Goal: Task Accomplishment & Management: Manage account settings

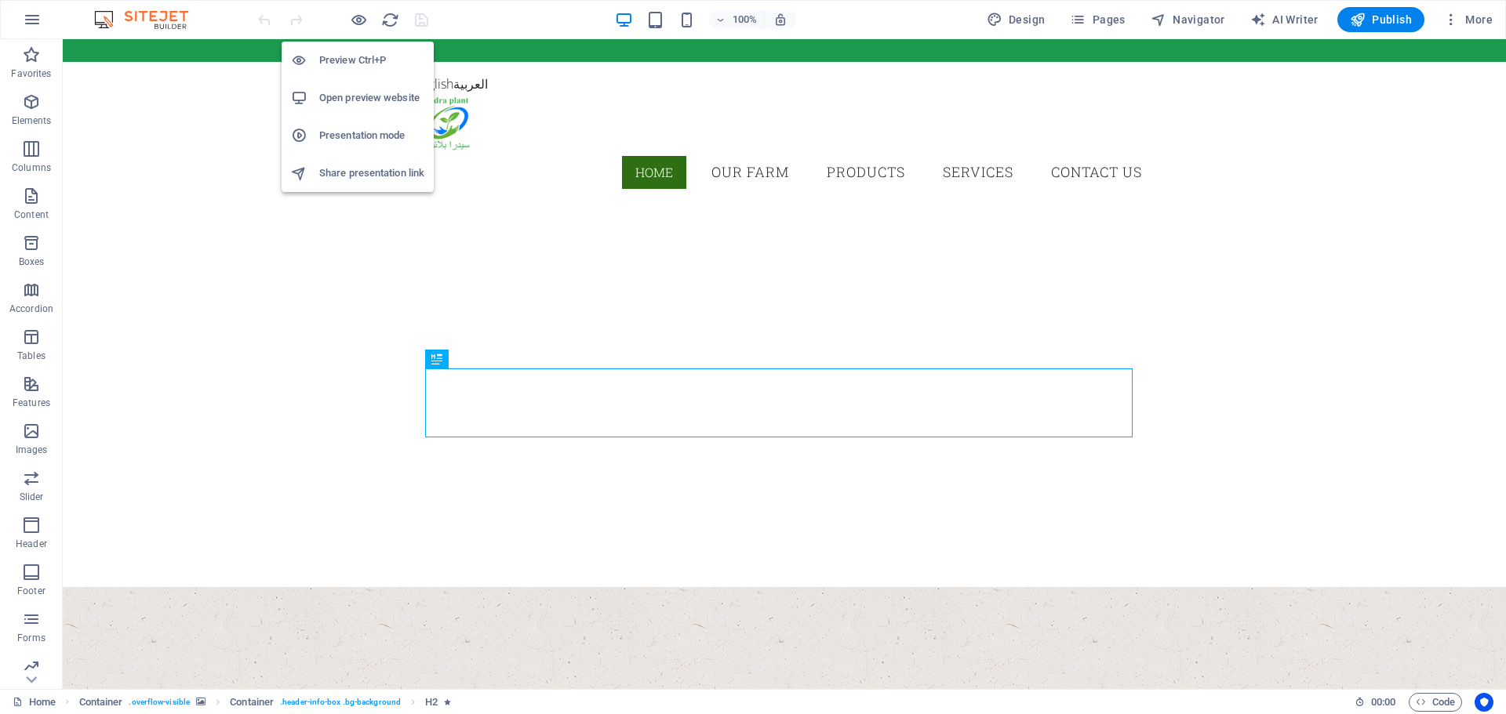
click at [362, 60] on h6 "Preview Ctrl+P" at bounding box center [371, 60] width 105 height 19
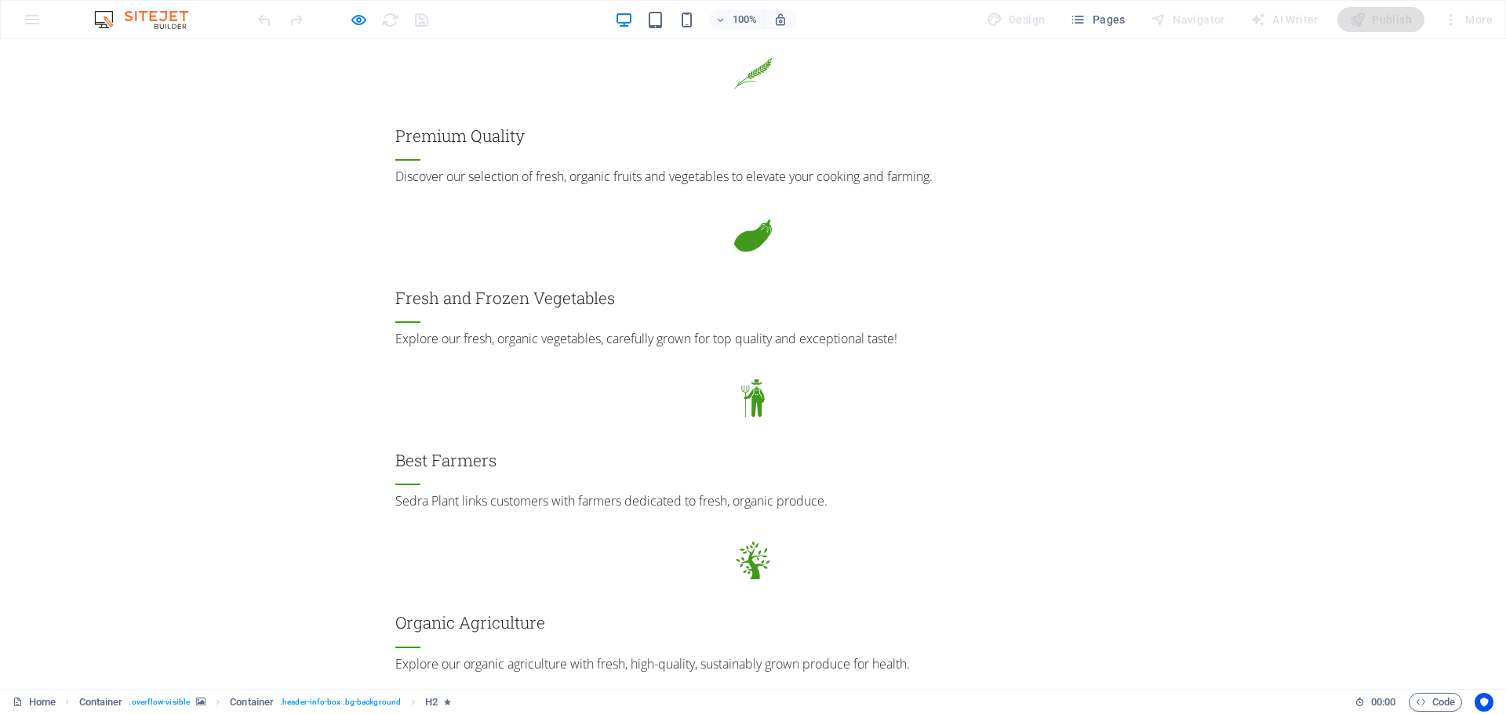
scroll to position [2117, 0]
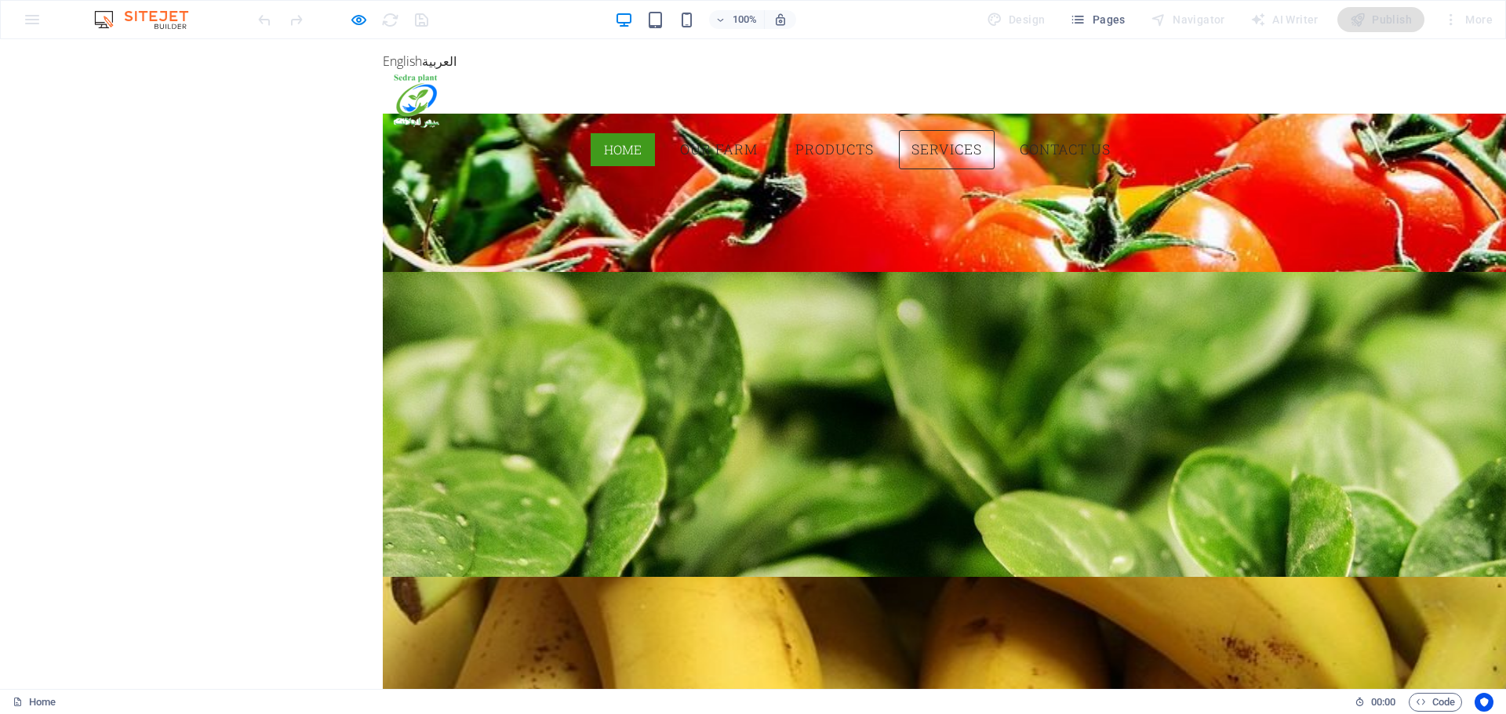
scroll to position [2679, 0]
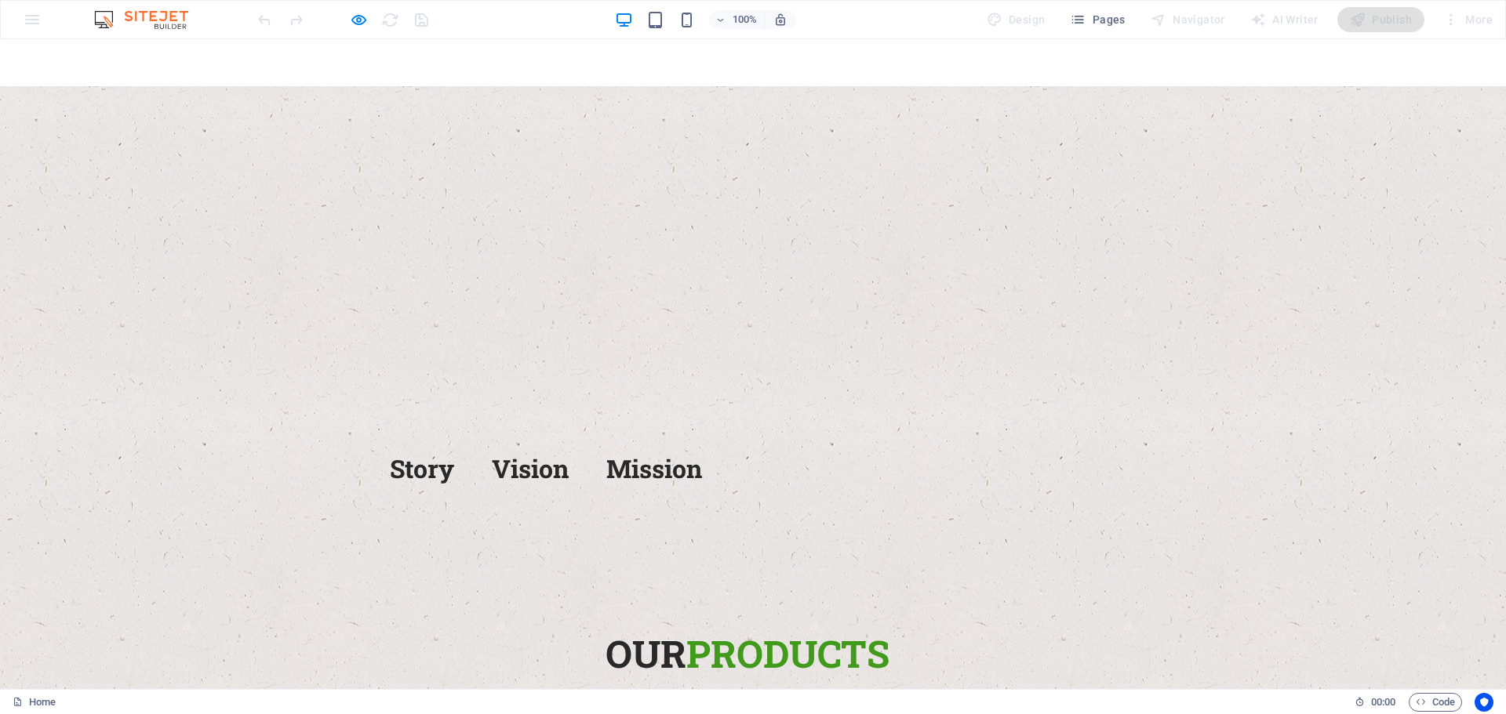
type input "Abdallah El-Sayed"
type input "01111068021"
type input "abdala.uats@gmail.com"
type input "uats"
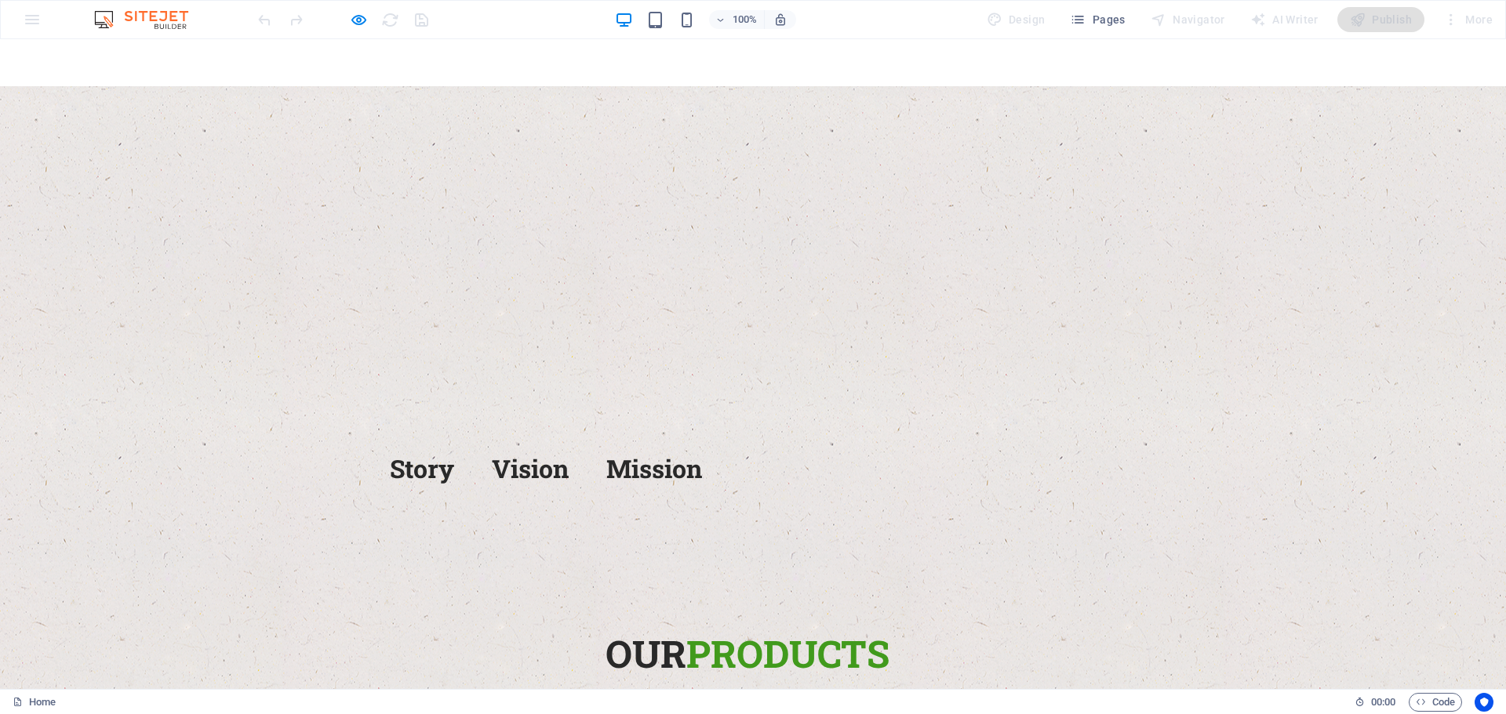
select select "0"
type input "ax9f2p"
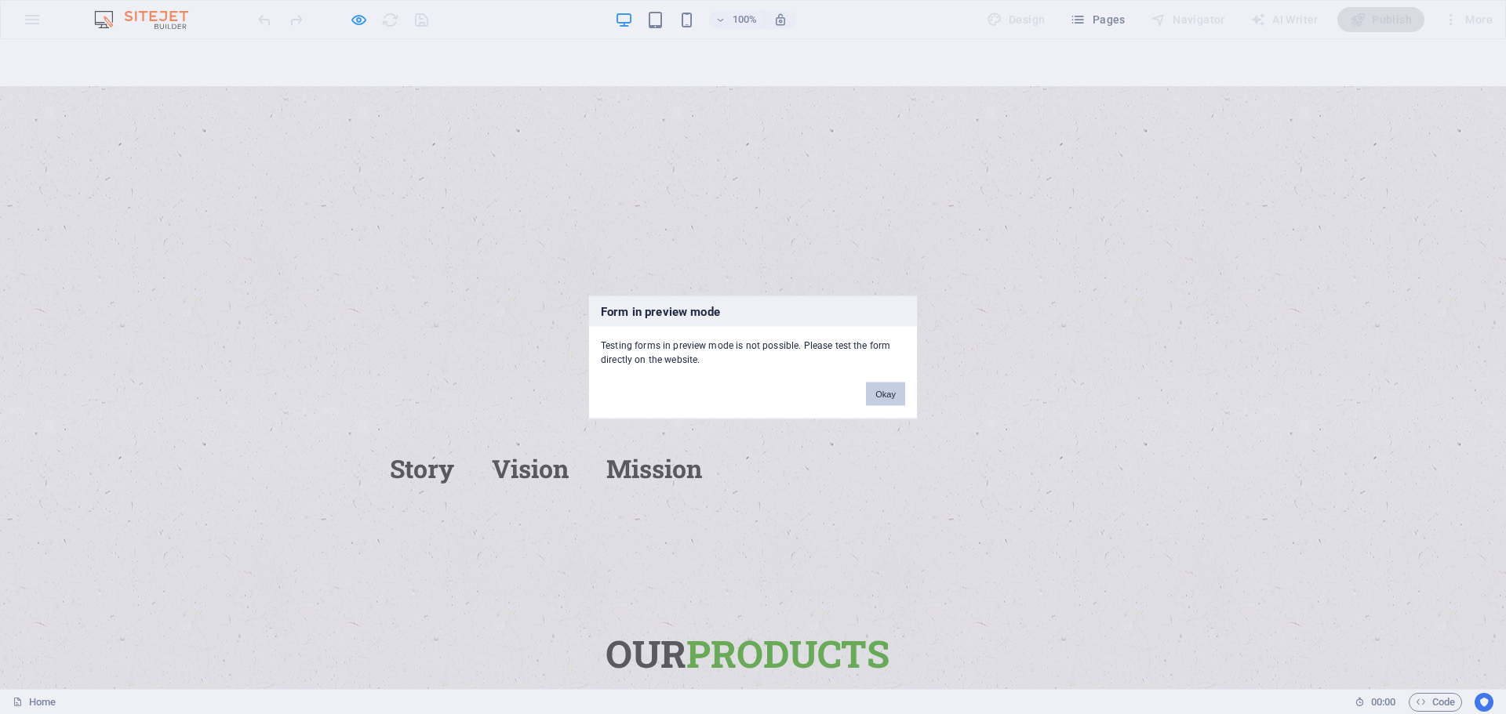
click at [881, 398] on button "Okay" at bounding box center [885, 394] width 39 height 24
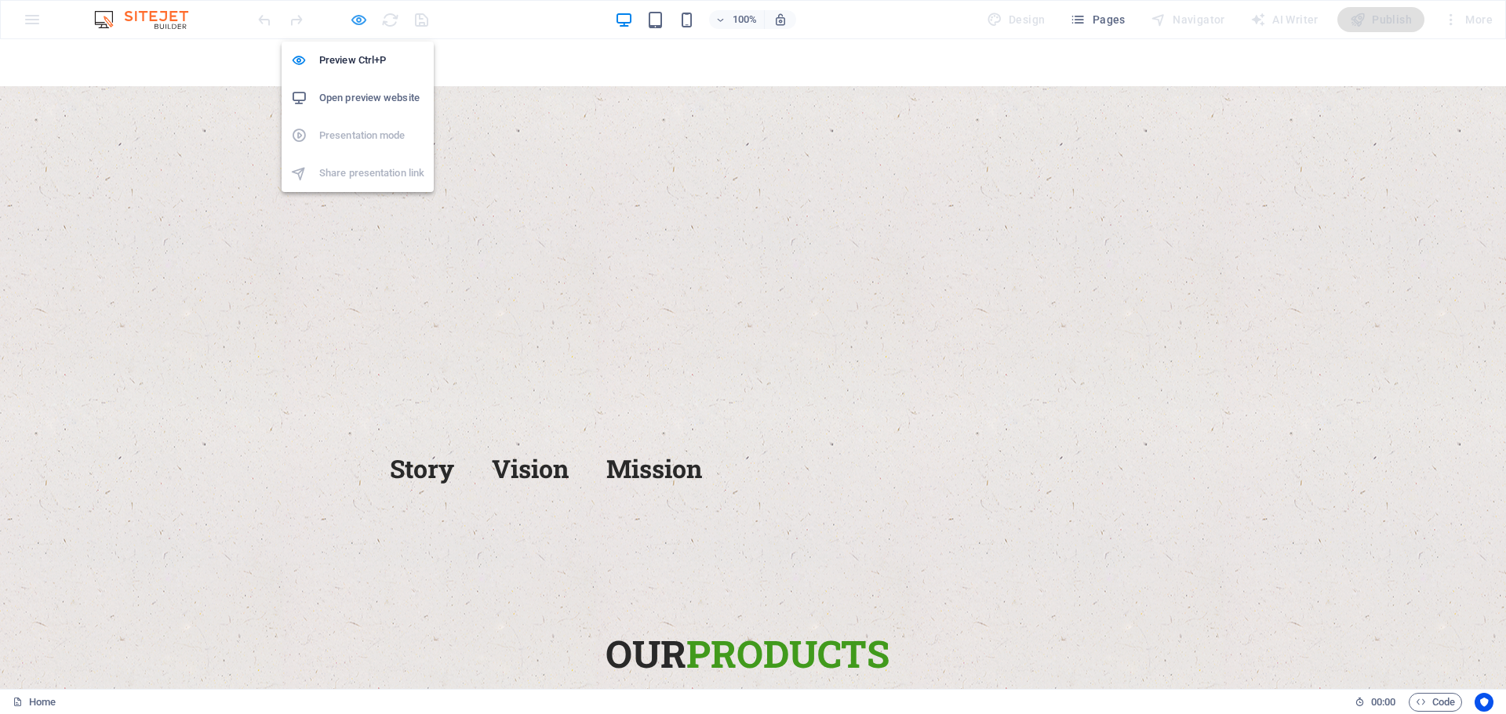
click at [354, 20] on icon "button" at bounding box center [359, 20] width 18 height 18
select select "0"
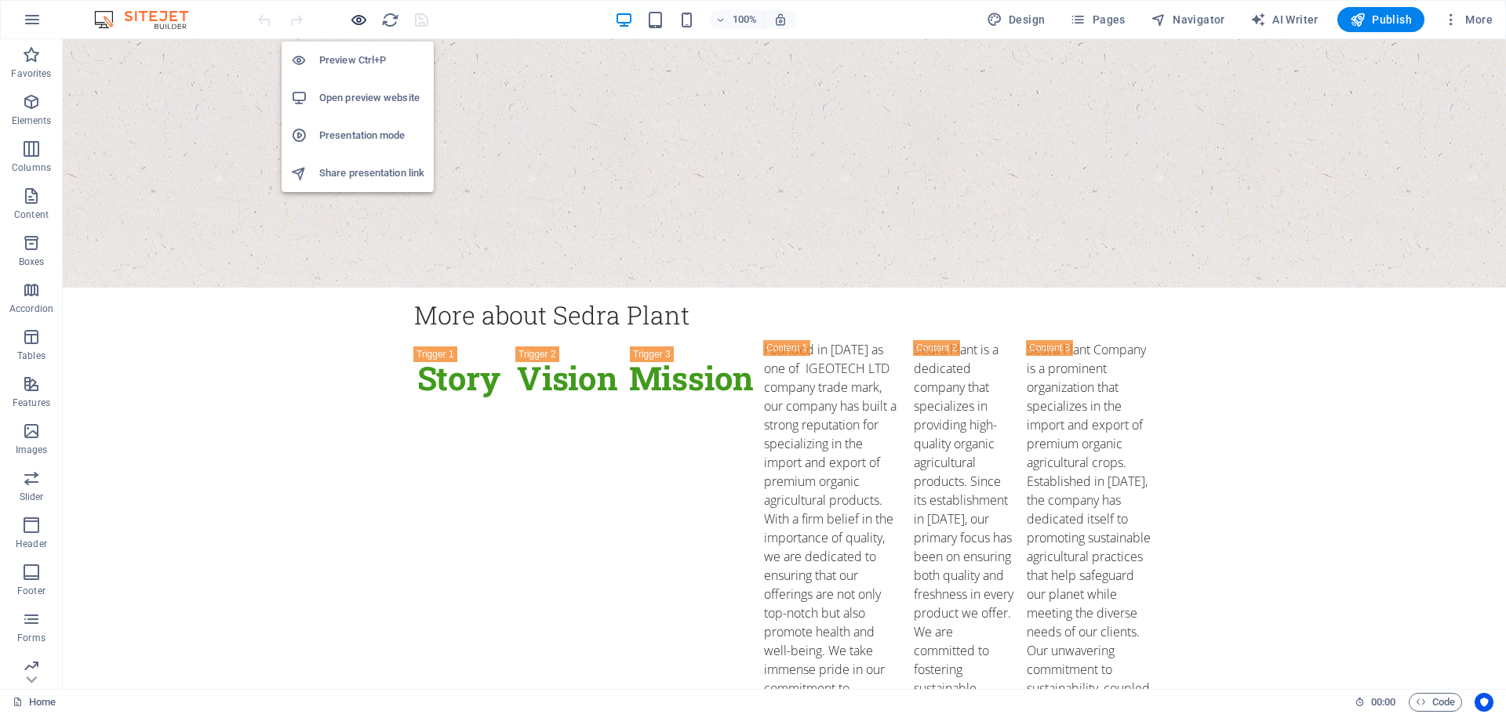
scroll to position [4547, 0]
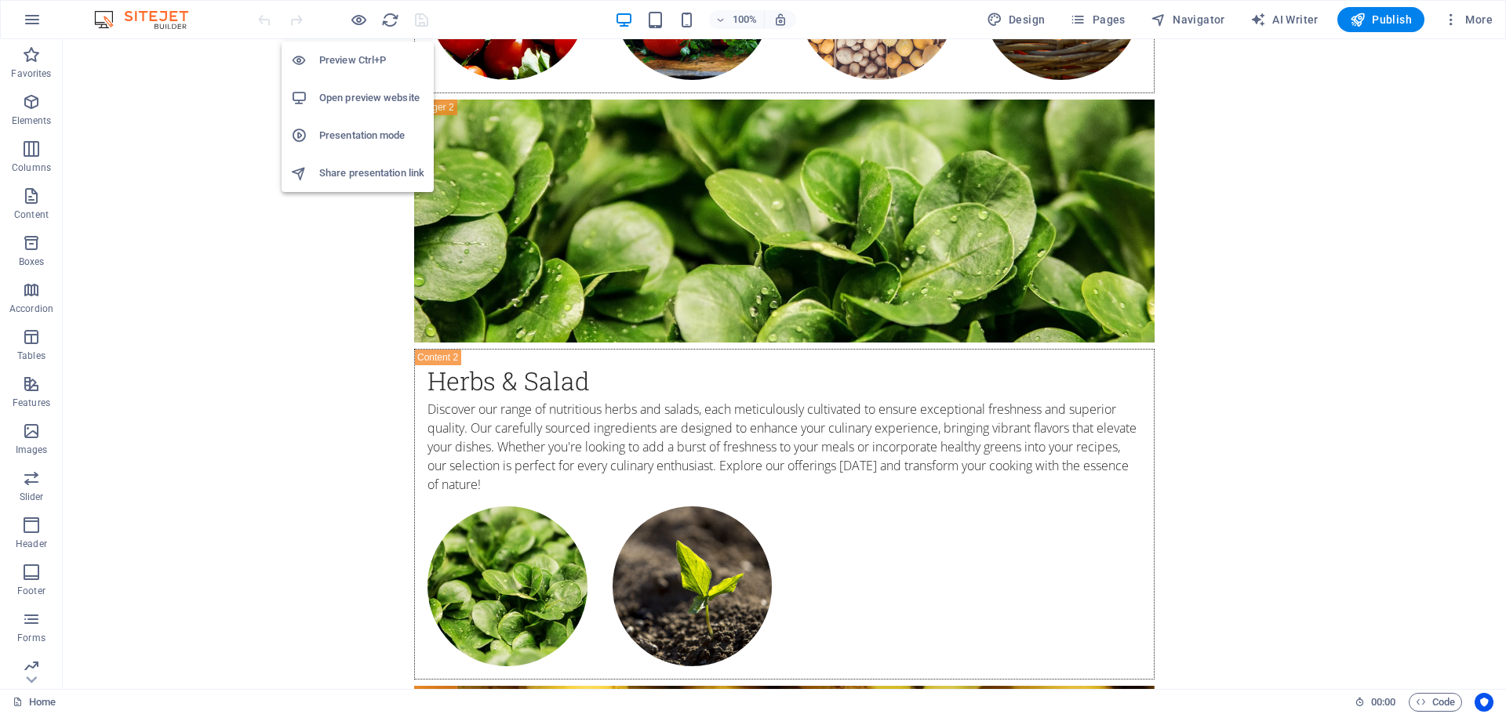
click at [371, 93] on h6 "Open preview website" at bounding box center [371, 98] width 105 height 19
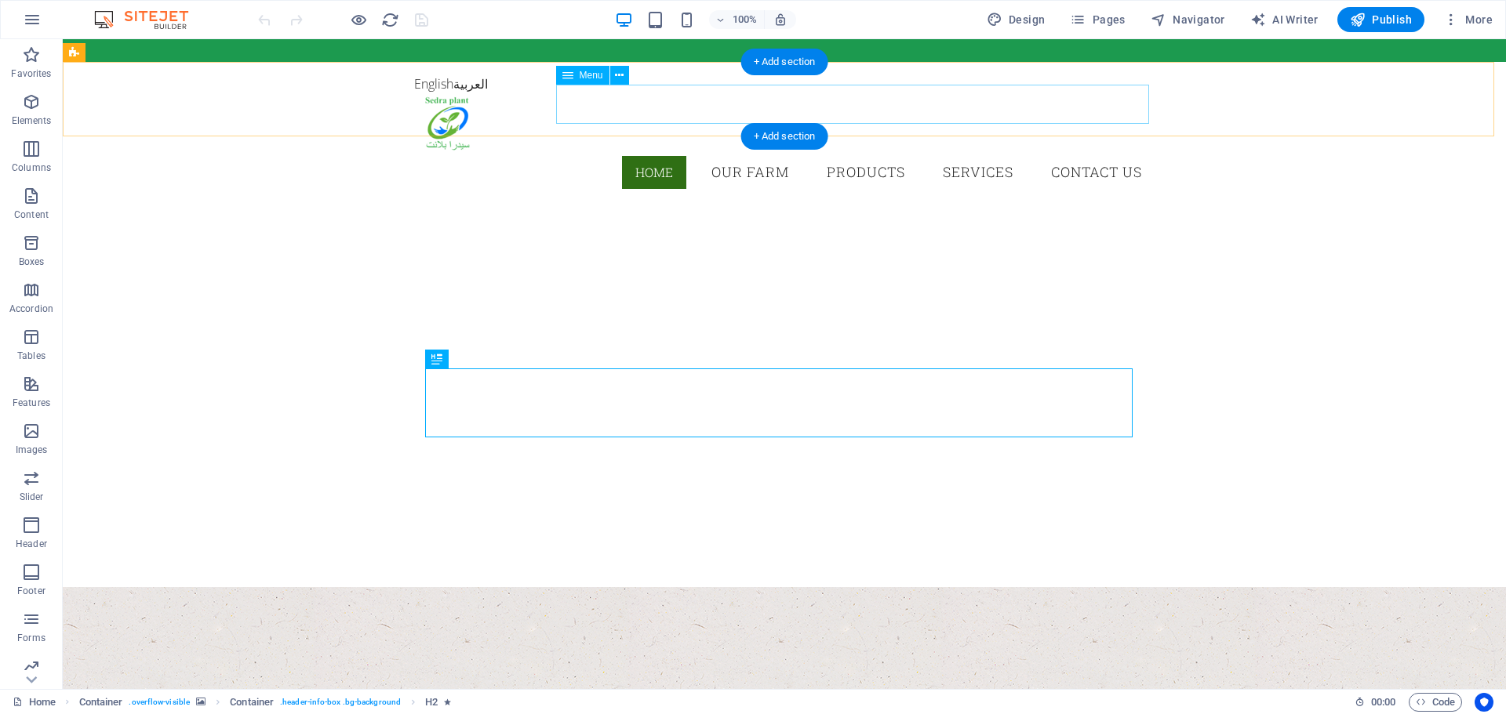
click at [1090, 153] on nav "Home OUR FARM PRODUCTS SERVICES CONTACT US" at bounding box center [784, 172] width 740 height 39
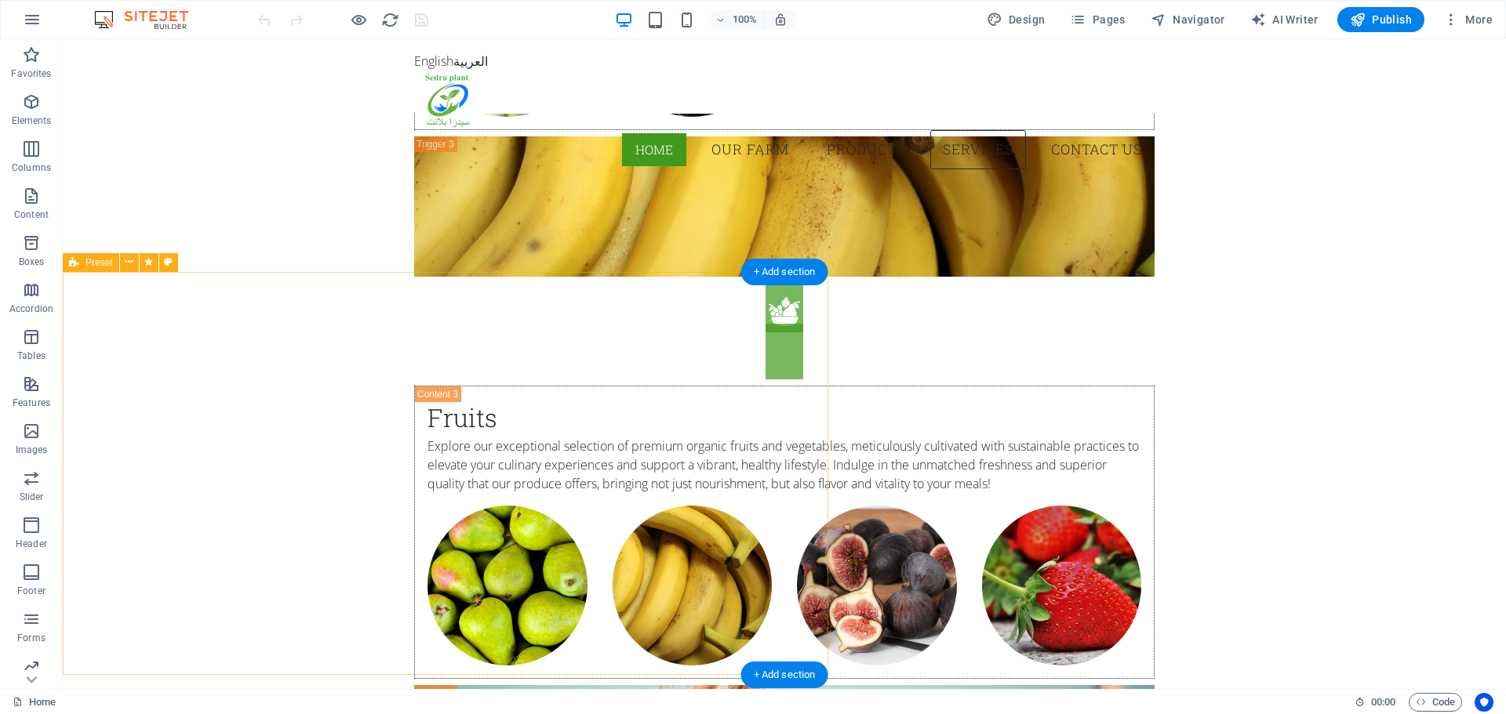
scroll to position [4862, 0]
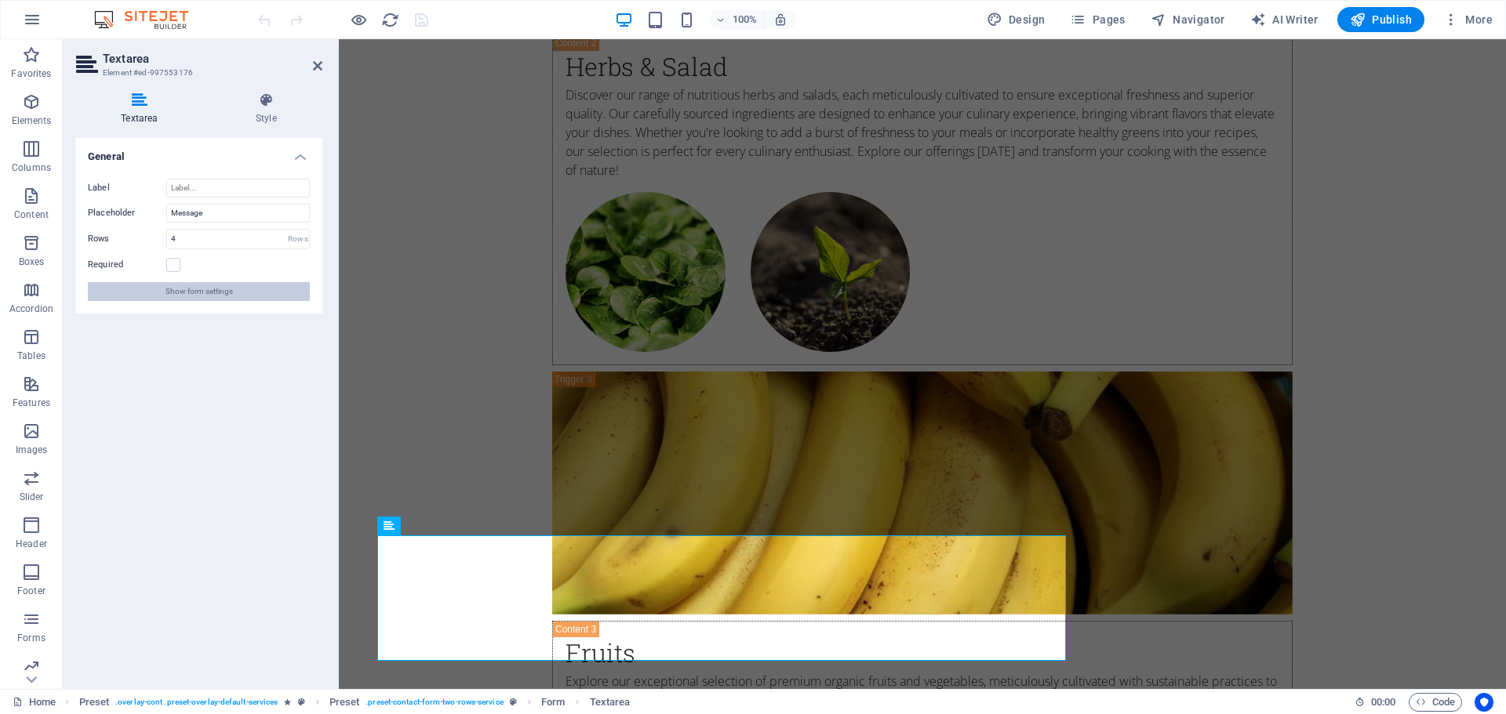
click at [223, 285] on span "Show form settings" at bounding box center [198, 291] width 67 height 19
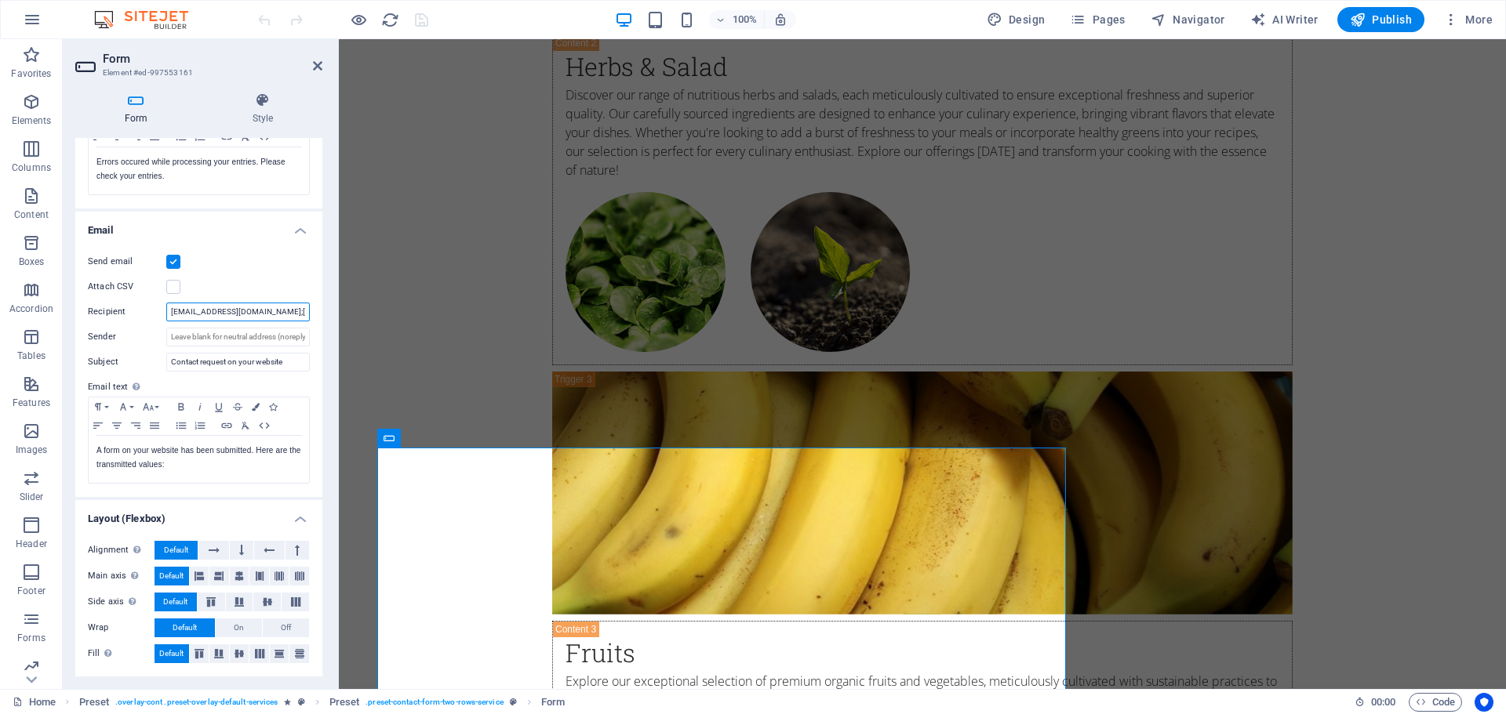
scroll to position [0, 35]
drag, startPoint x: 249, startPoint y: 312, endPoint x: 321, endPoint y: 312, distance: 71.4
click at [321, 312] on div "General Title Define a name for the form. General form Messages Success message…" at bounding box center [198, 407] width 247 height 539
type input "[EMAIL_ADDRESS][DOMAIN_NAME]"
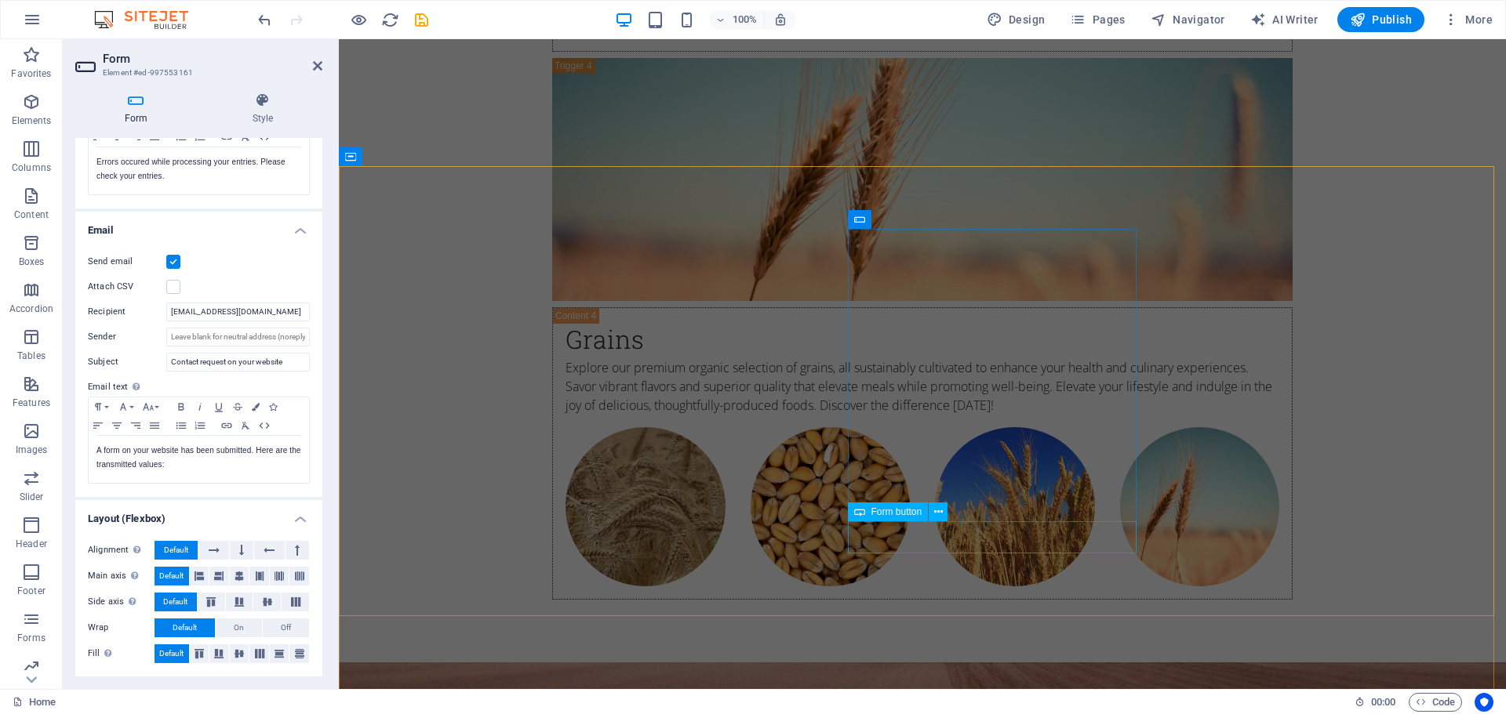
scroll to position [5960, 0]
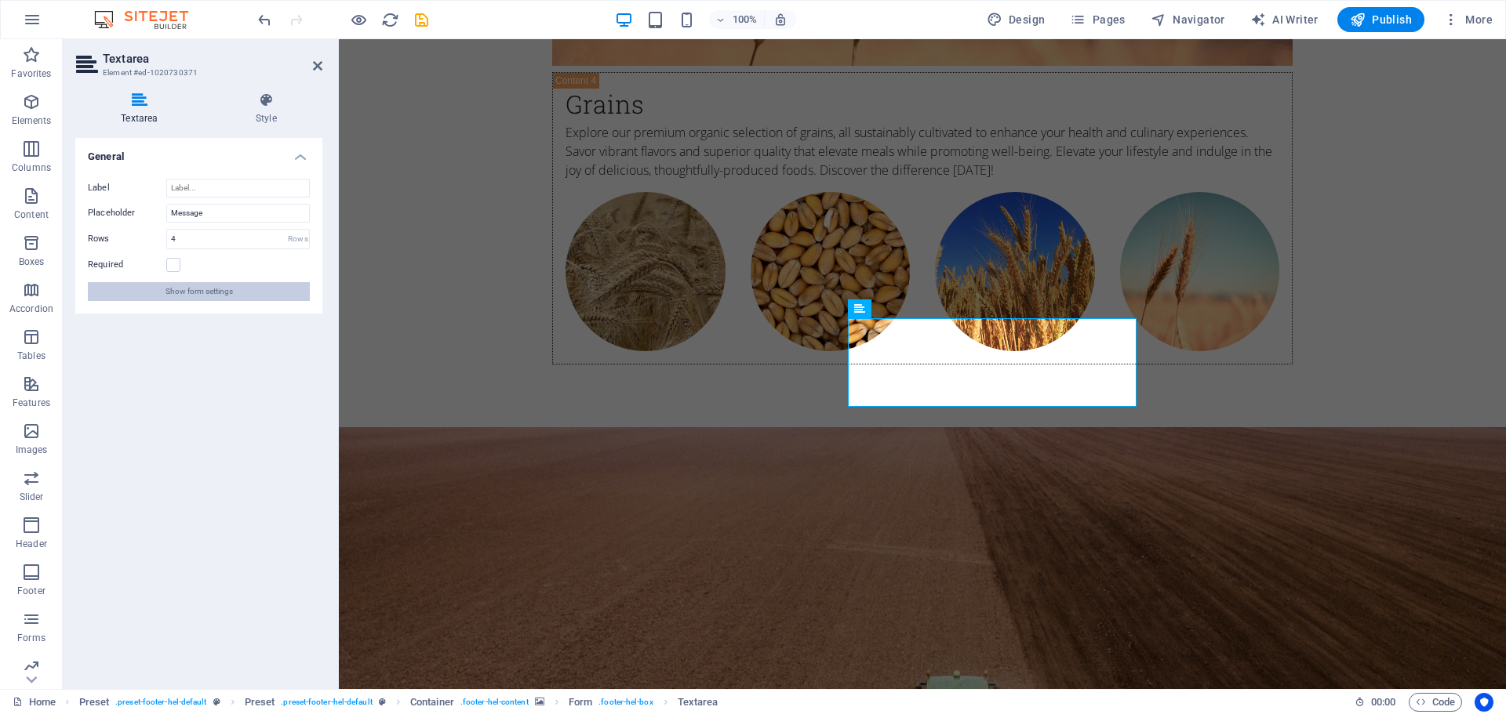
click at [212, 289] on span "Show form settings" at bounding box center [198, 291] width 67 height 19
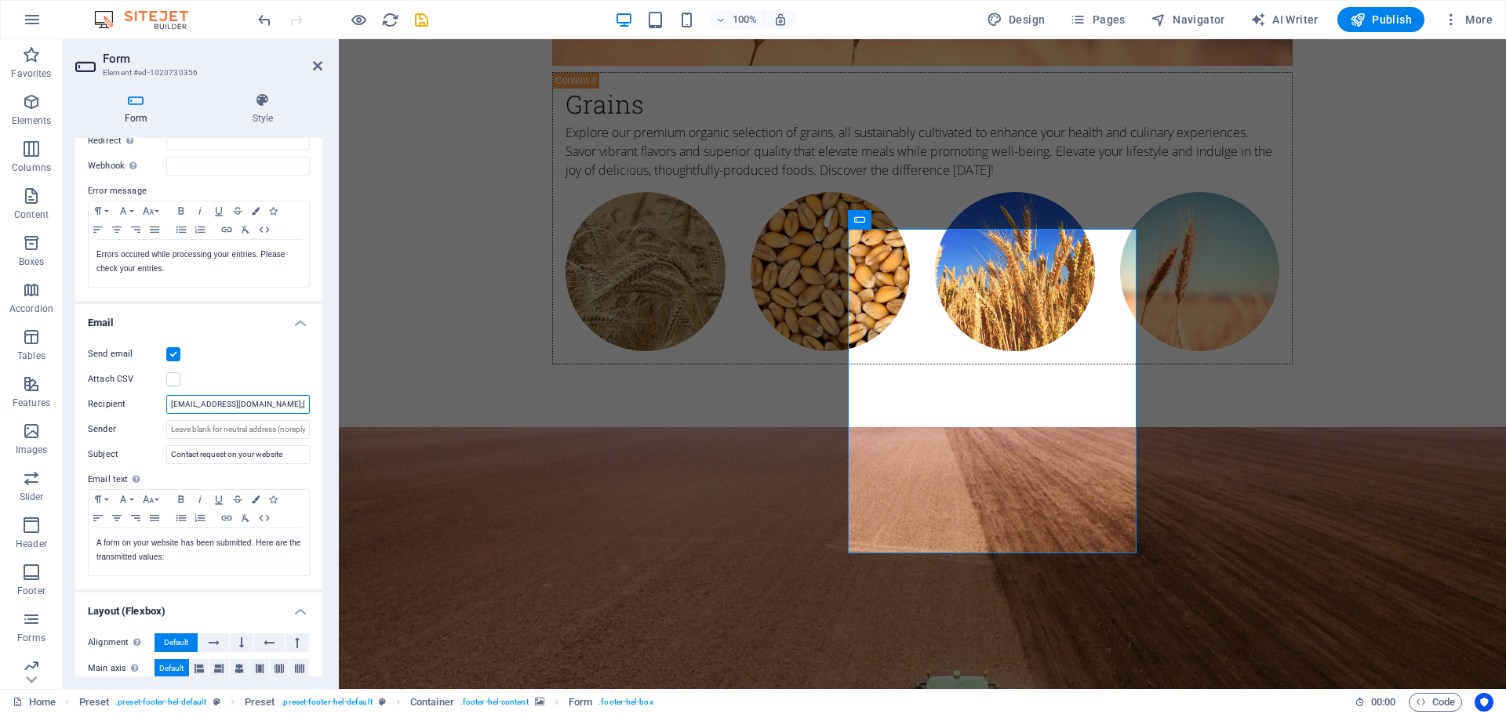
scroll to position [0, 35]
drag, startPoint x: 589, startPoint y: 447, endPoint x: 372, endPoint y: 404, distance: 220.7
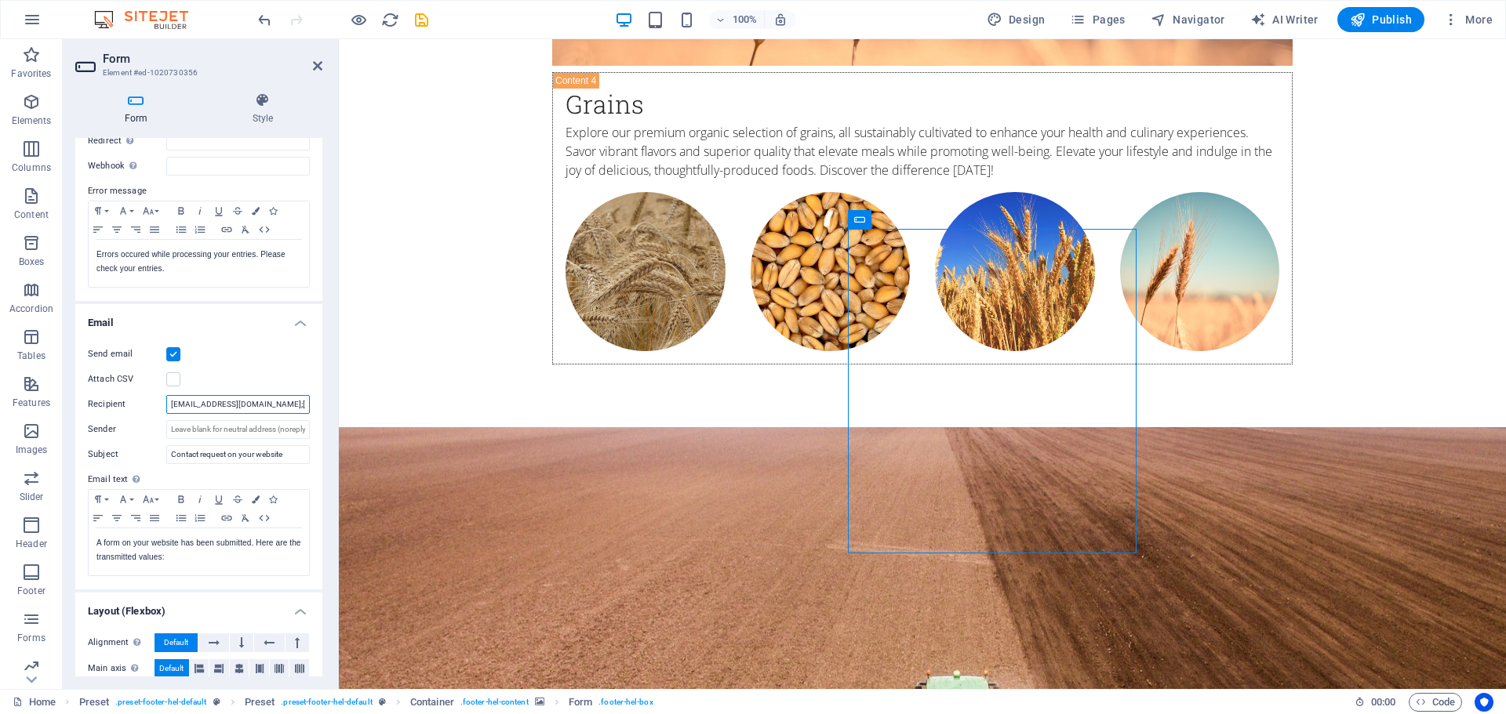
click at [267, 403] on input "sales@sedraplant.com;abdala.uats@gmail.com" at bounding box center [238, 404] width 144 height 19
drag, startPoint x: 589, startPoint y: 445, endPoint x: 369, endPoint y: 405, distance: 223.0
type input "[EMAIL_ADDRESS][DOMAIN_NAME]"
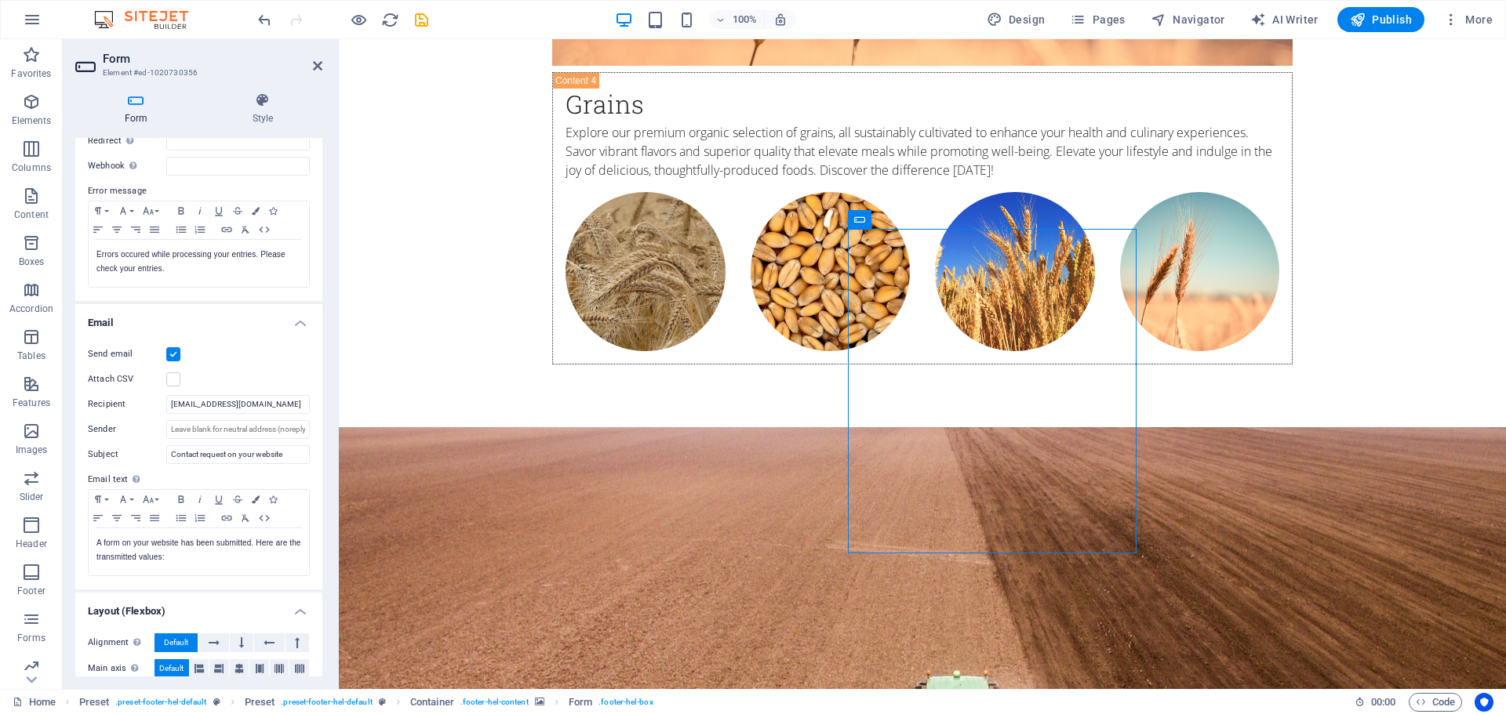
click at [278, 354] on div "Send email" at bounding box center [199, 354] width 222 height 19
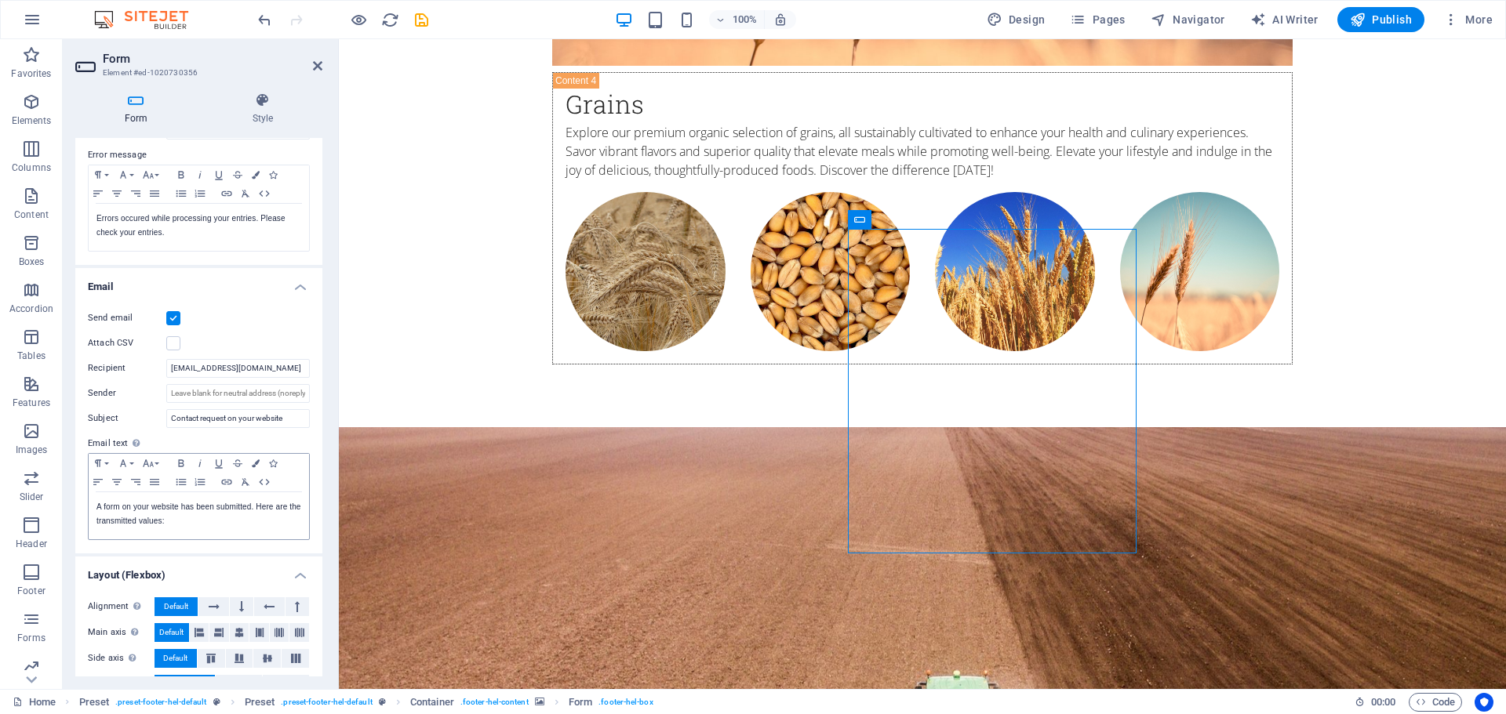
scroll to position [328, 0]
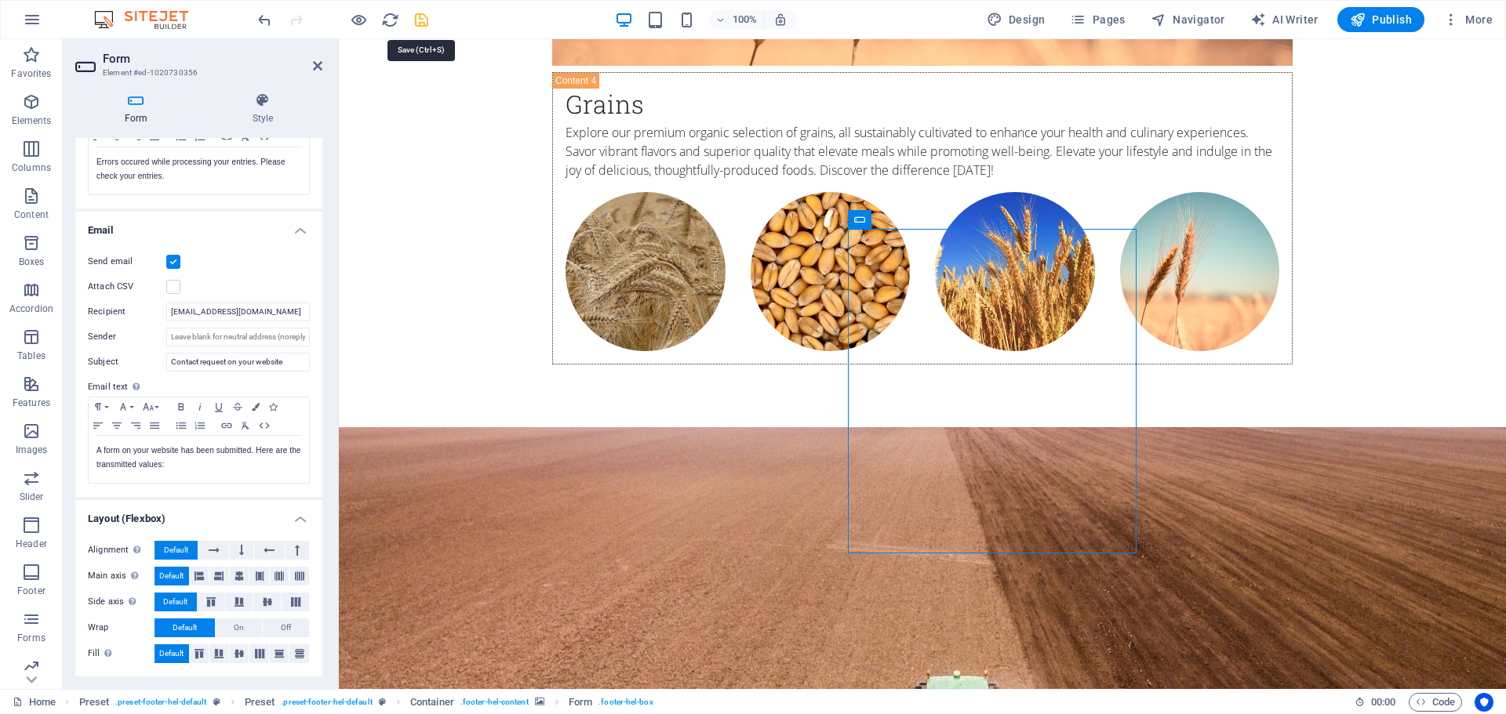
click at [418, 22] on icon "save" at bounding box center [421, 20] width 18 height 18
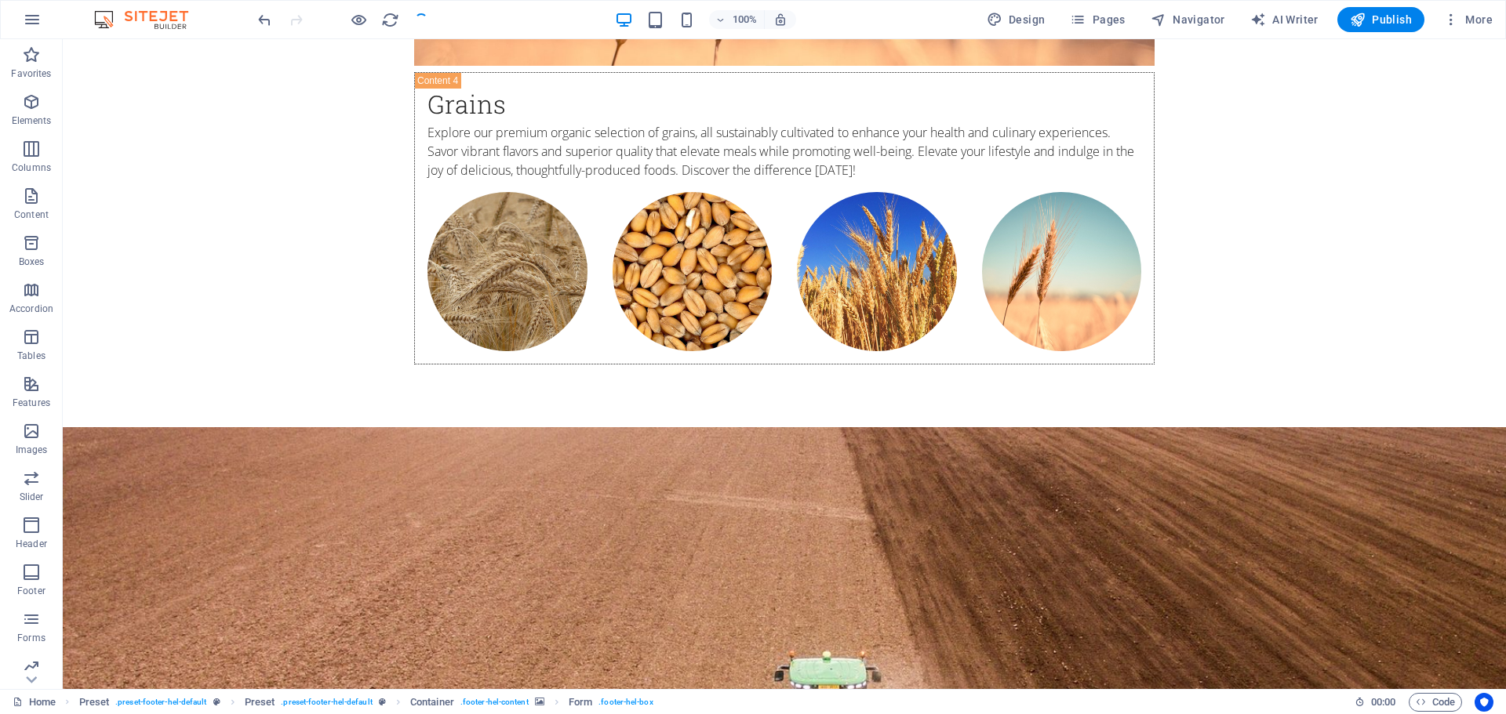
checkbox input "false"
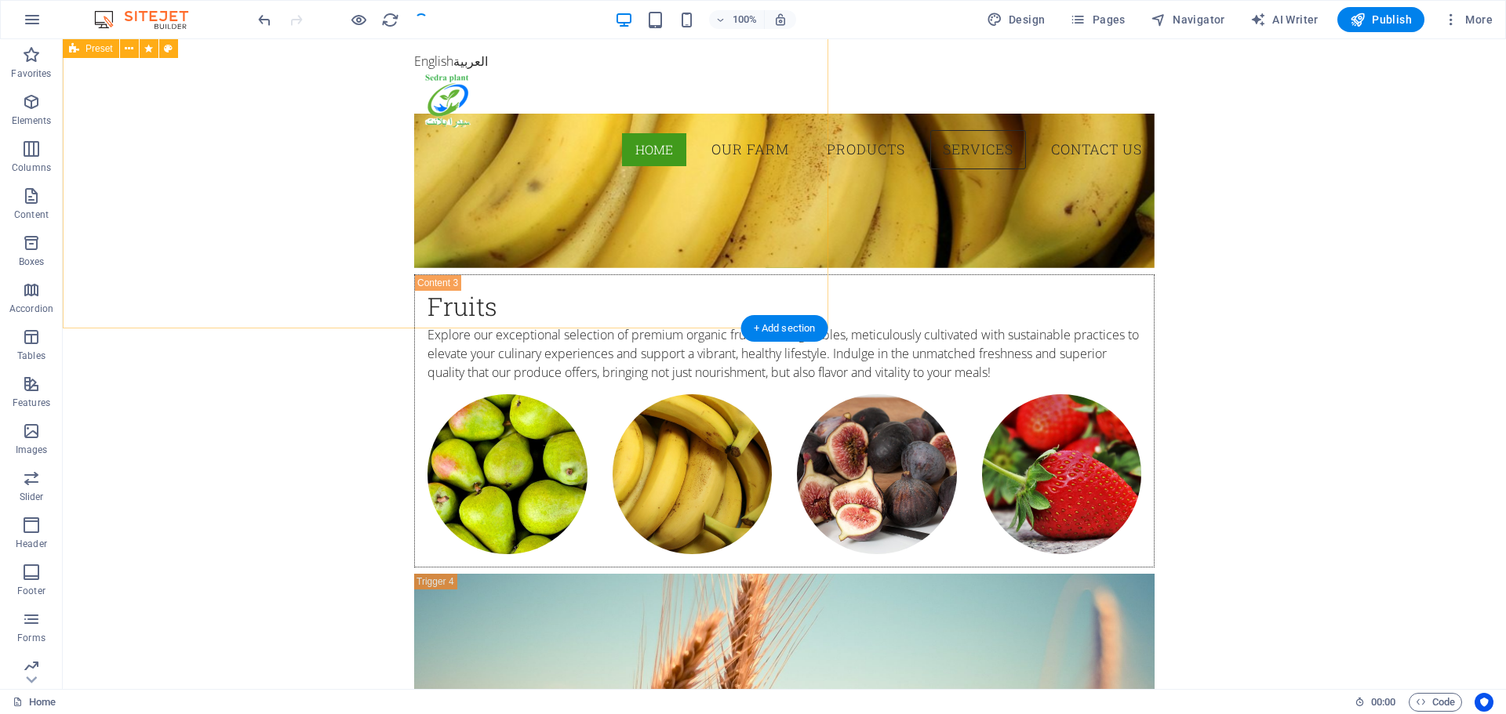
scroll to position [4872, 0]
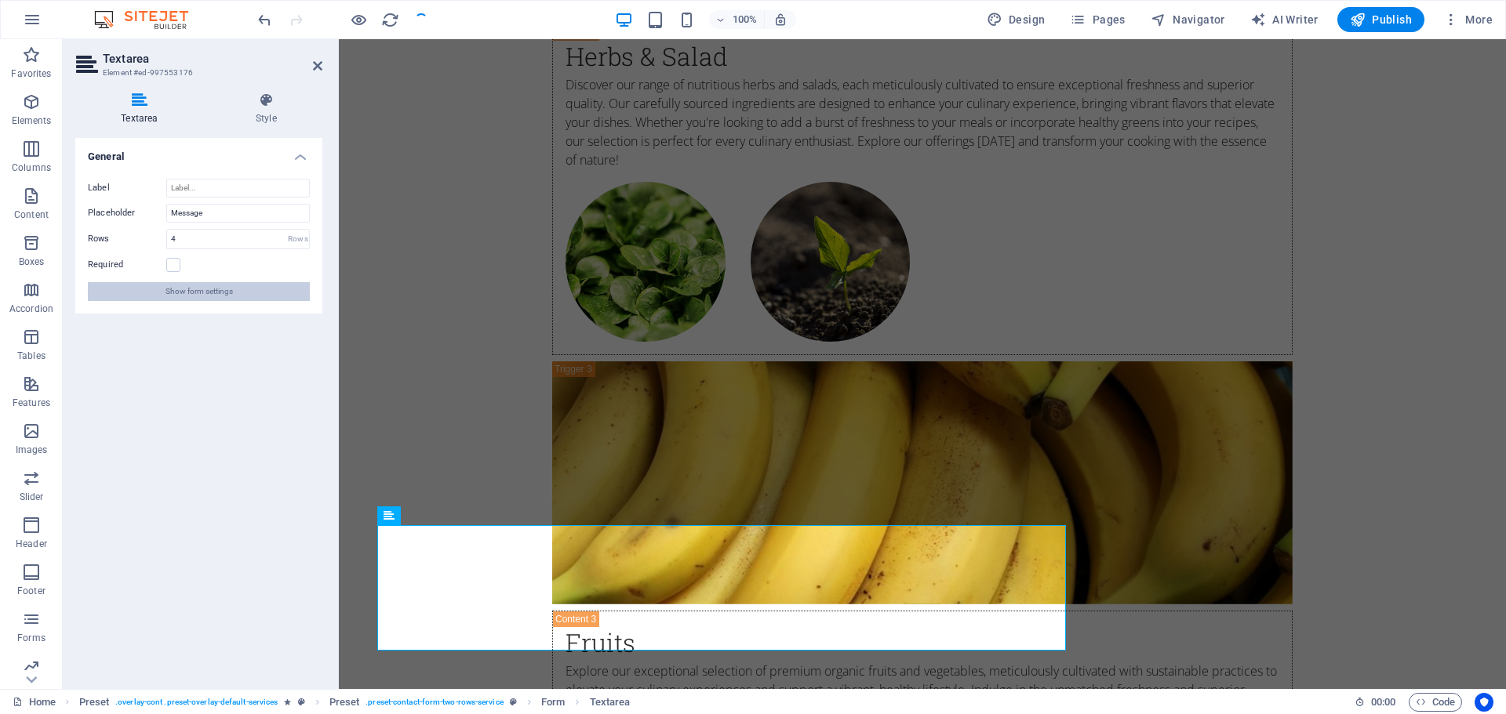
click at [208, 295] on span "Show form settings" at bounding box center [198, 291] width 67 height 19
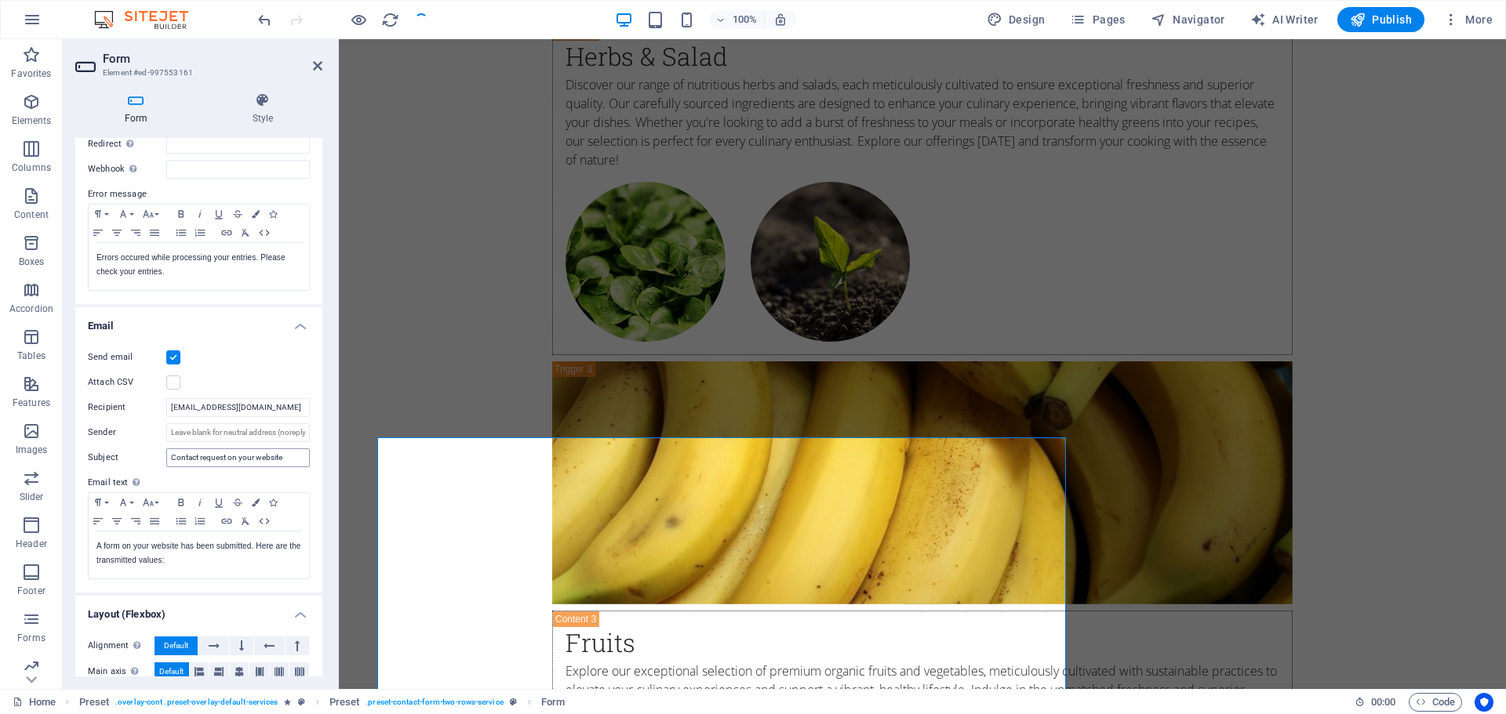
scroll to position [235, 0]
click at [1470, 17] on span "More" at bounding box center [1467, 20] width 49 height 16
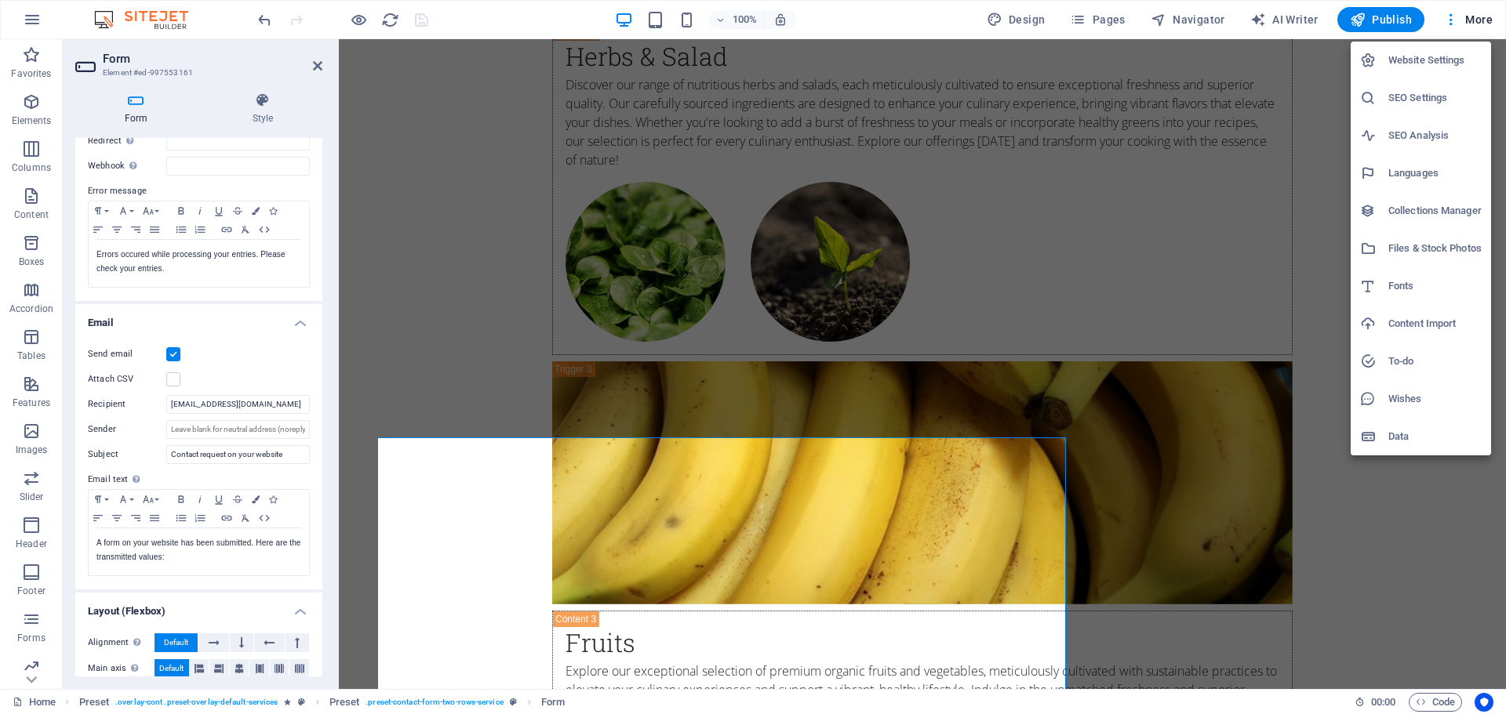
click at [1429, 173] on h6 "Languages" at bounding box center [1434, 173] width 93 height 19
select select "41"
select select "6"
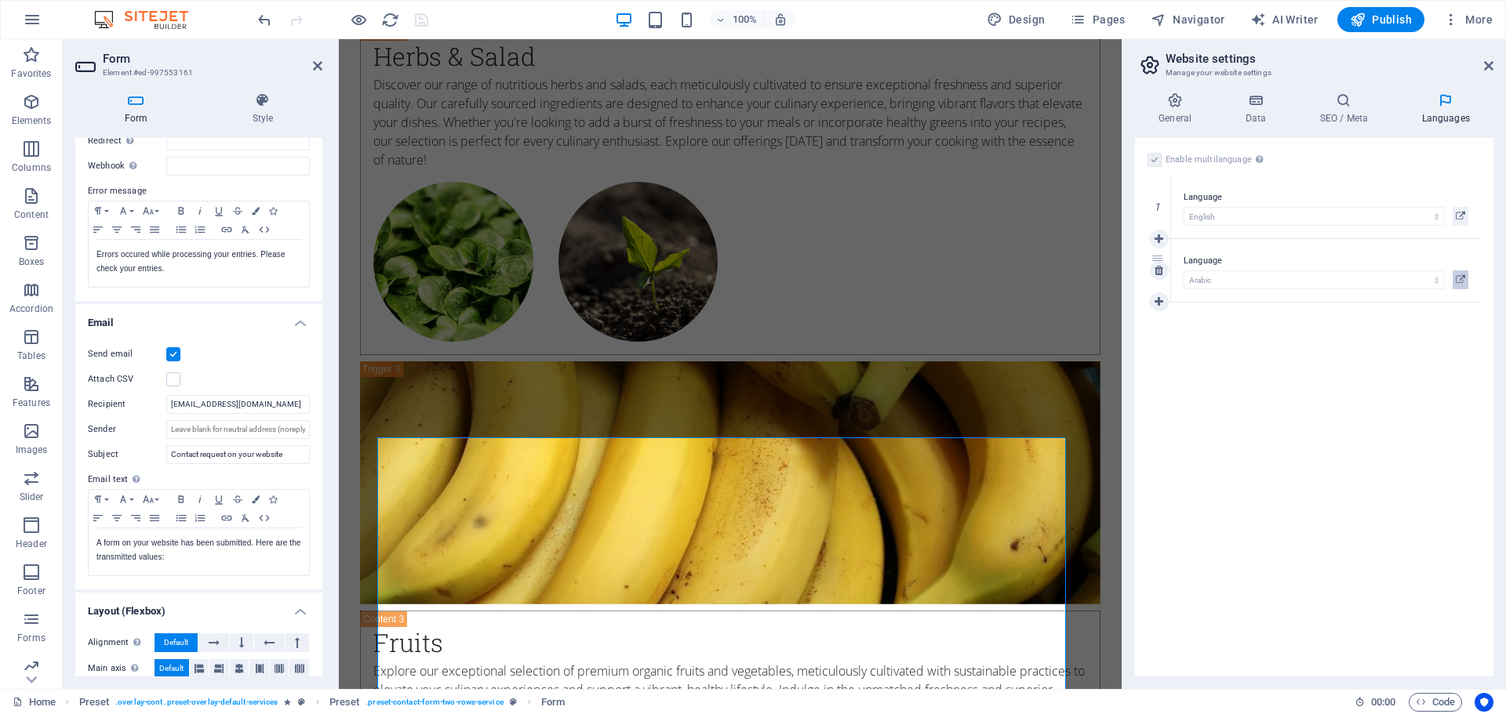
click at [1465, 279] on button at bounding box center [1460, 280] width 16 height 19
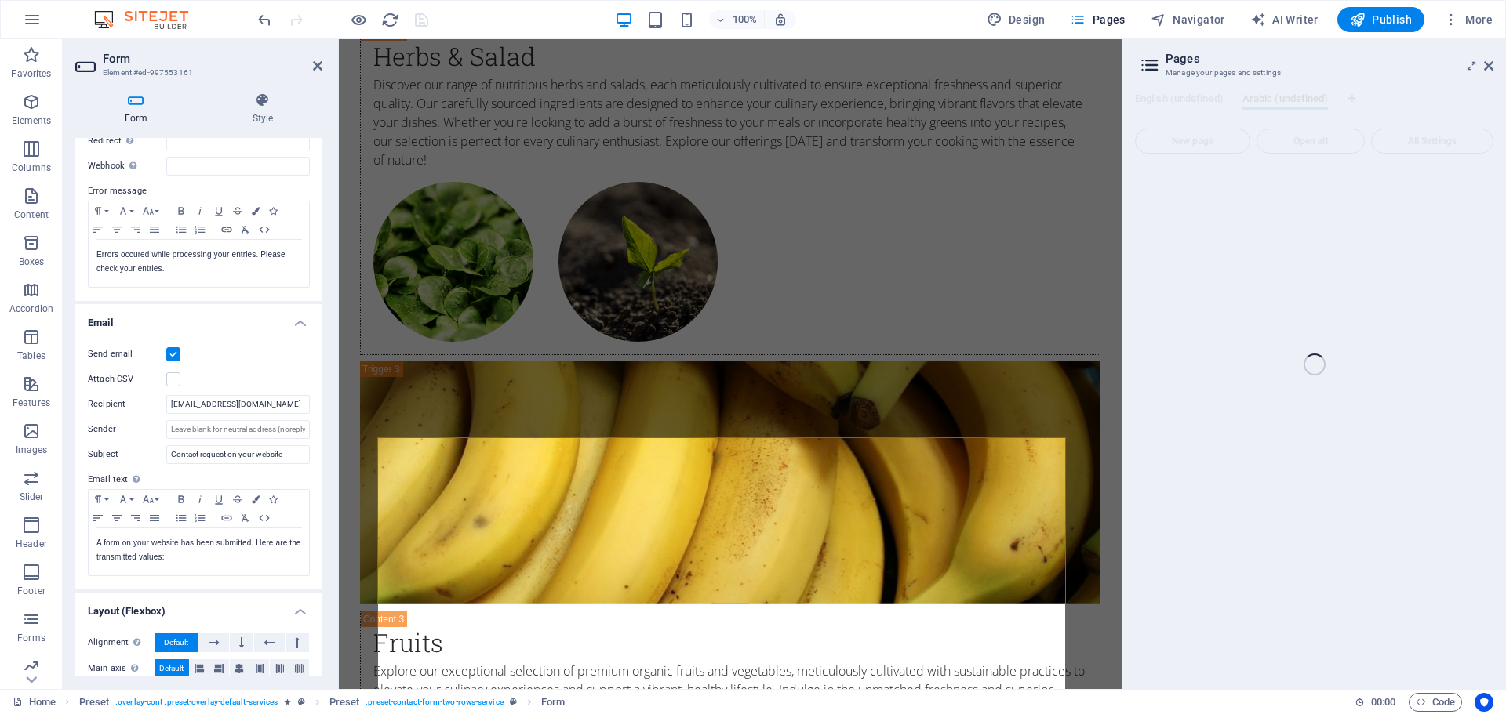
click at [1379, 300] on div "Home (en) Favorites Elements Columns Content Boxes Accordion Tables Features Im…" at bounding box center [753, 364] width 1506 height 650
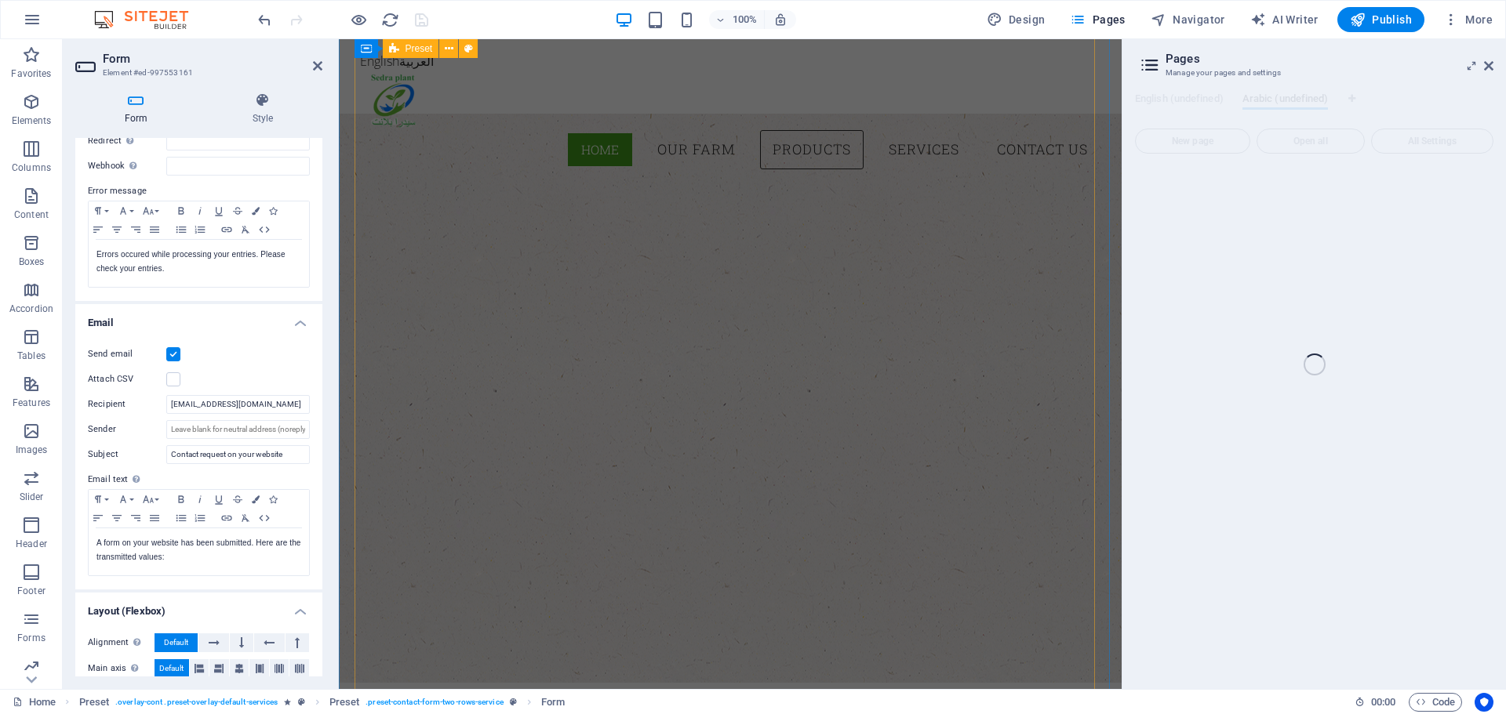
scroll to position [1892, 0]
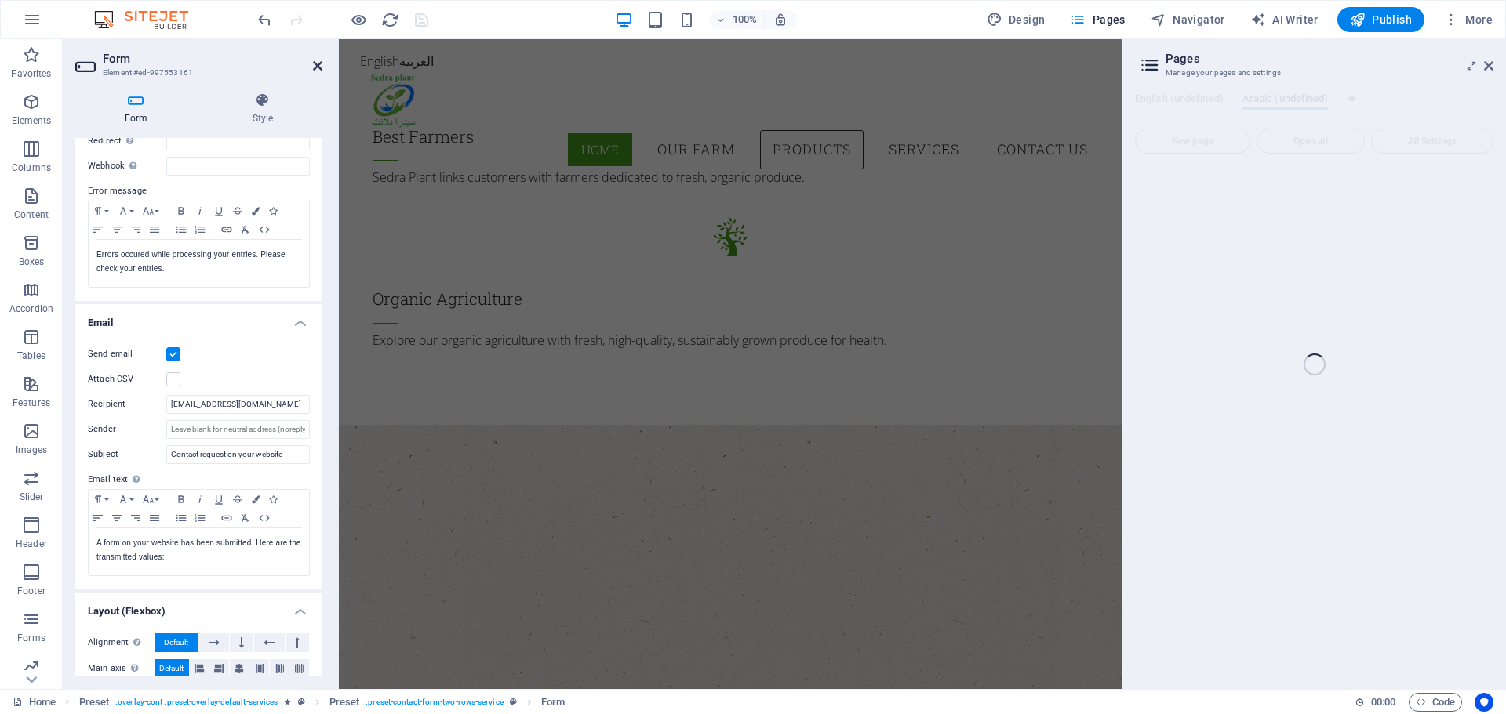
click at [319, 64] on icon at bounding box center [317, 66] width 9 height 13
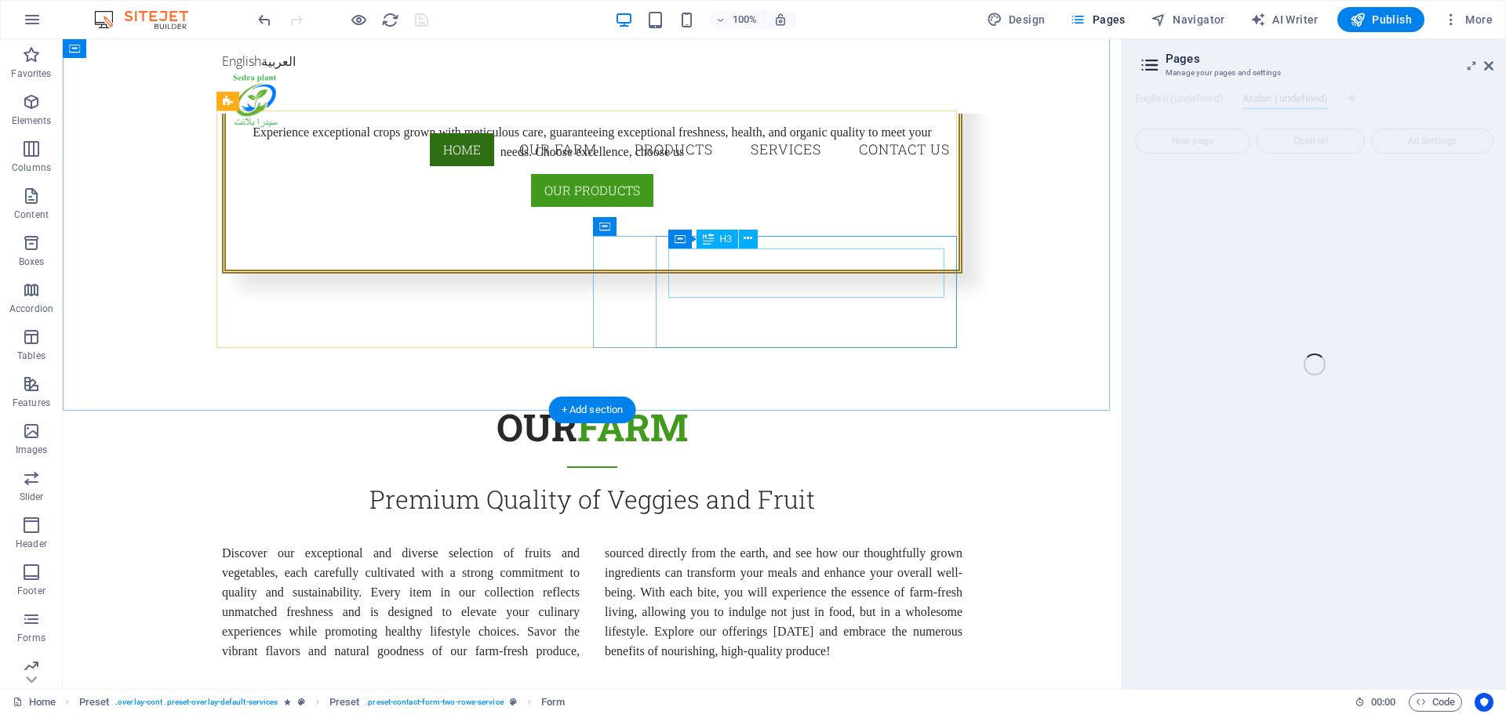
scroll to position [532, 0]
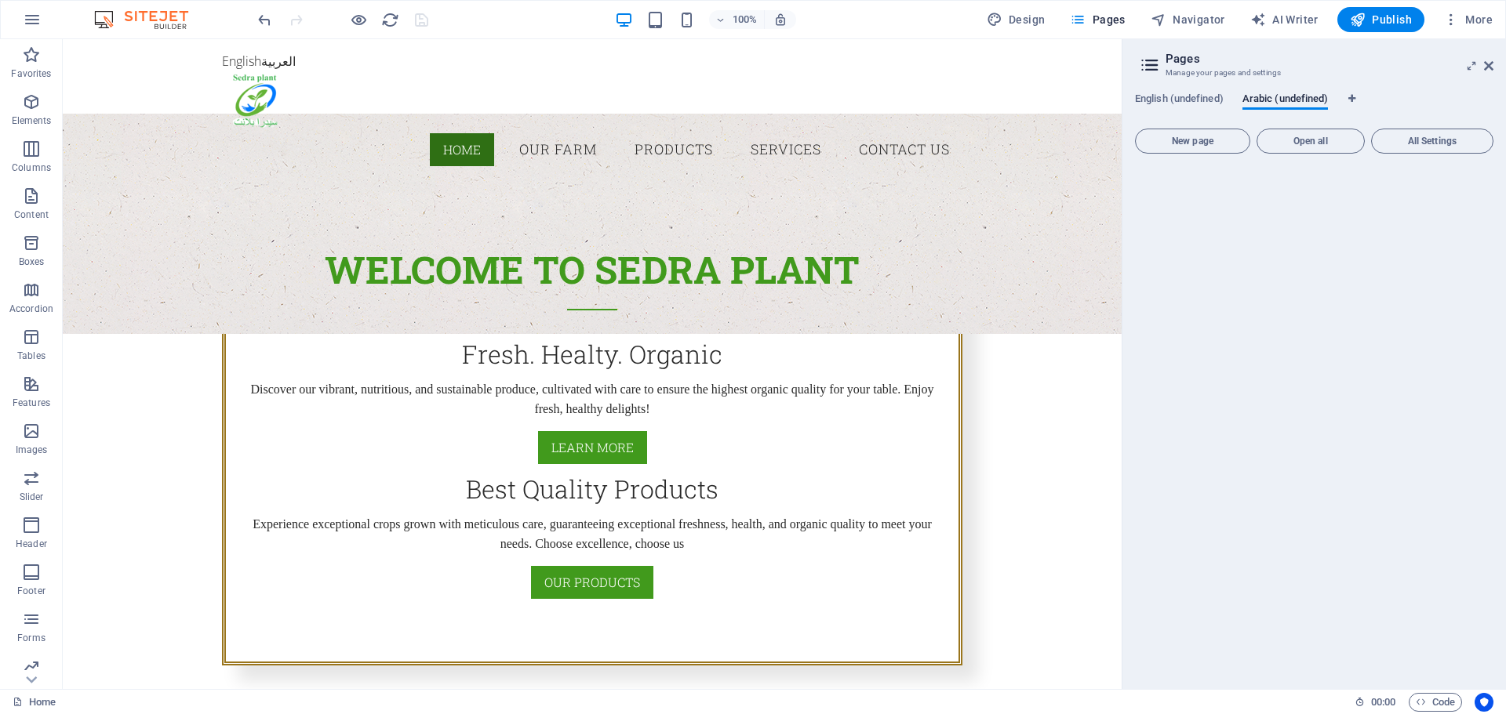
click at [1315, 144] on span "Open all" at bounding box center [1310, 140] width 94 height 9
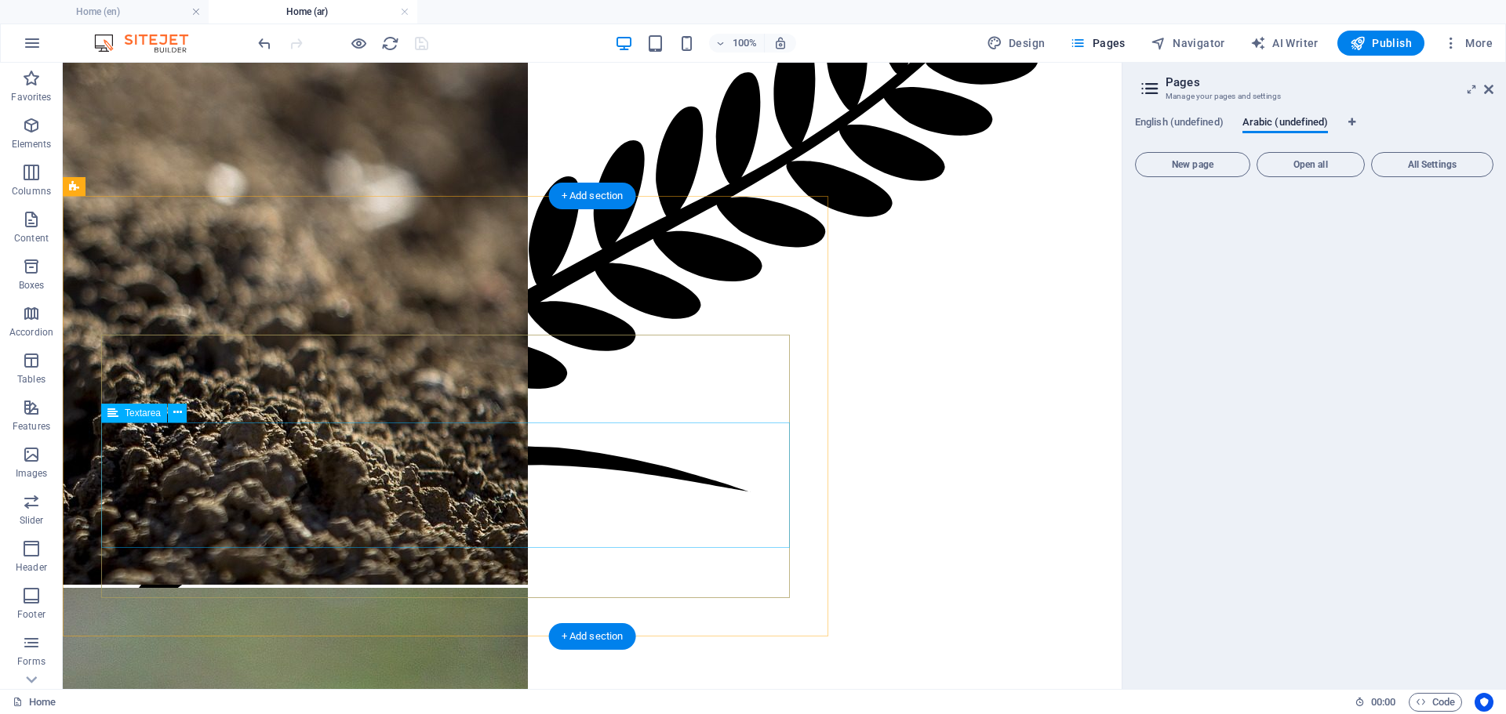
scroll to position [5097, 0]
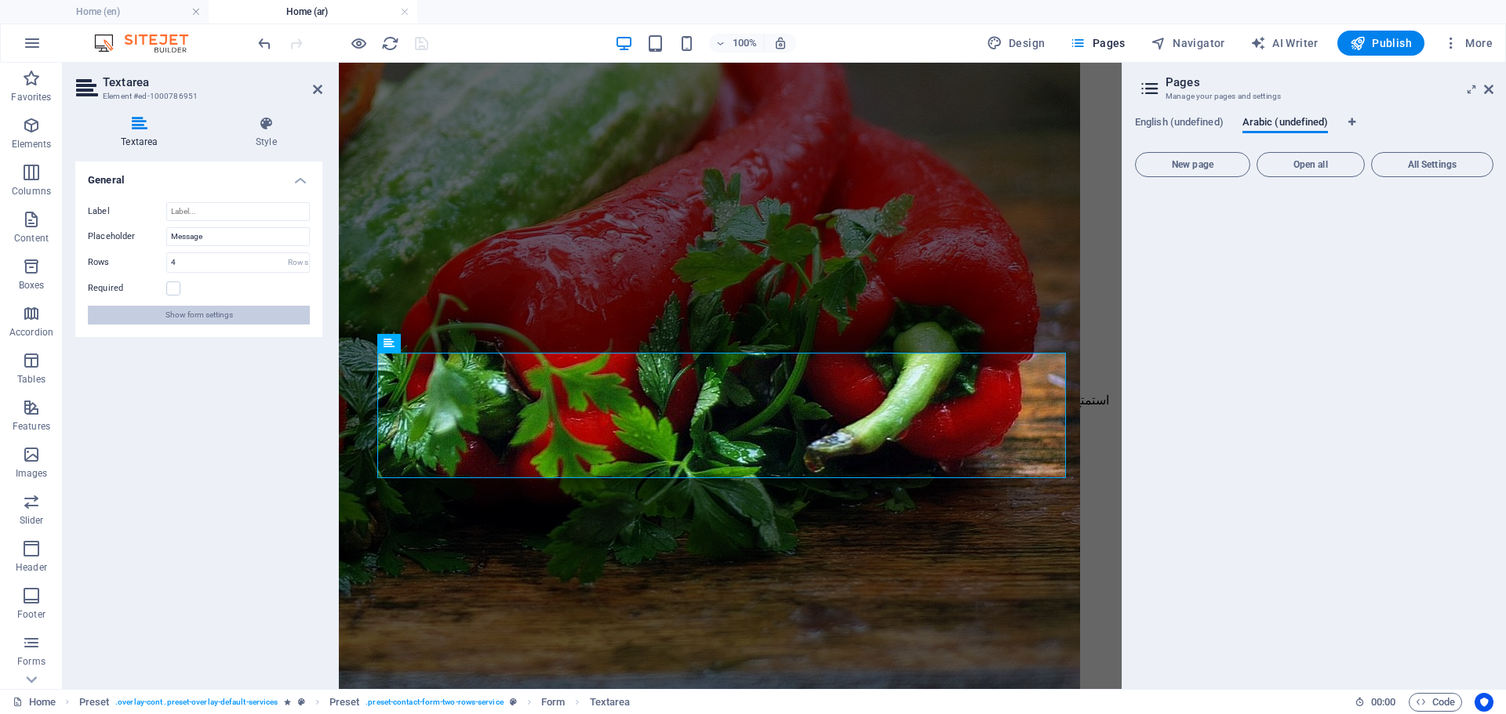
click at [209, 321] on span "Show form settings" at bounding box center [198, 315] width 67 height 19
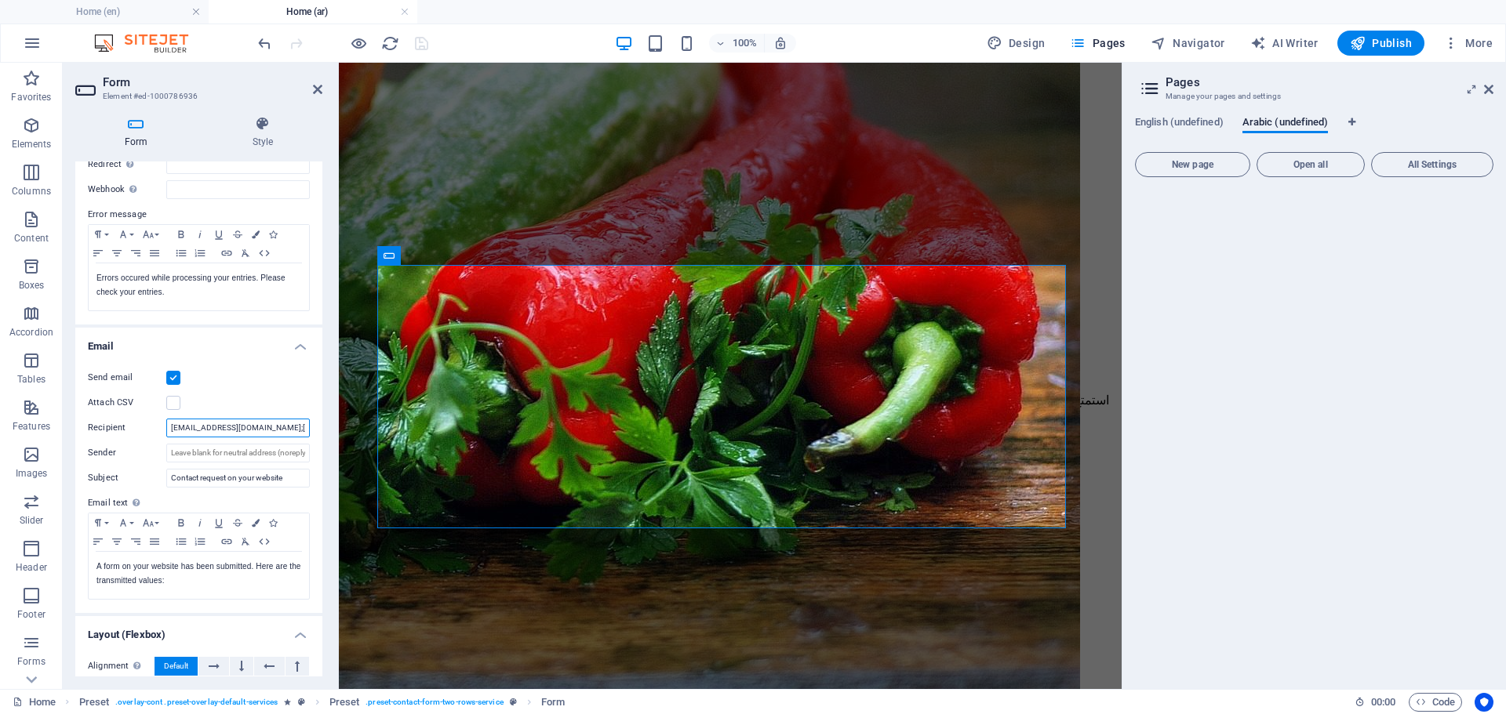
scroll to position [0, 35]
drag, startPoint x: 590, startPoint y: 491, endPoint x: 373, endPoint y: 423, distance: 226.7
click at [257, 433] on input "sales@sedraplant.com;abdala.uats@gmail.com" at bounding box center [238, 428] width 144 height 19
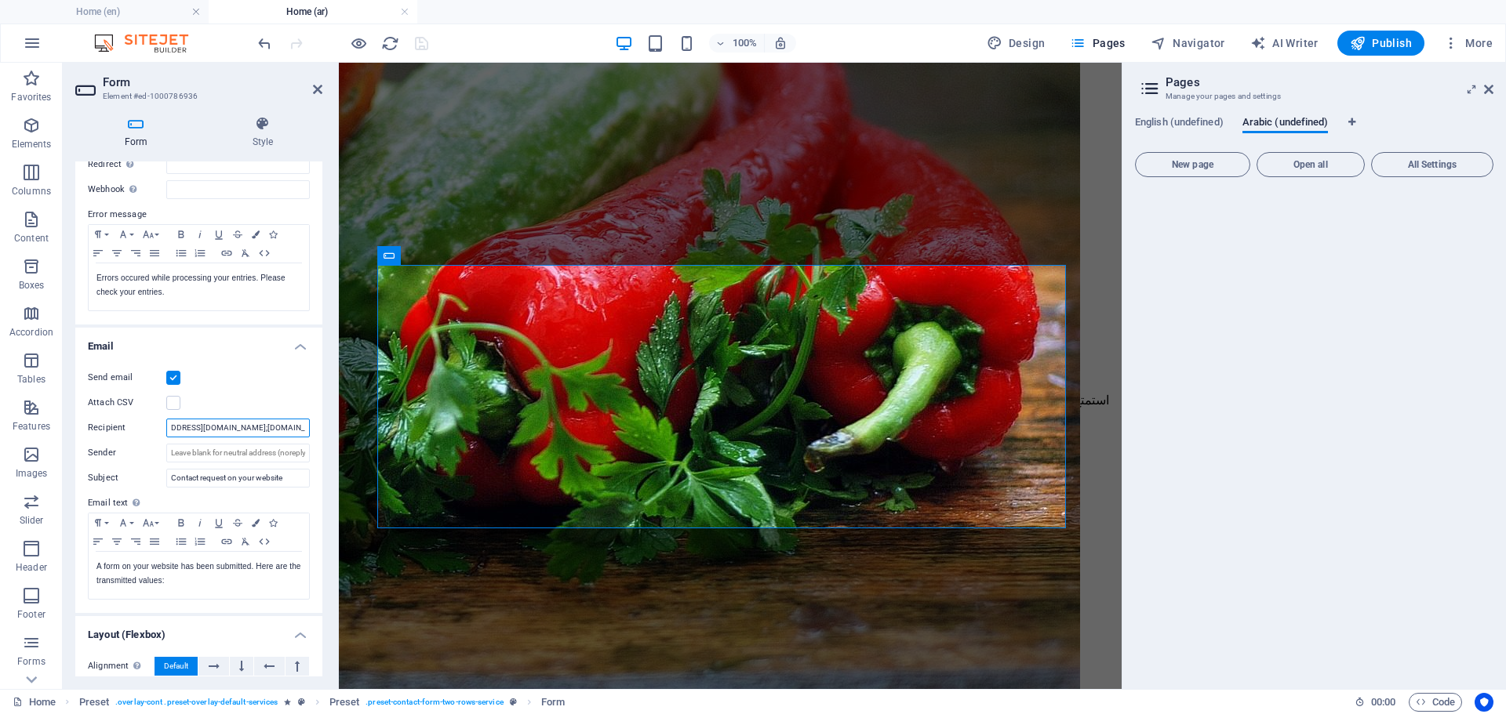
drag, startPoint x: 251, startPoint y: 433, endPoint x: 300, endPoint y: 428, distance: 49.6
click at [300, 428] on input "sales@sedraplant.com;abdala.uats@gmail.com" at bounding box center [238, 428] width 144 height 19
type input "[EMAIL_ADDRESS][DOMAIN_NAME]"
click at [276, 398] on div "Attach CSV" at bounding box center [199, 403] width 222 height 19
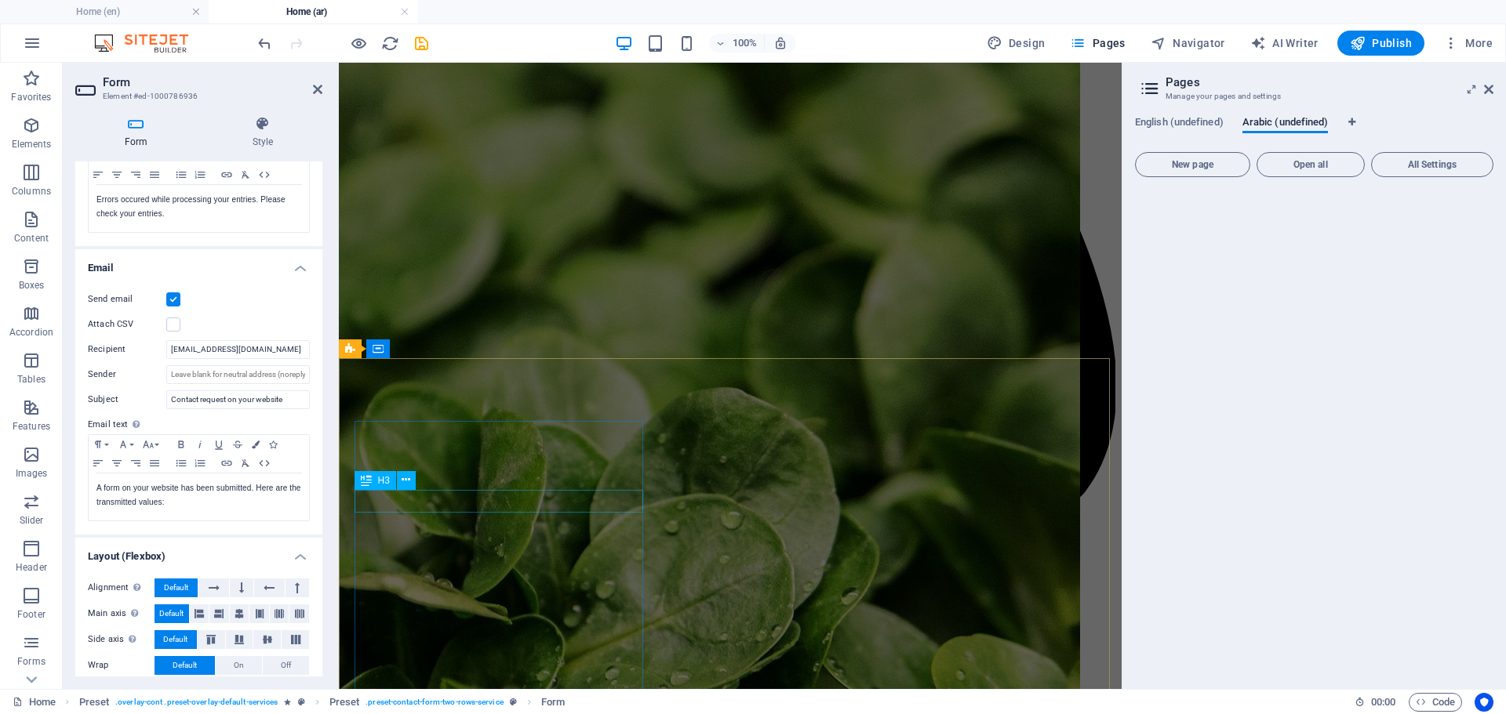
scroll to position [6116, 0]
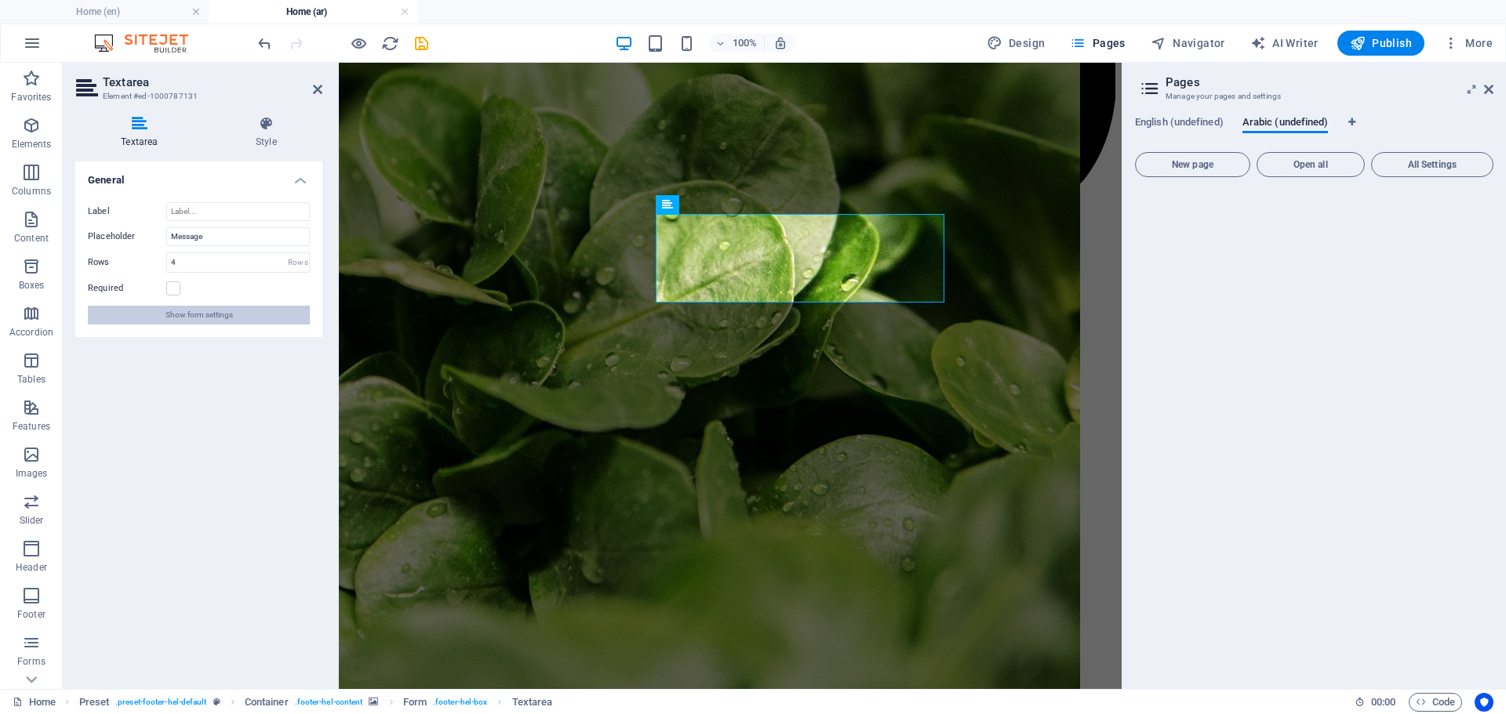
click at [221, 310] on span "Show form settings" at bounding box center [198, 315] width 67 height 19
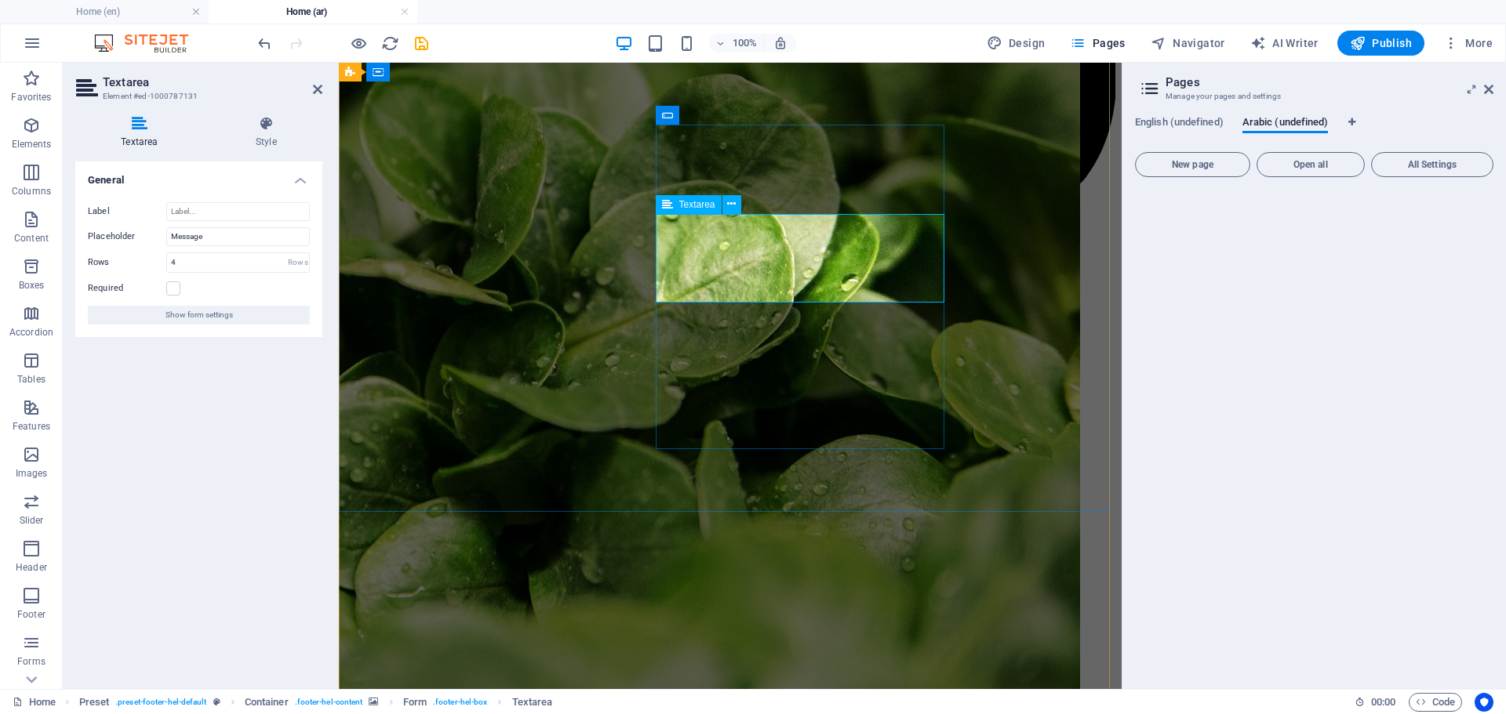
click at [256, 311] on button "Show form settings" at bounding box center [199, 315] width 222 height 19
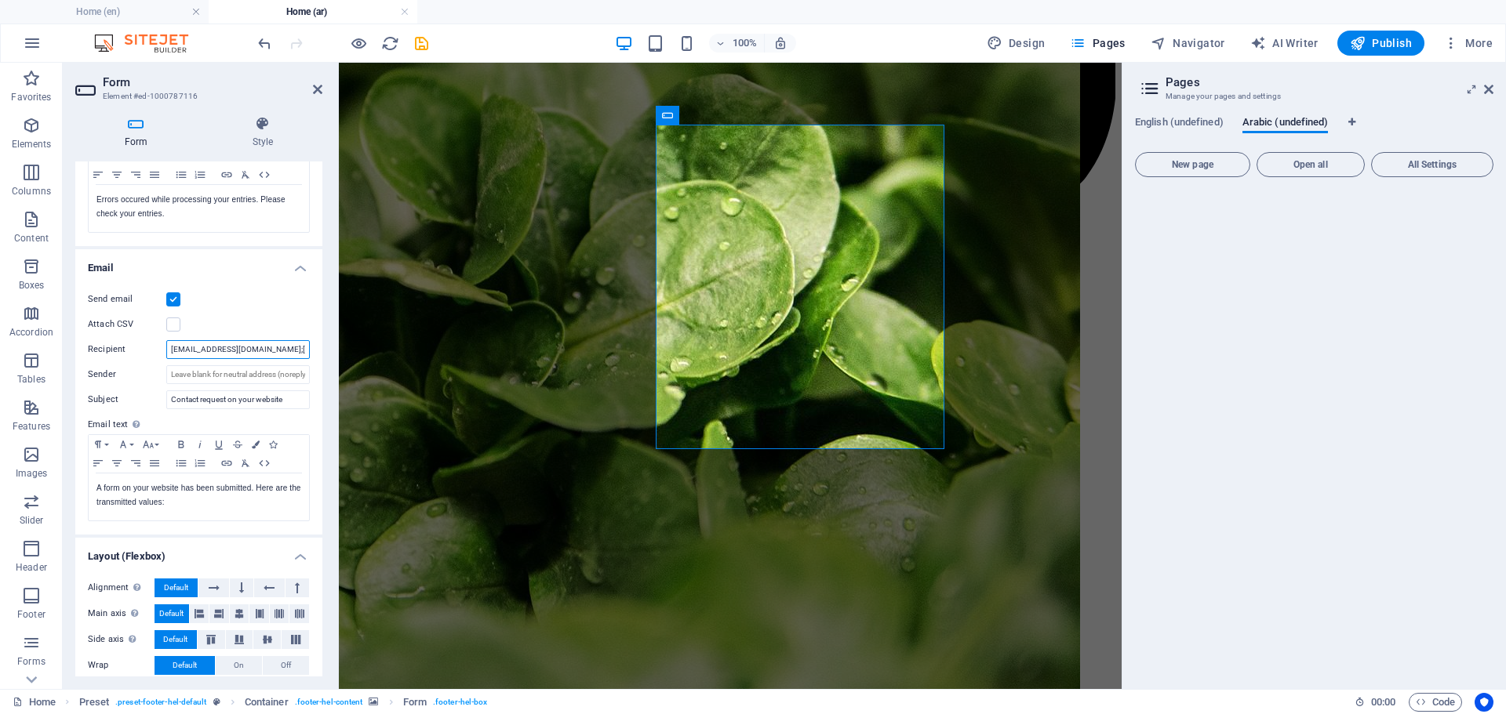
scroll to position [0, 35]
drag, startPoint x: 251, startPoint y: 347, endPoint x: 304, endPoint y: 347, distance: 53.3
click at [304, 347] on input "sales@sedraplant.com;abdala.uats@gmail.com" at bounding box center [238, 349] width 144 height 19
type input "[EMAIL_ADDRESS][DOMAIN_NAME]"
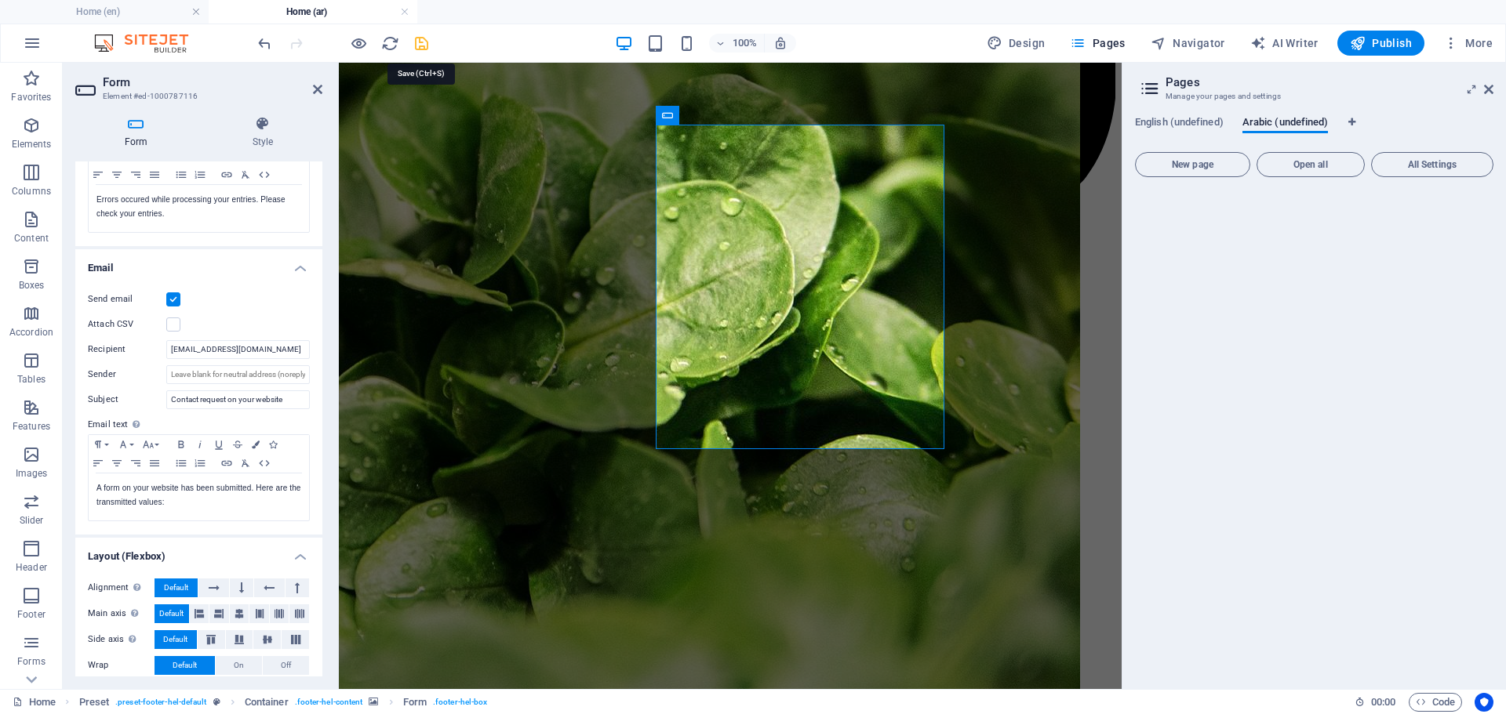
click at [422, 46] on icon "save" at bounding box center [421, 44] width 18 height 18
checkbox input "false"
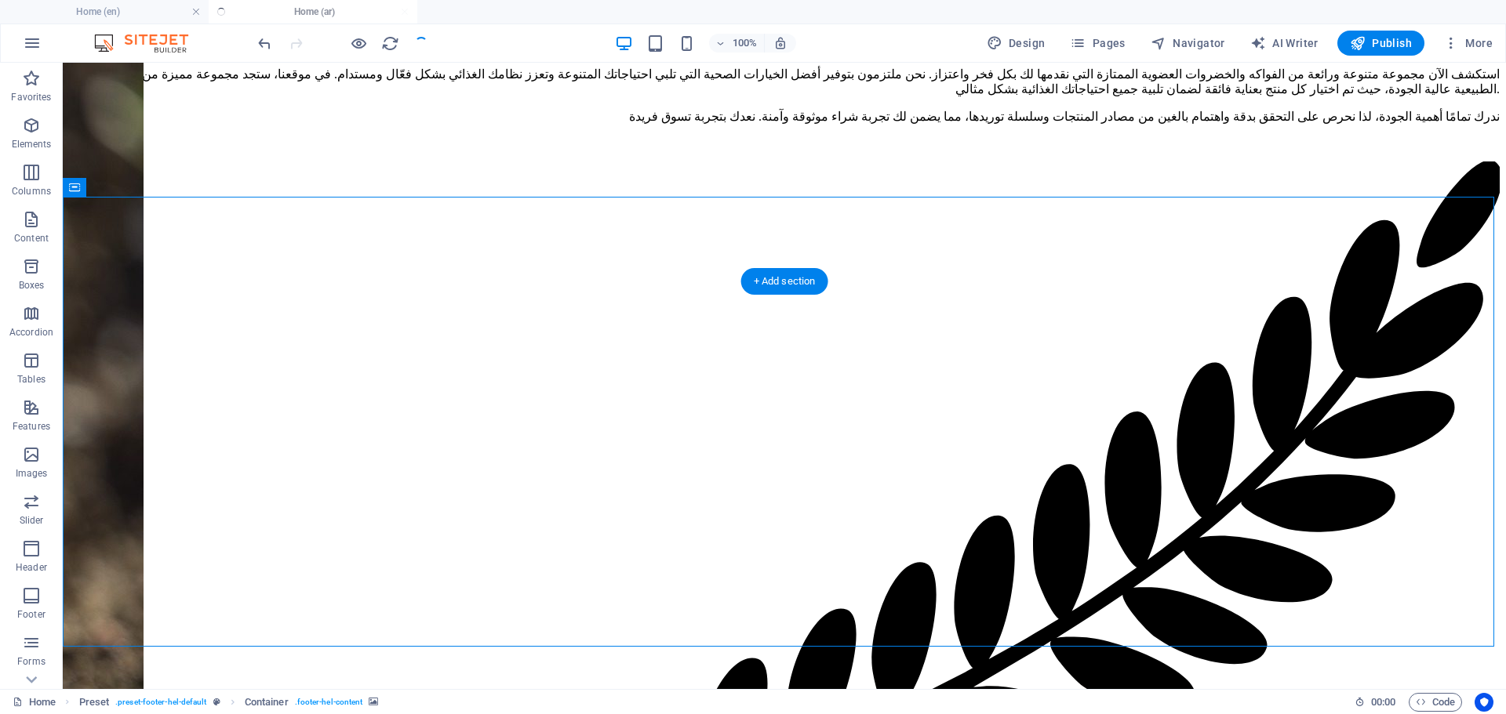
scroll to position [6012, 0]
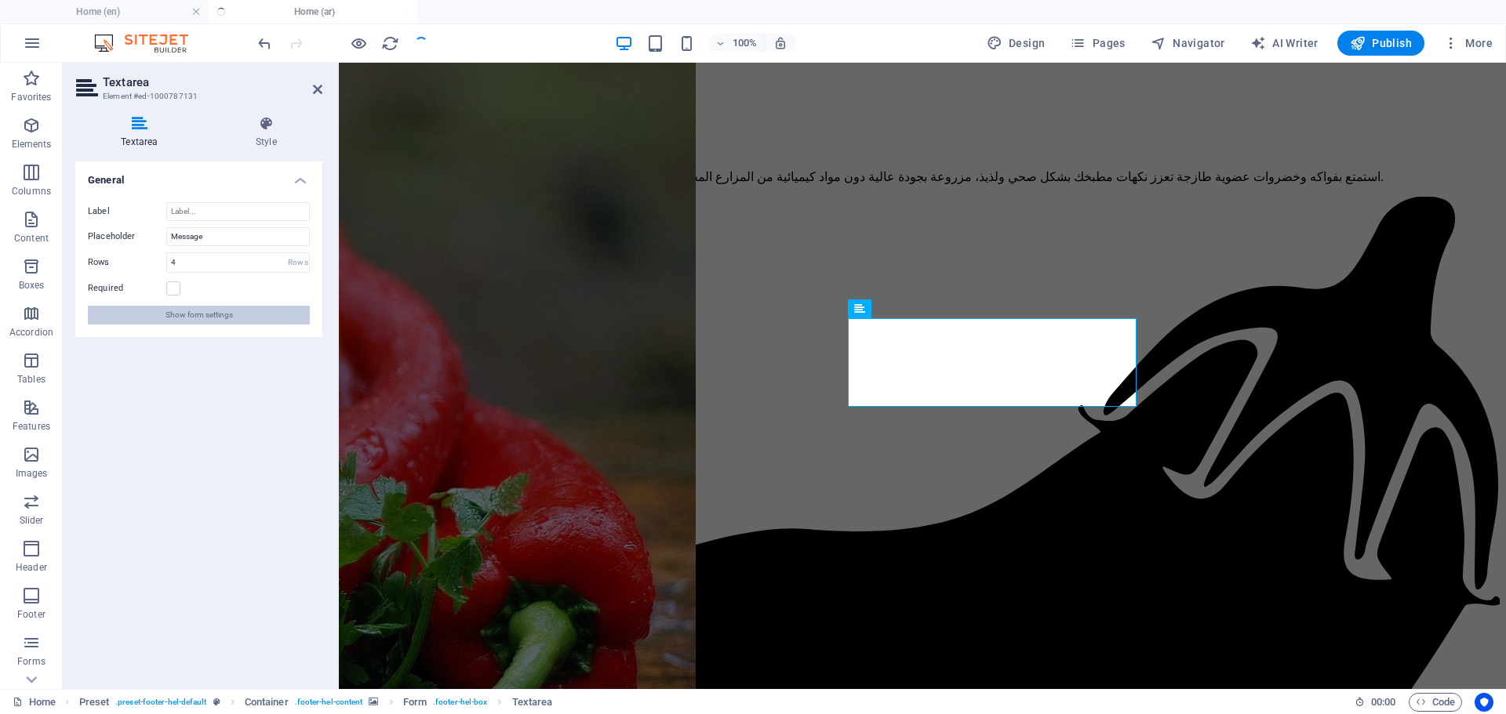
click at [205, 309] on span "Show form settings" at bounding box center [198, 315] width 67 height 19
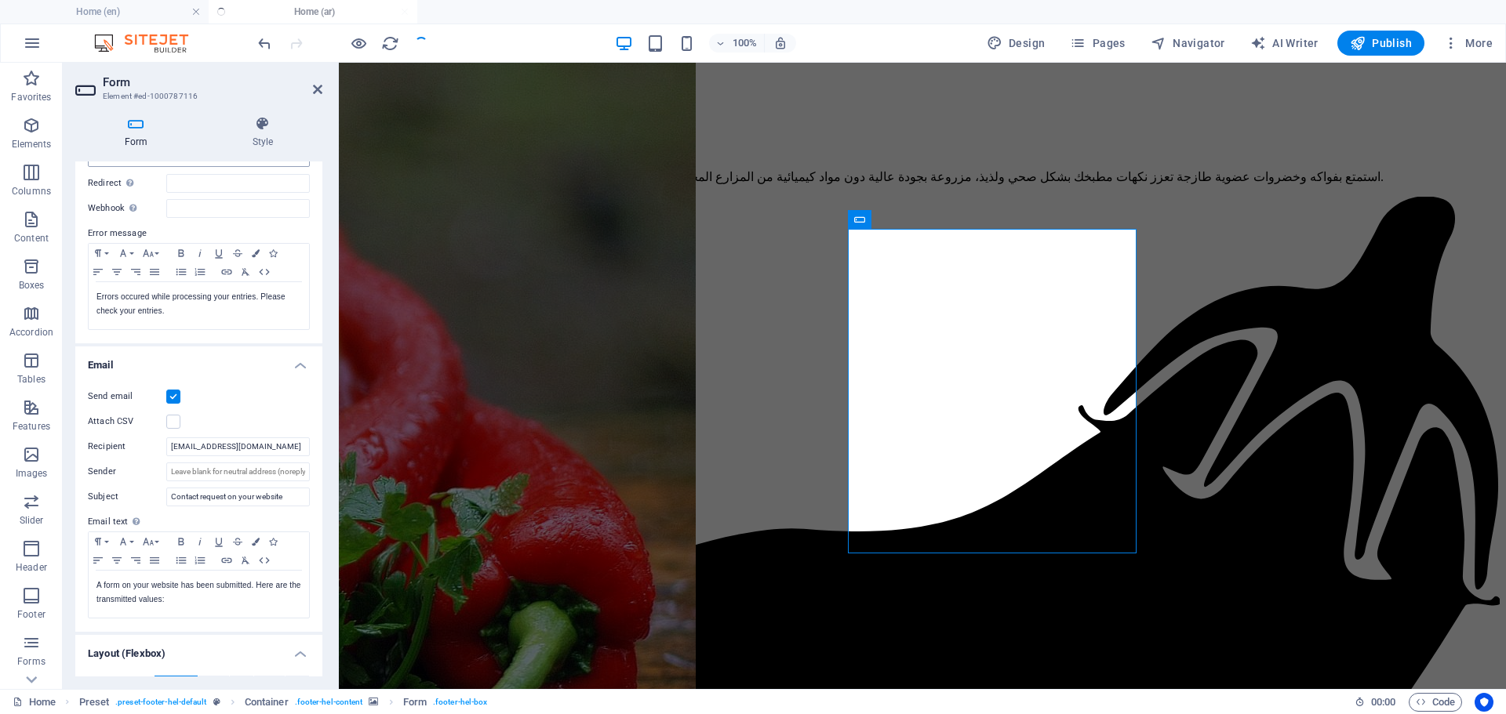
scroll to position [314, 0]
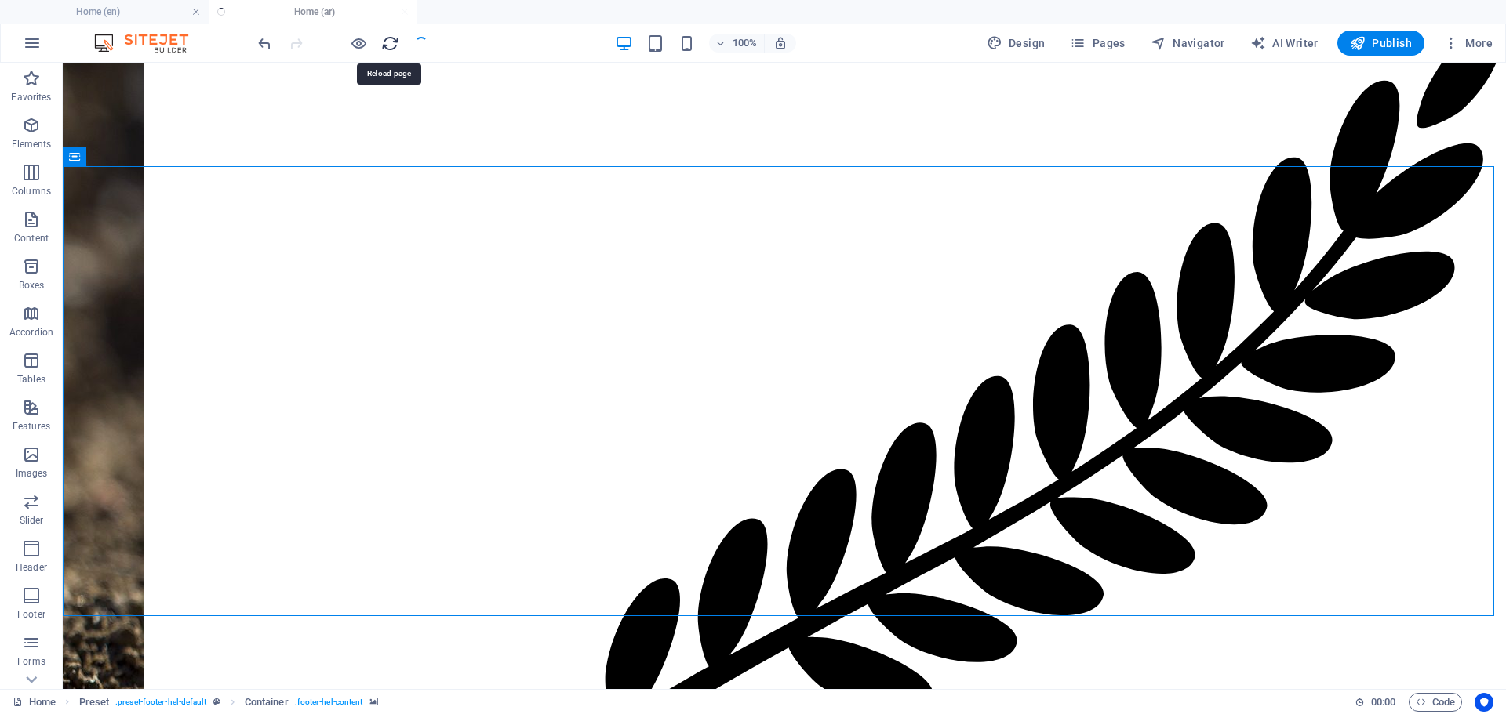
click at [392, 50] on icon "reload" at bounding box center [390, 44] width 18 height 18
click at [822, 53] on div "100% Design Pages Navigator AI Writer Publish More" at bounding box center [877, 43] width 1244 height 25
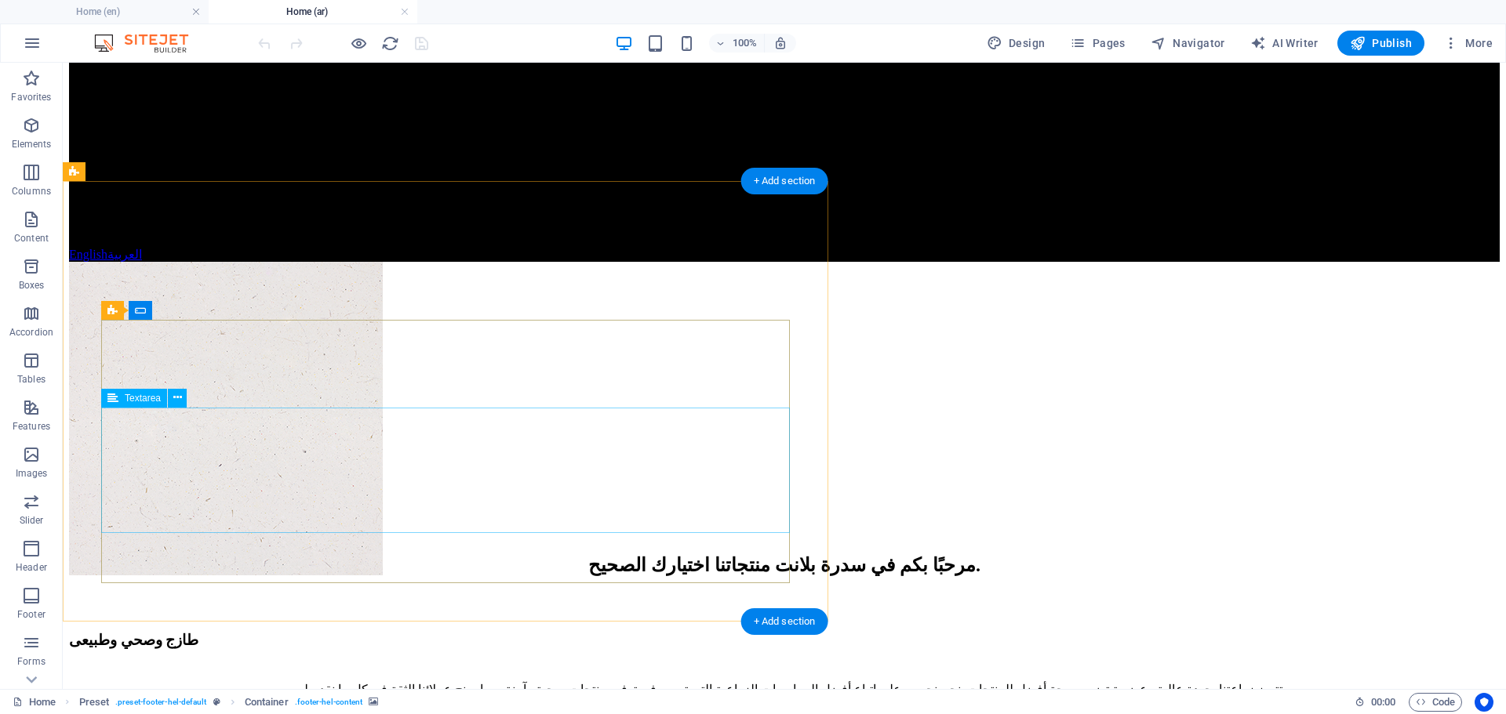
scroll to position [5175, 0]
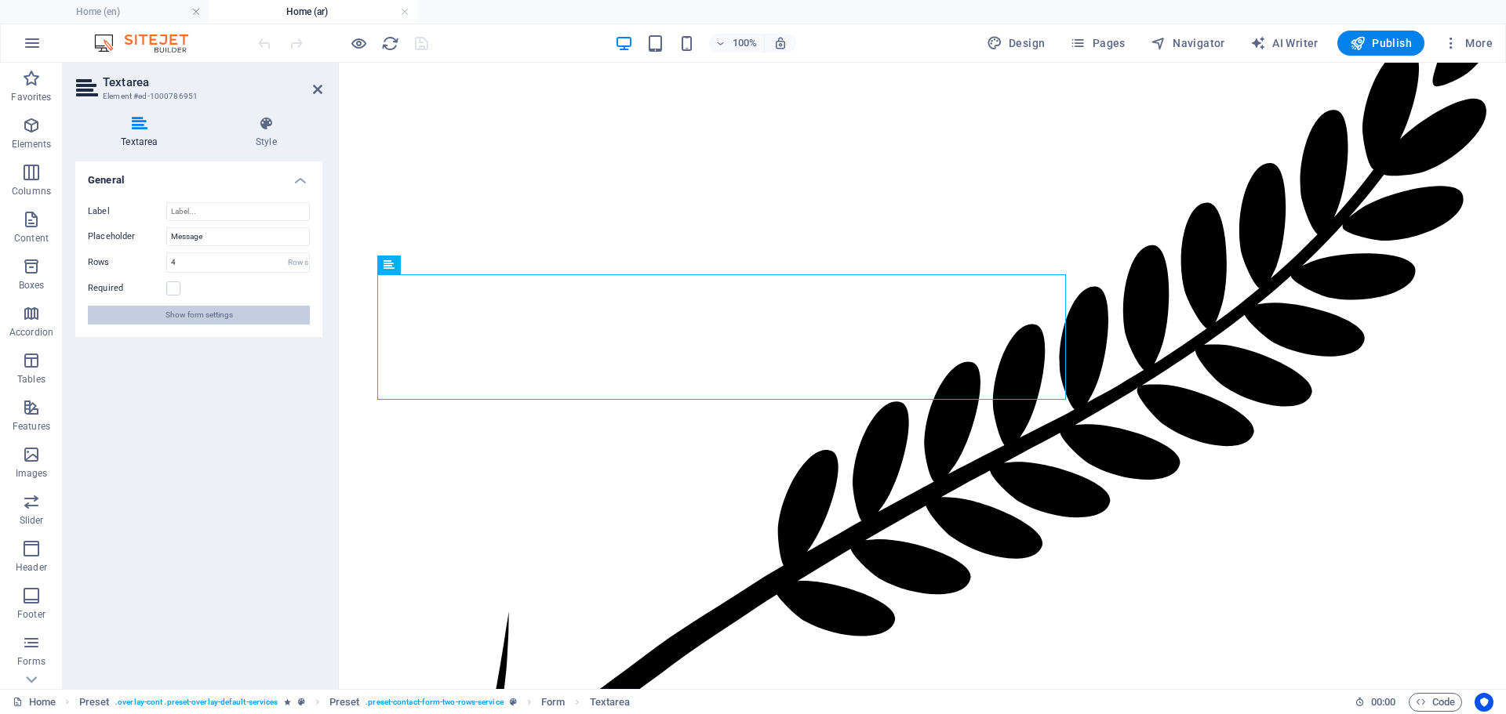
click at [187, 315] on span "Show form settings" at bounding box center [198, 315] width 67 height 19
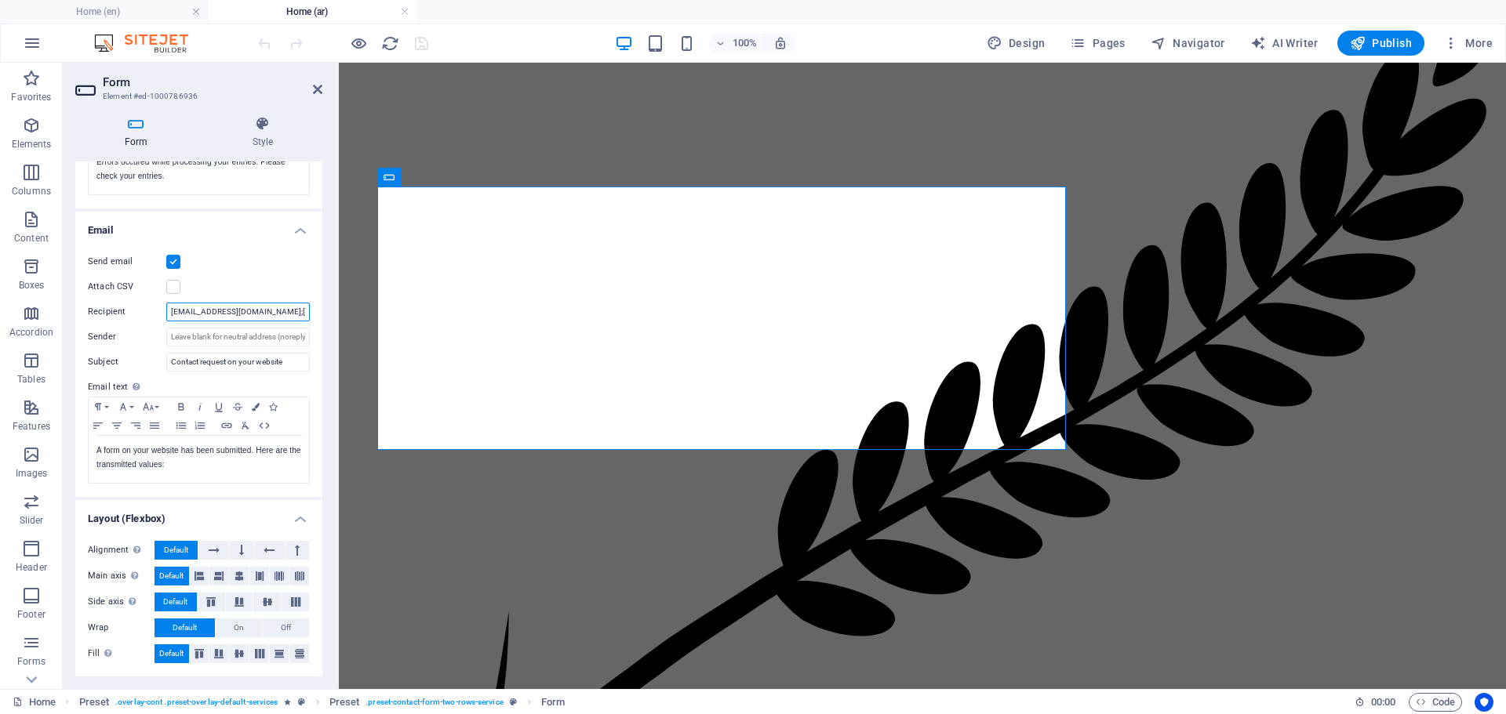
scroll to position [0, 35]
drag, startPoint x: 587, startPoint y: 373, endPoint x: 369, endPoint y: 320, distance: 224.4
type input "[EMAIL_ADDRESS][DOMAIN_NAME]"
checkbox input "false"
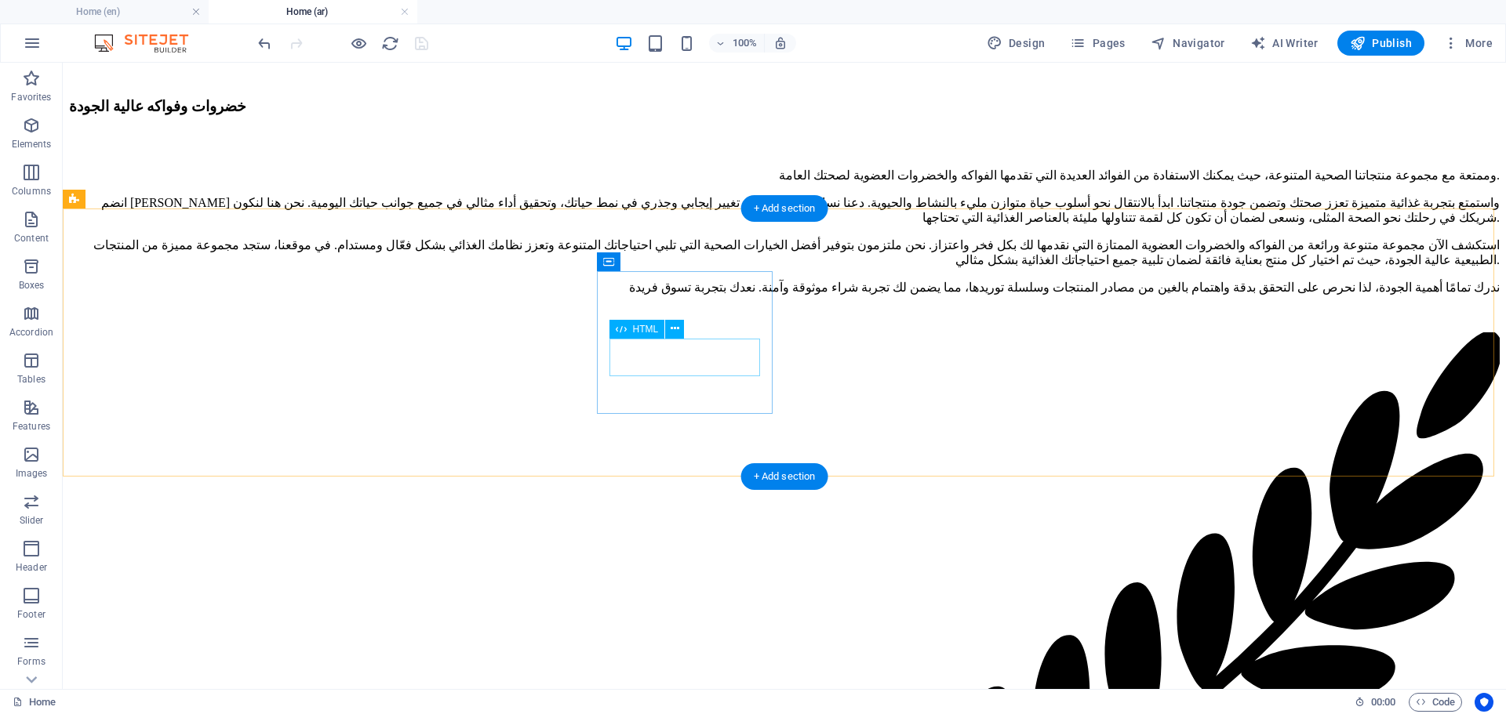
scroll to position [6116, 0]
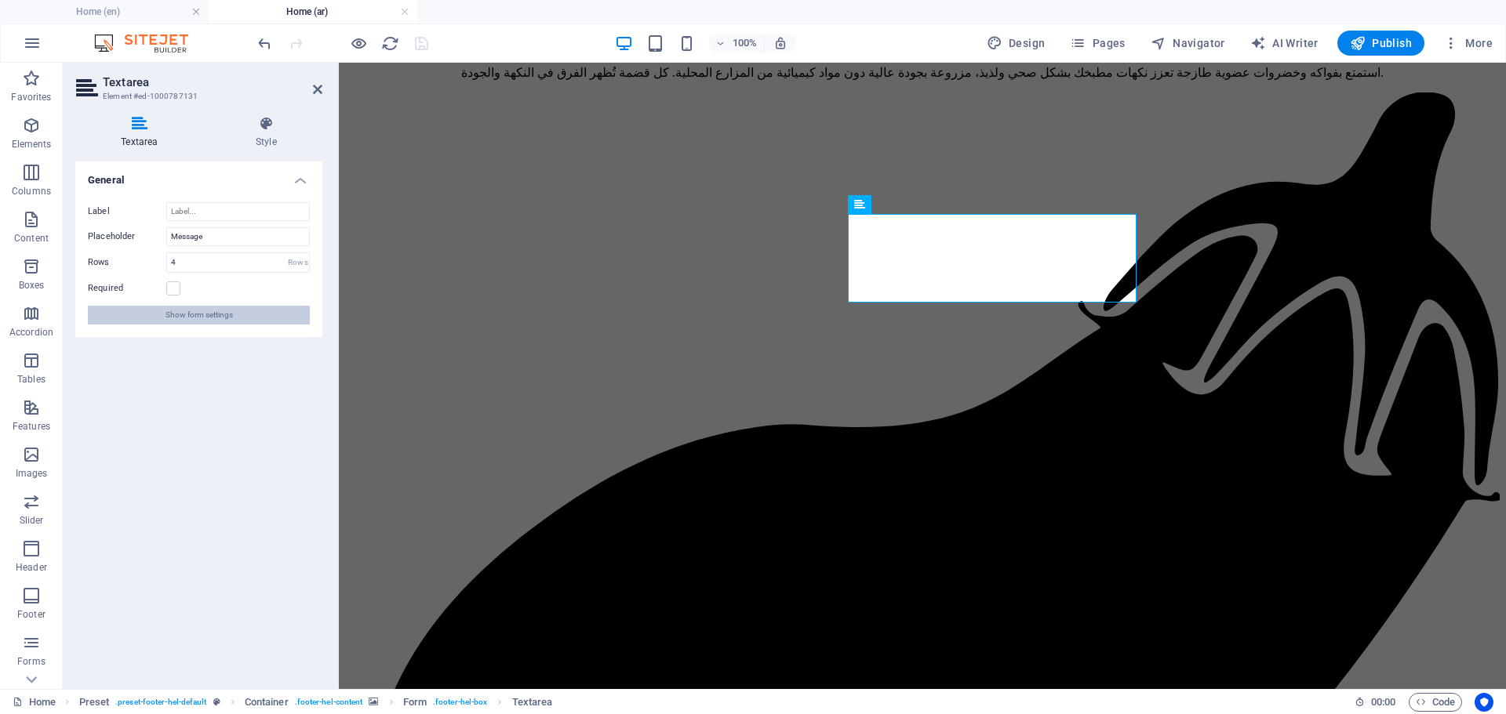
click at [230, 316] on span "Show form settings" at bounding box center [198, 315] width 67 height 19
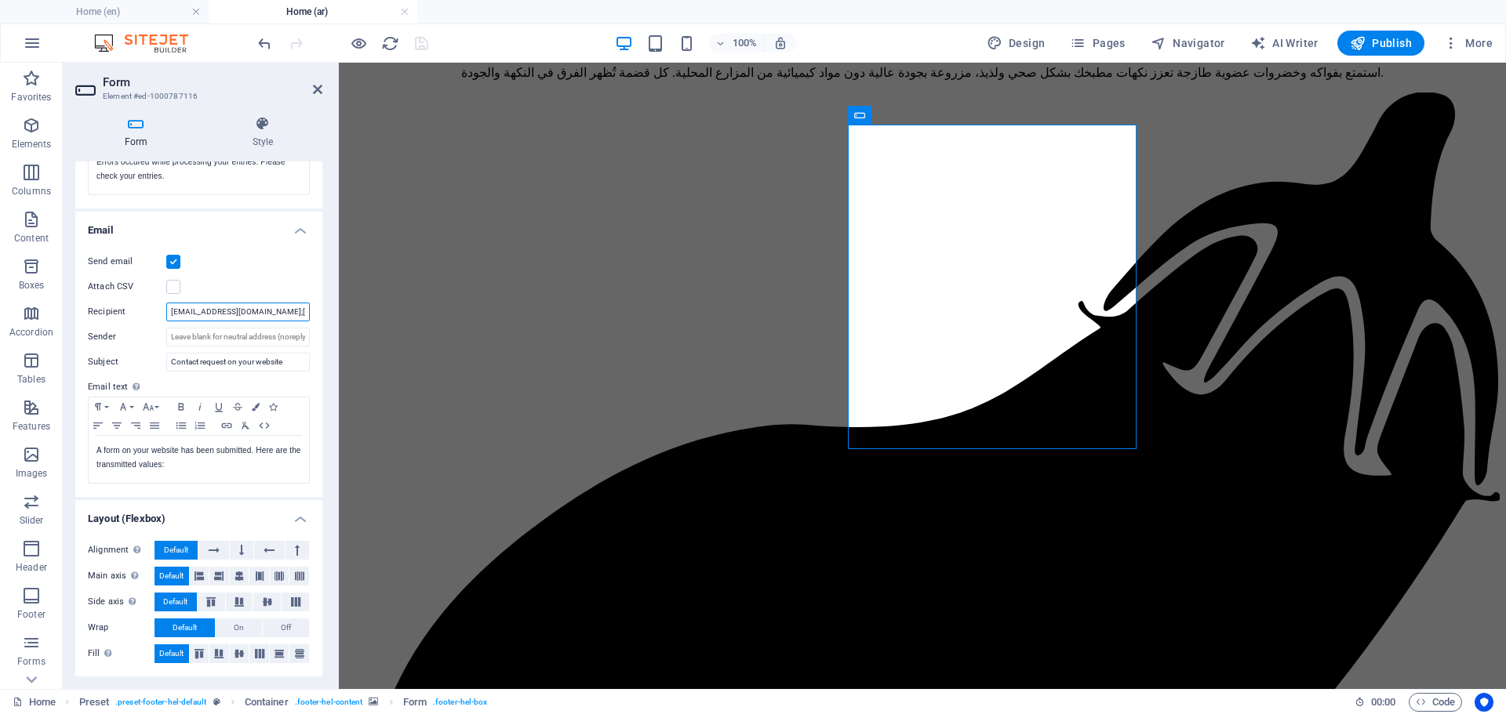
scroll to position [0, 35]
drag, startPoint x: 251, startPoint y: 315, endPoint x: 303, endPoint y: 308, distance: 53.0
click at [303, 308] on input "sales@sedraplant.com;abdala.uats@gmail.com" at bounding box center [238, 312] width 144 height 19
type input "[EMAIL_ADDRESS][DOMAIN_NAME]"
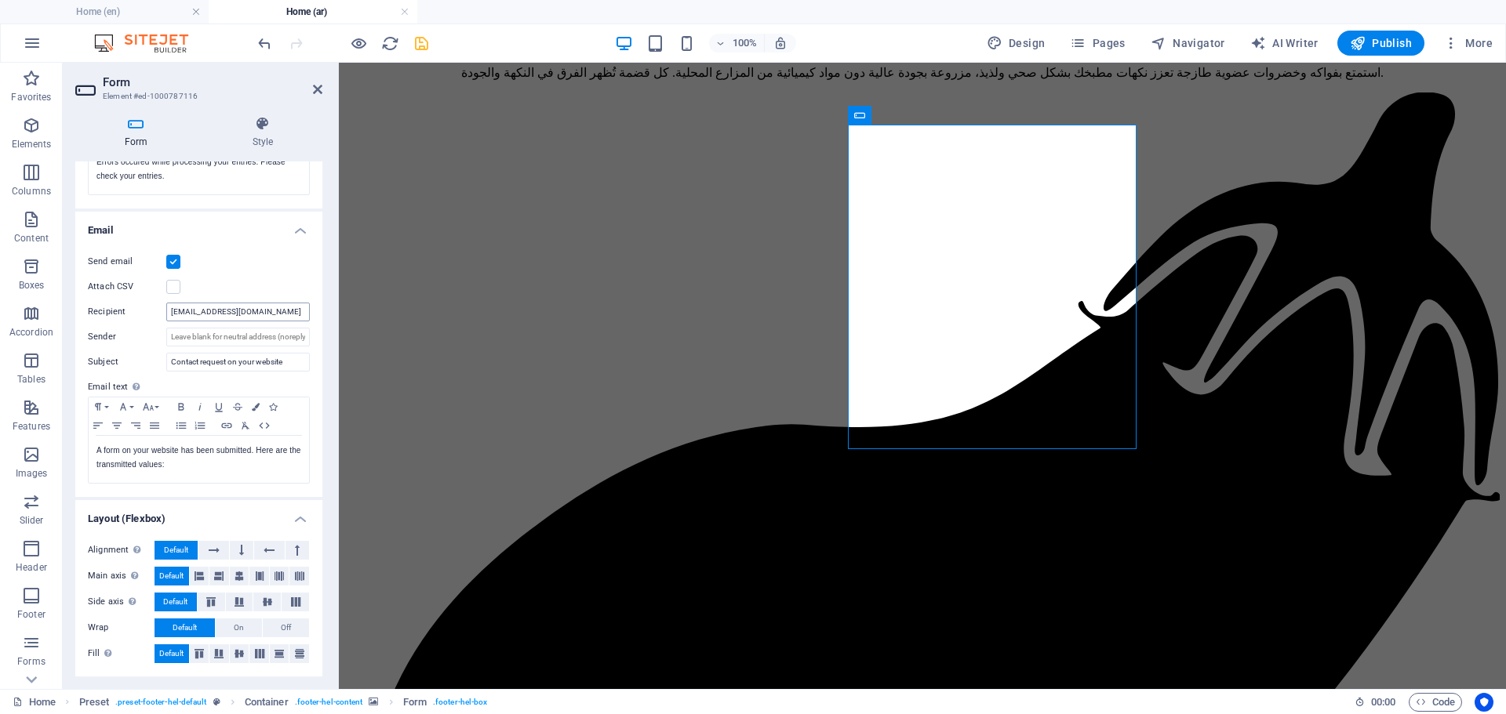
checkbox input "false"
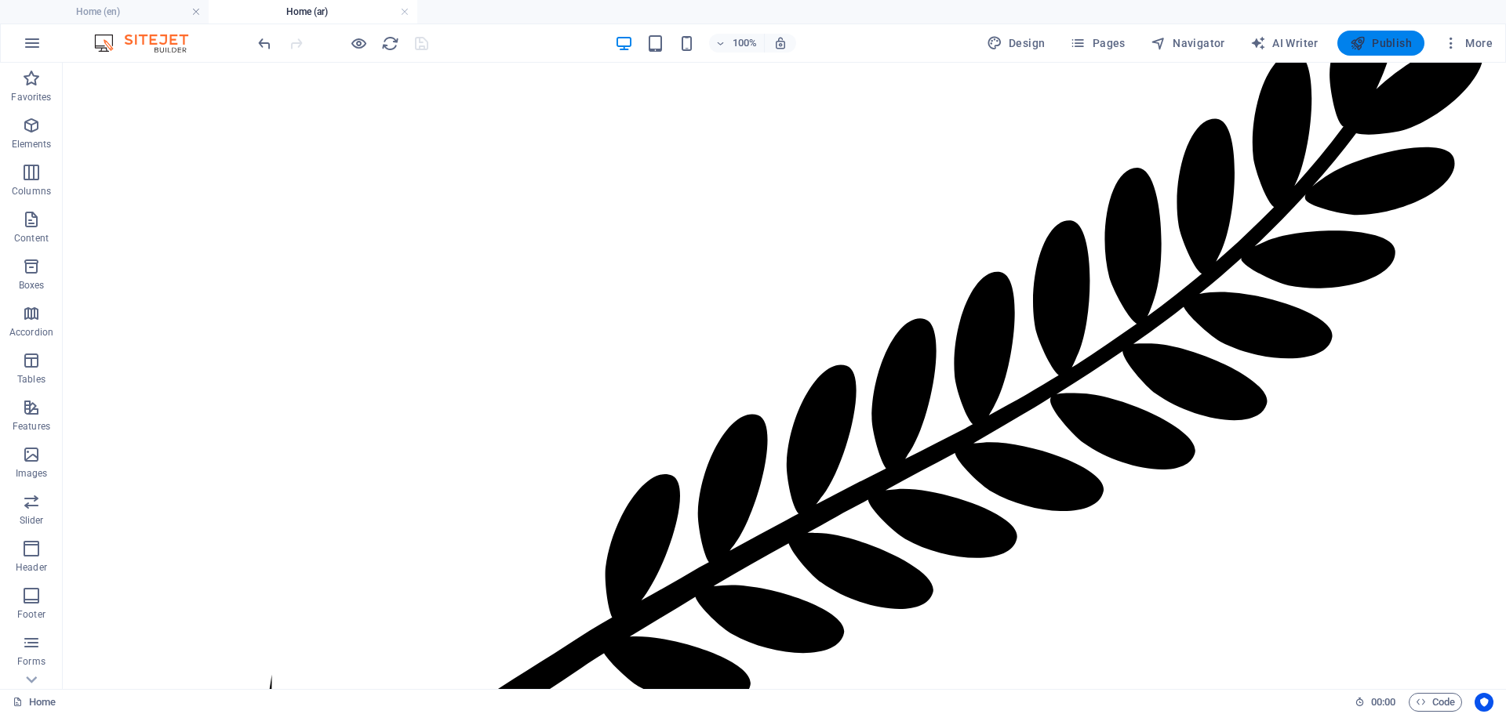
click at [1375, 45] on span "Publish" at bounding box center [1381, 43] width 62 height 16
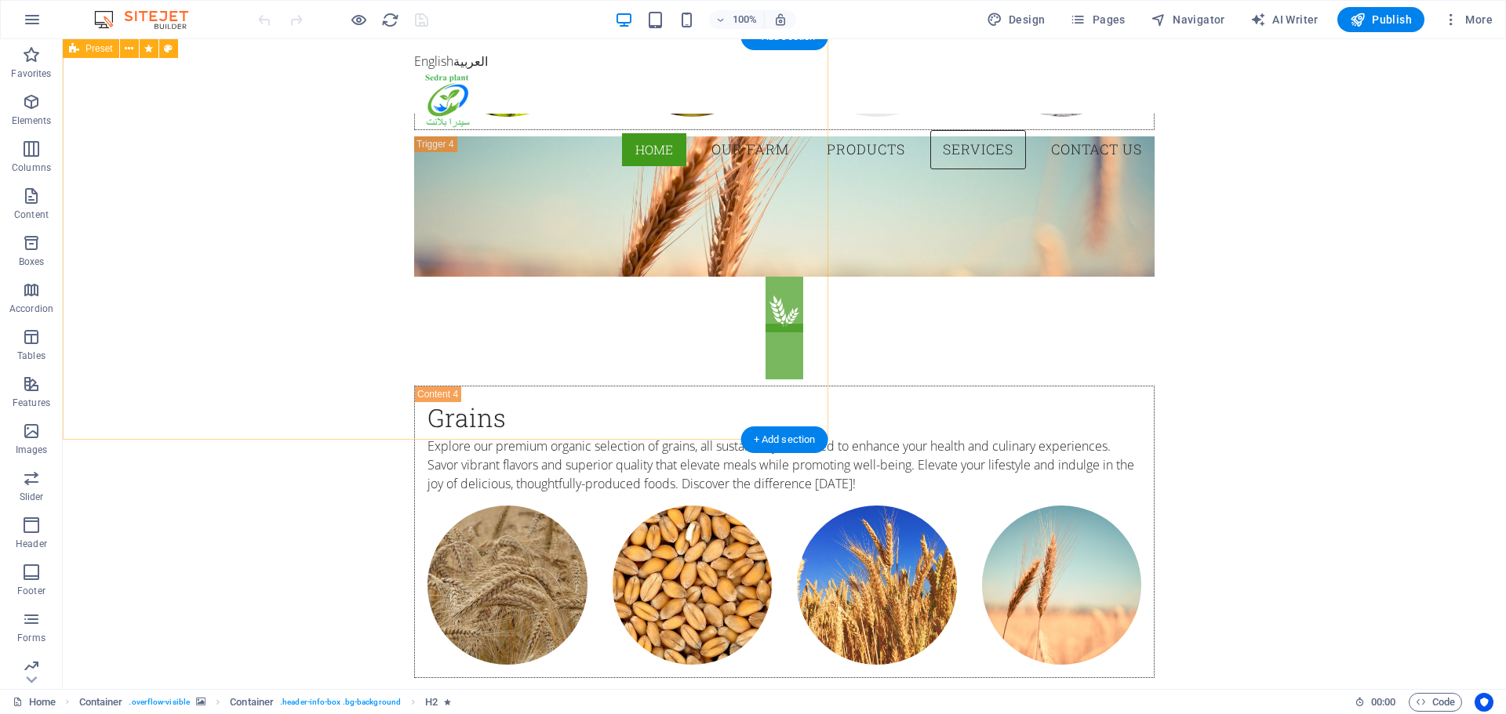
scroll to position [5097, 0]
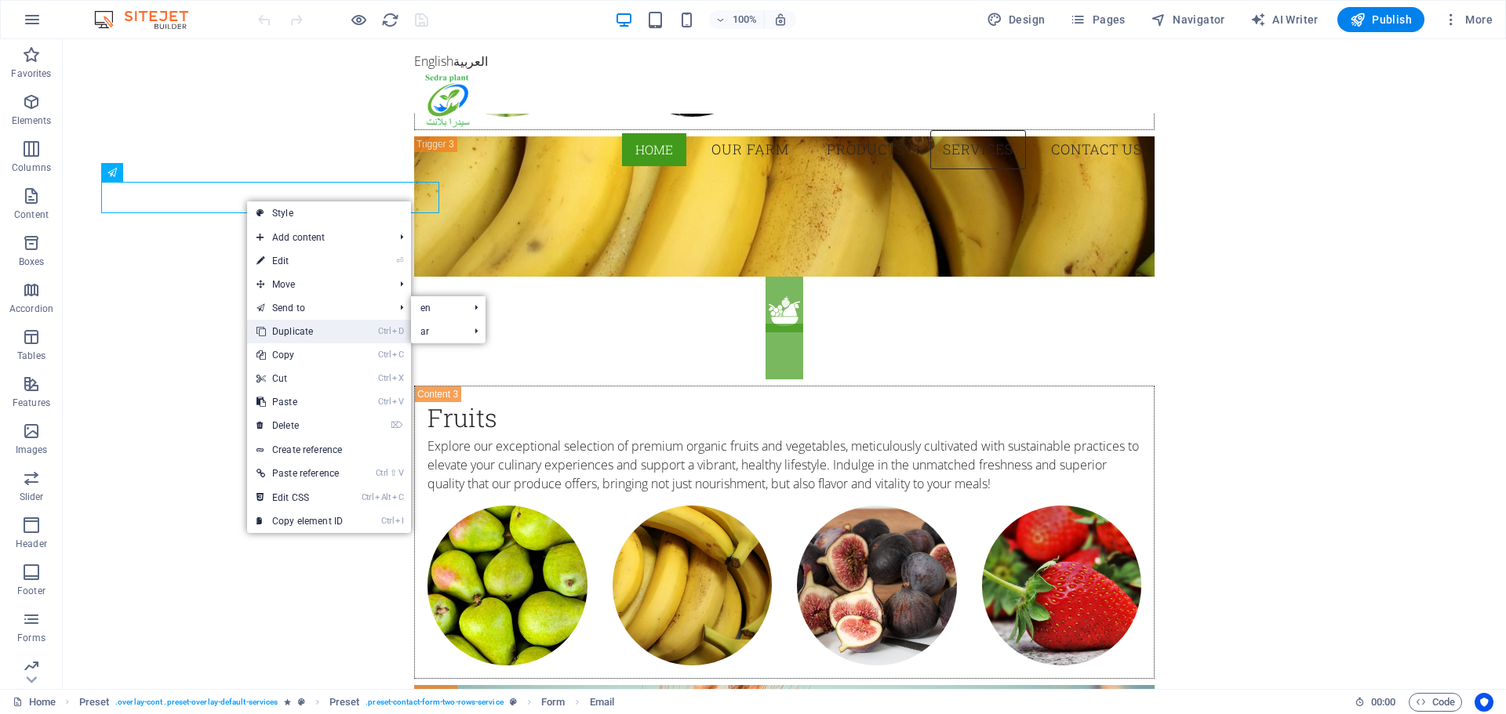
click at [276, 330] on link "Ctrl D Duplicate" at bounding box center [299, 332] width 105 height 24
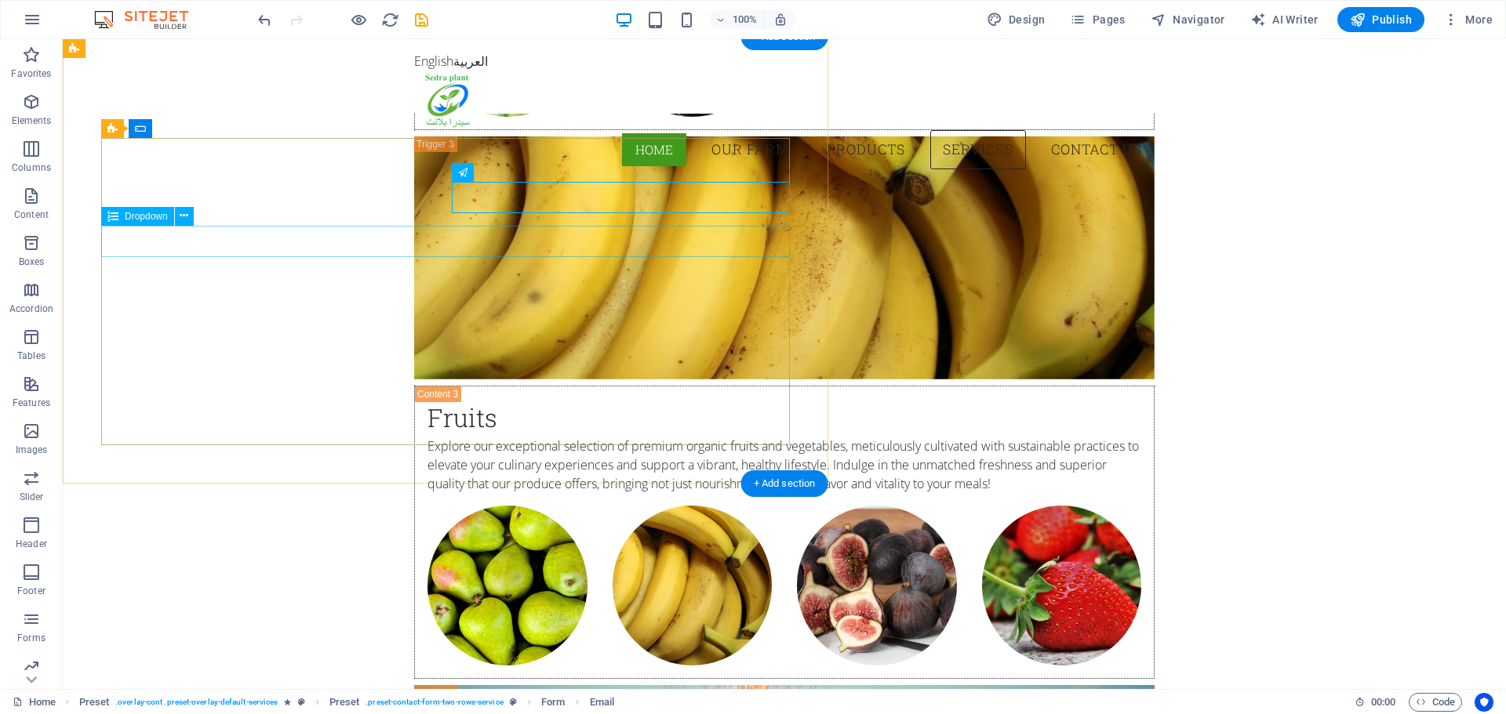
click at [516, 173] on icon at bounding box center [514, 172] width 9 height 16
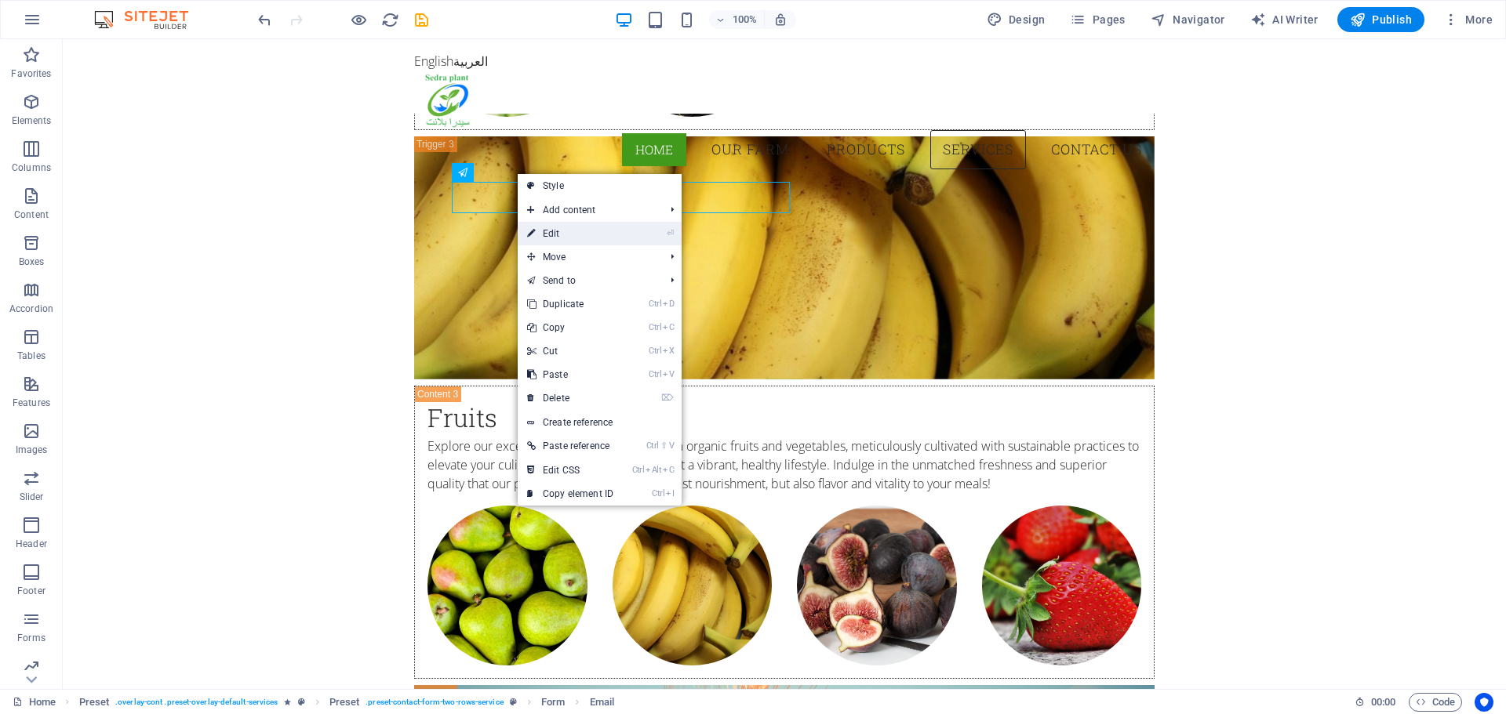
click at [579, 235] on link "⏎ Edit" at bounding box center [570, 234] width 105 height 24
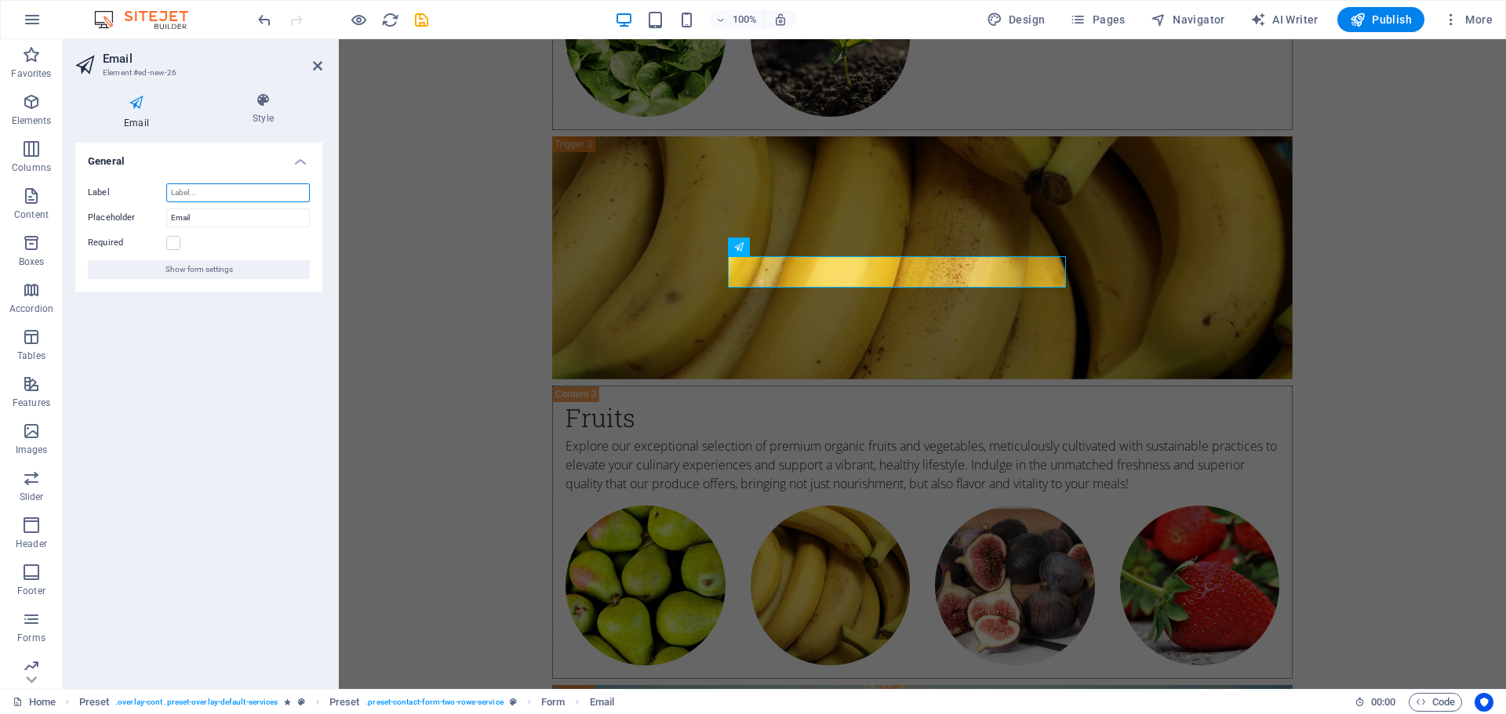
click at [205, 191] on input "Label" at bounding box center [238, 192] width 144 height 19
click at [192, 214] on input "Email" at bounding box center [238, 218] width 144 height 19
drag, startPoint x: 209, startPoint y: 217, endPoint x: 168, endPoint y: 211, distance: 41.3
click at [168, 211] on input "Email" at bounding box center [238, 218] width 144 height 19
click at [322, 62] on icon at bounding box center [317, 66] width 9 height 13
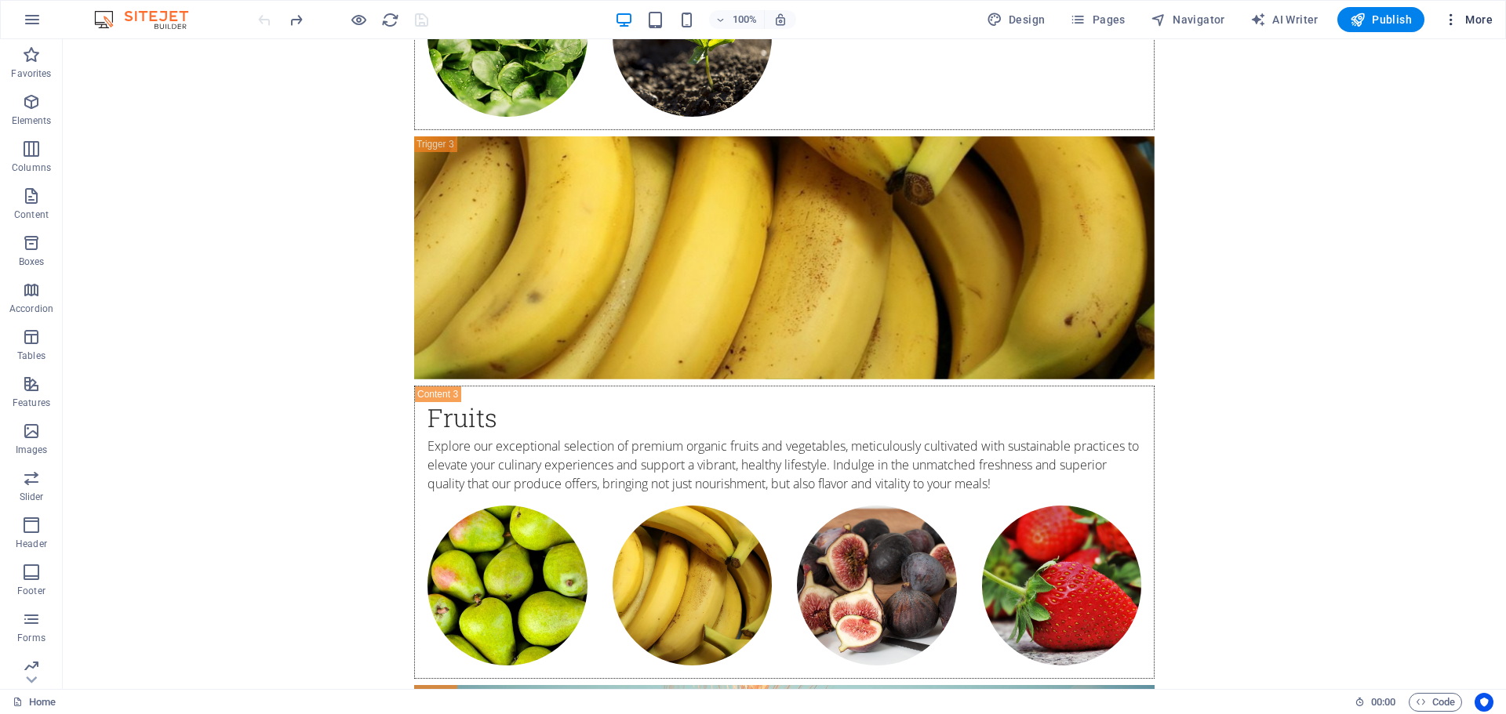
click at [1459, 16] on span "More" at bounding box center [1467, 20] width 49 height 16
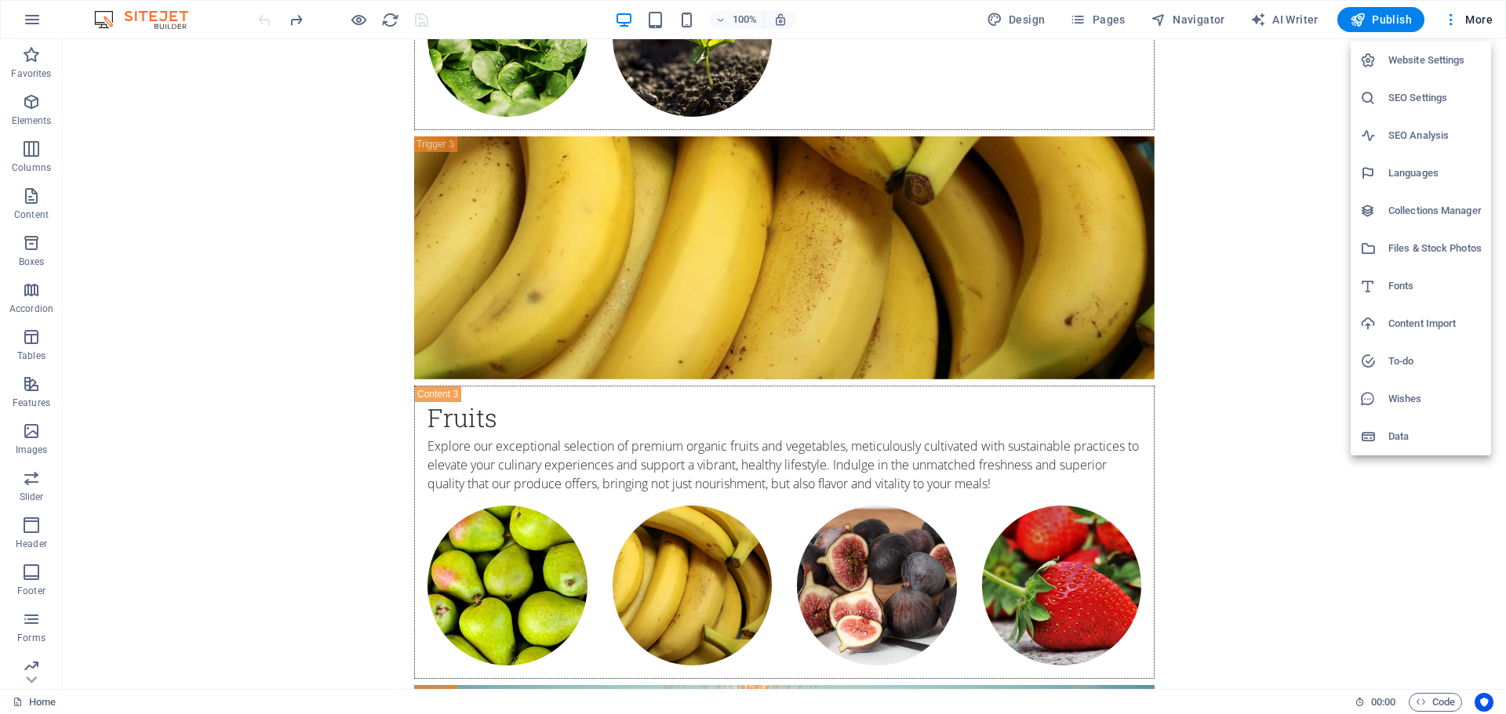
click at [1447, 65] on h6 "Website Settings" at bounding box center [1434, 60] width 93 height 19
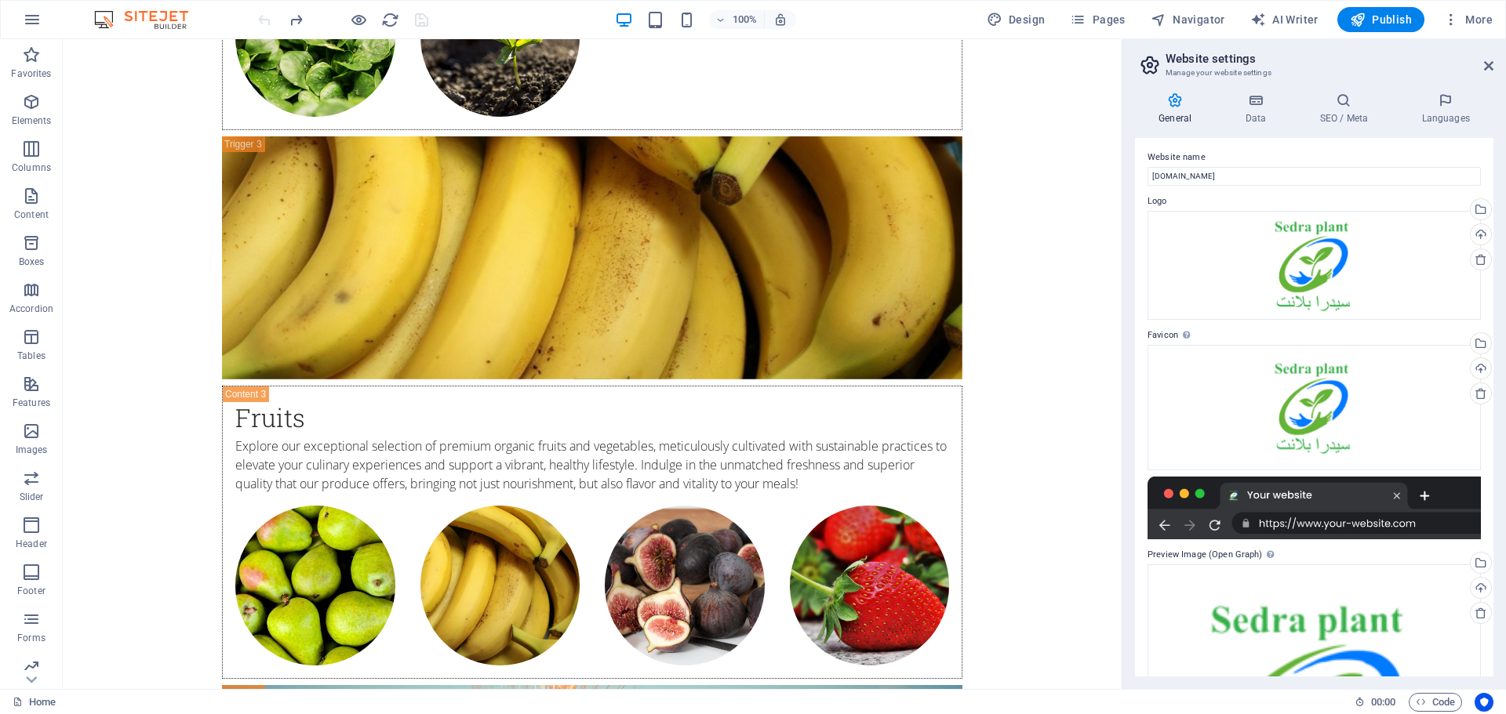
scroll to position [0, 0]
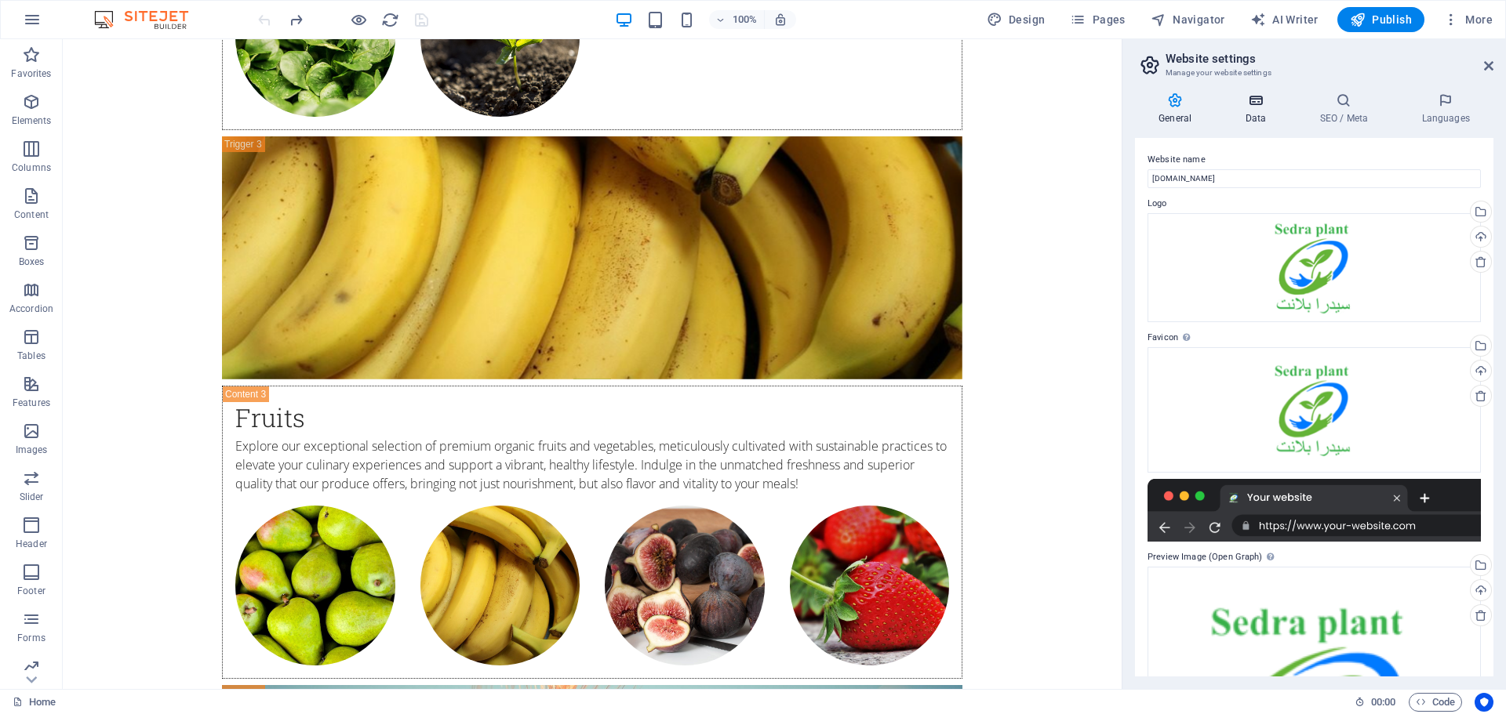
click at [1261, 97] on icon at bounding box center [1255, 101] width 68 height 16
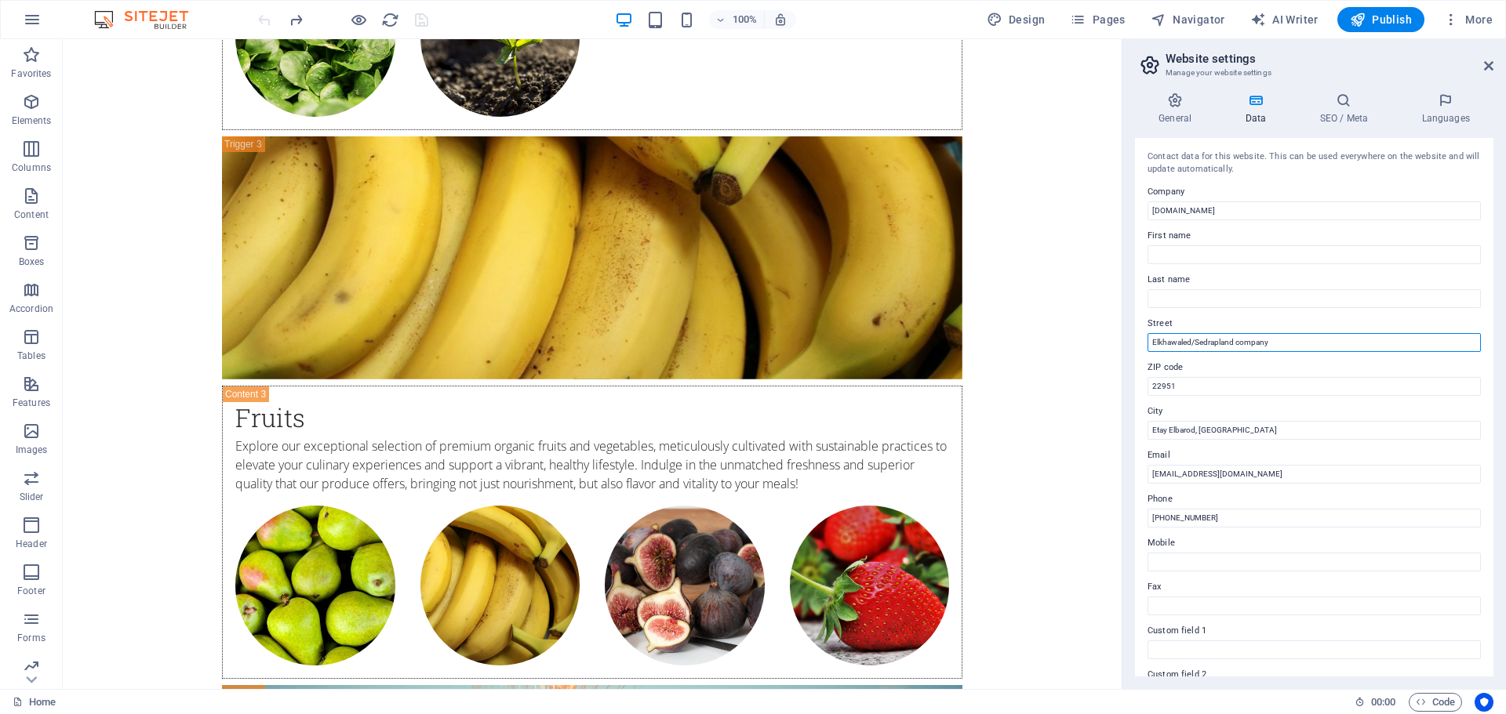
drag, startPoint x: 1229, startPoint y: 343, endPoint x: 1237, endPoint y: 338, distance: 9.8
click at [1237, 338] on input "Elkhawaled/Sedrapland company" at bounding box center [1313, 342] width 333 height 19
type input "Elkhawaled/Sedraplant company"
click at [1350, 104] on icon at bounding box center [1343, 101] width 96 height 16
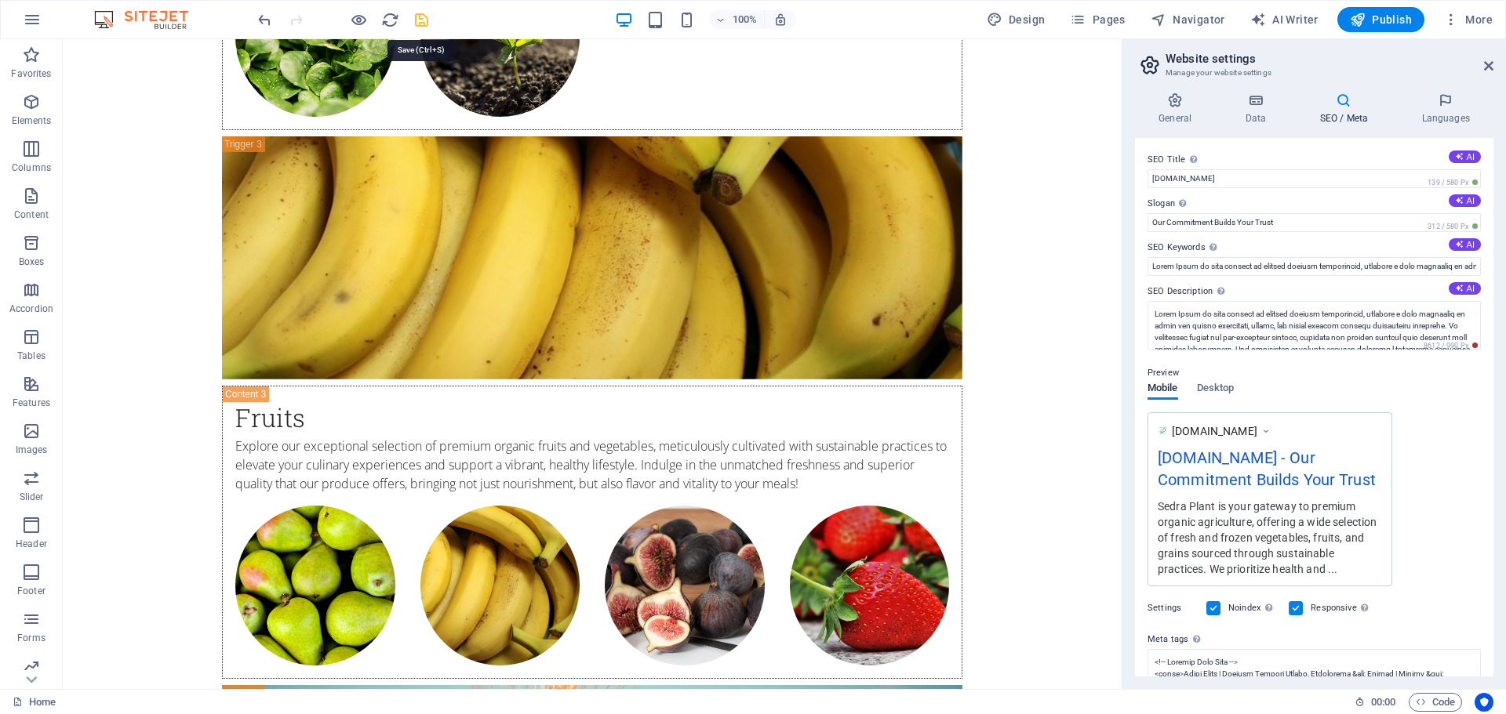
click at [425, 19] on icon "save" at bounding box center [421, 20] width 18 height 18
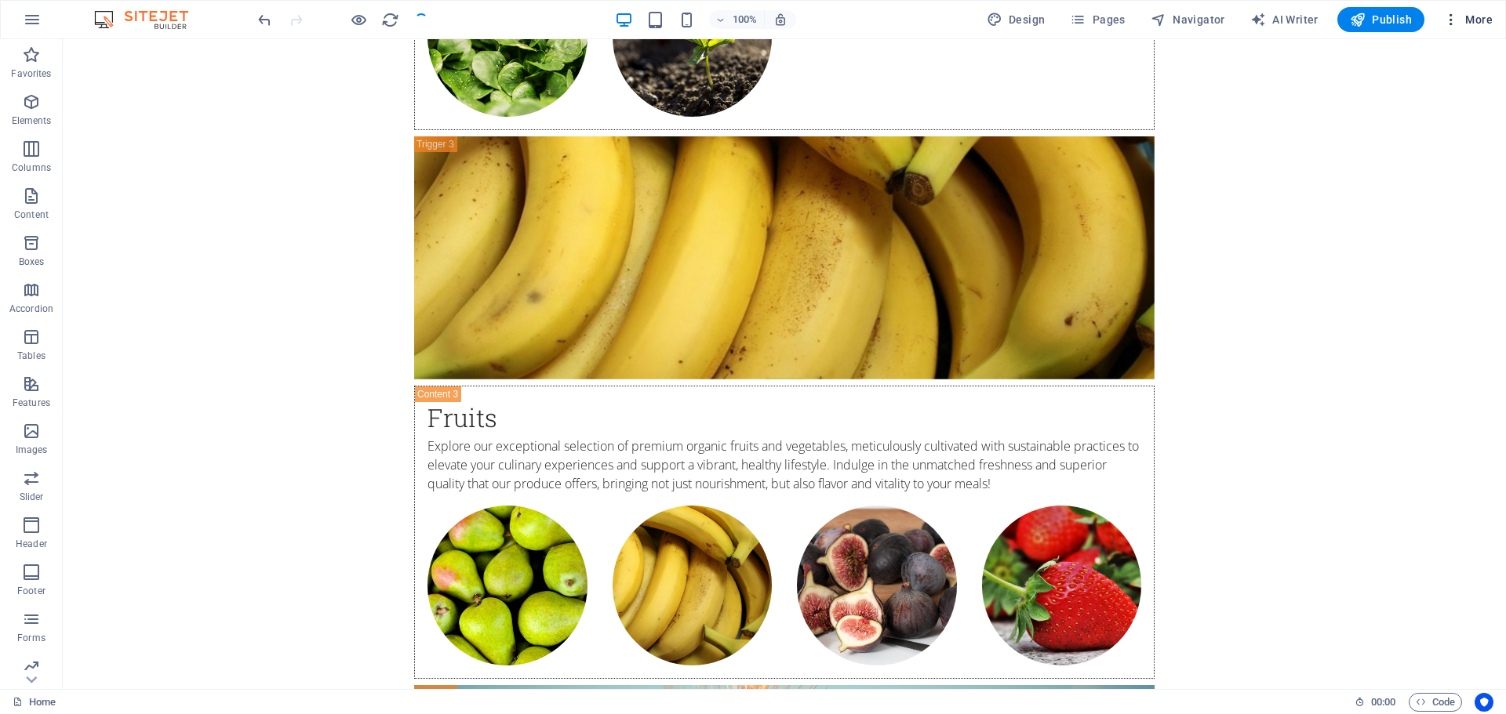
click at [1466, 16] on span "More" at bounding box center [1467, 20] width 49 height 16
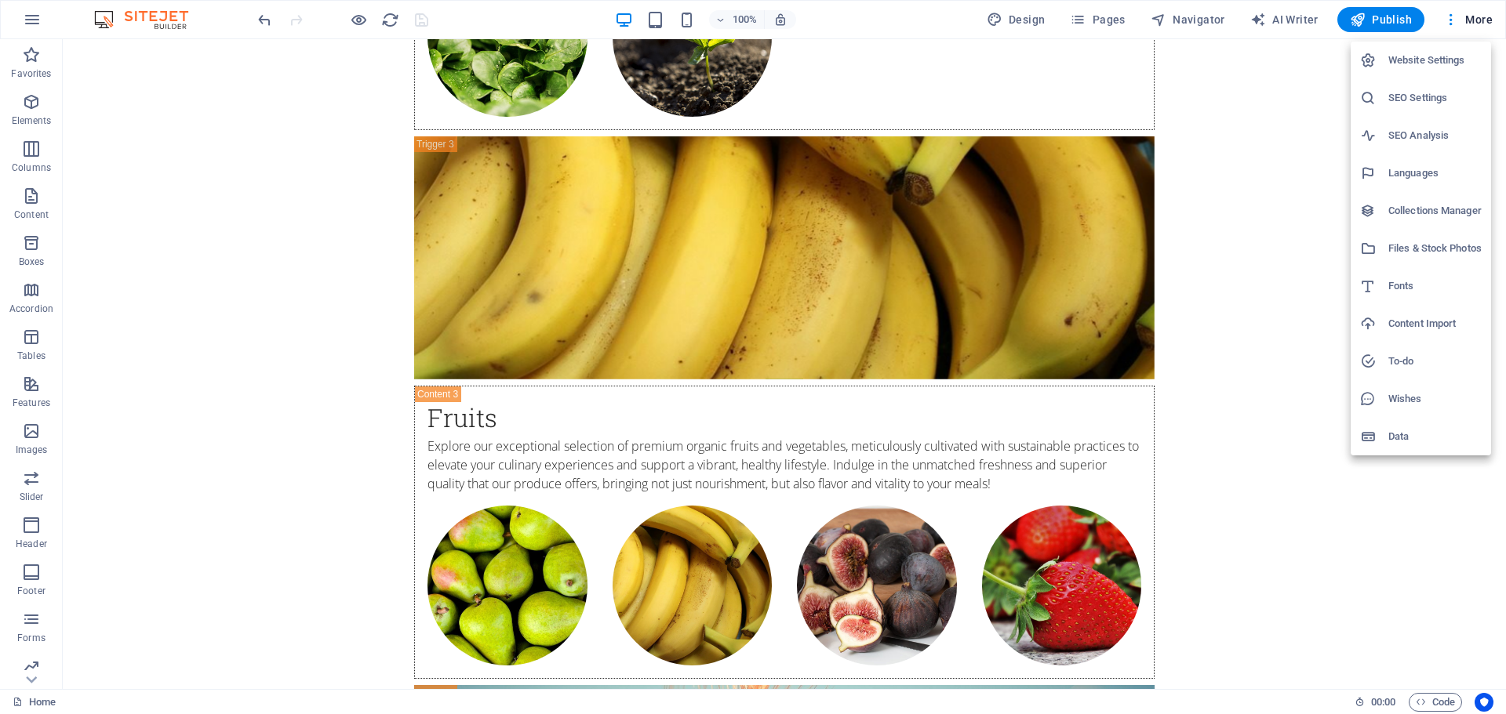
click at [1442, 93] on h6 "SEO Settings" at bounding box center [1434, 98] width 93 height 19
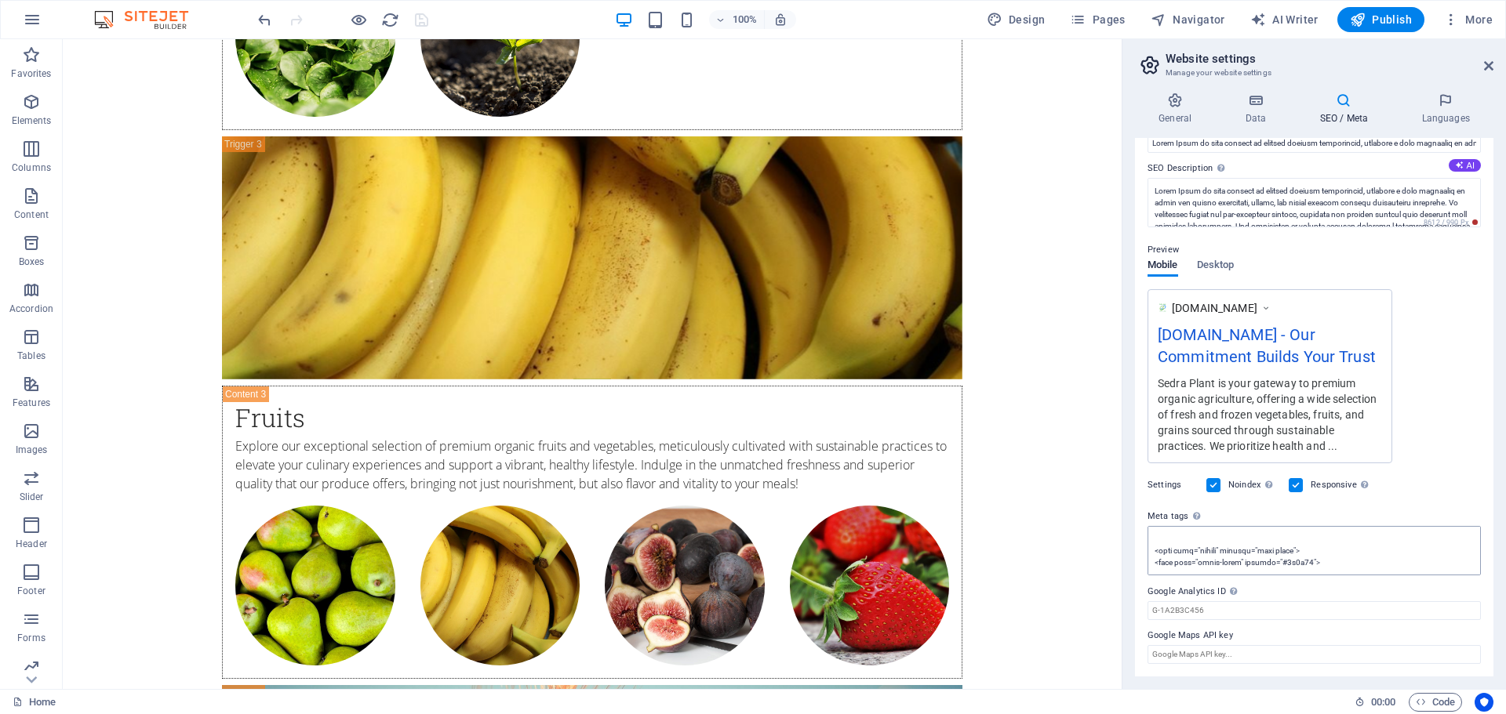
scroll to position [459, 0]
click at [1399, 494] on div "Settings Noindex Instruct search engines to exclude this website from search re…" at bounding box center [1313, 485] width 333 height 44
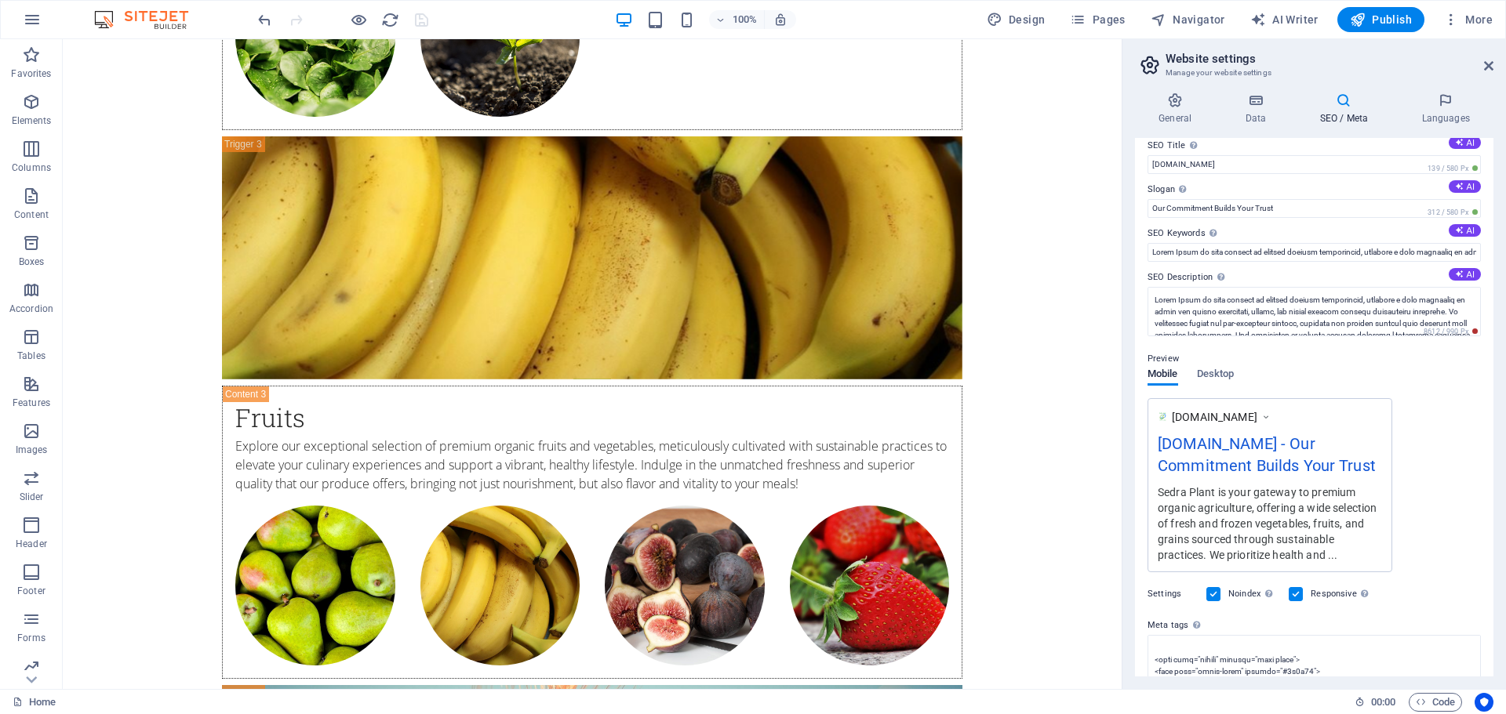
scroll to position [0, 0]
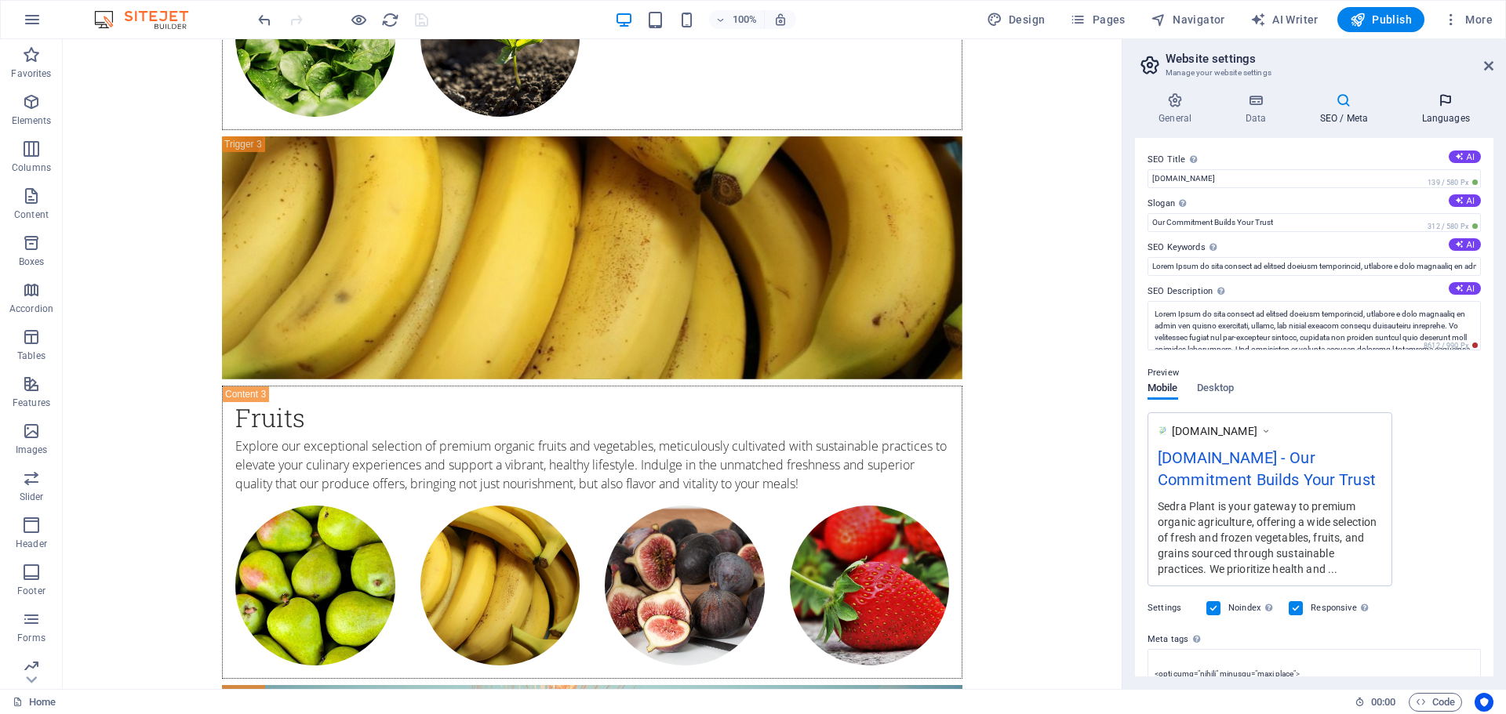
click at [1441, 106] on icon at bounding box center [1445, 101] width 96 height 16
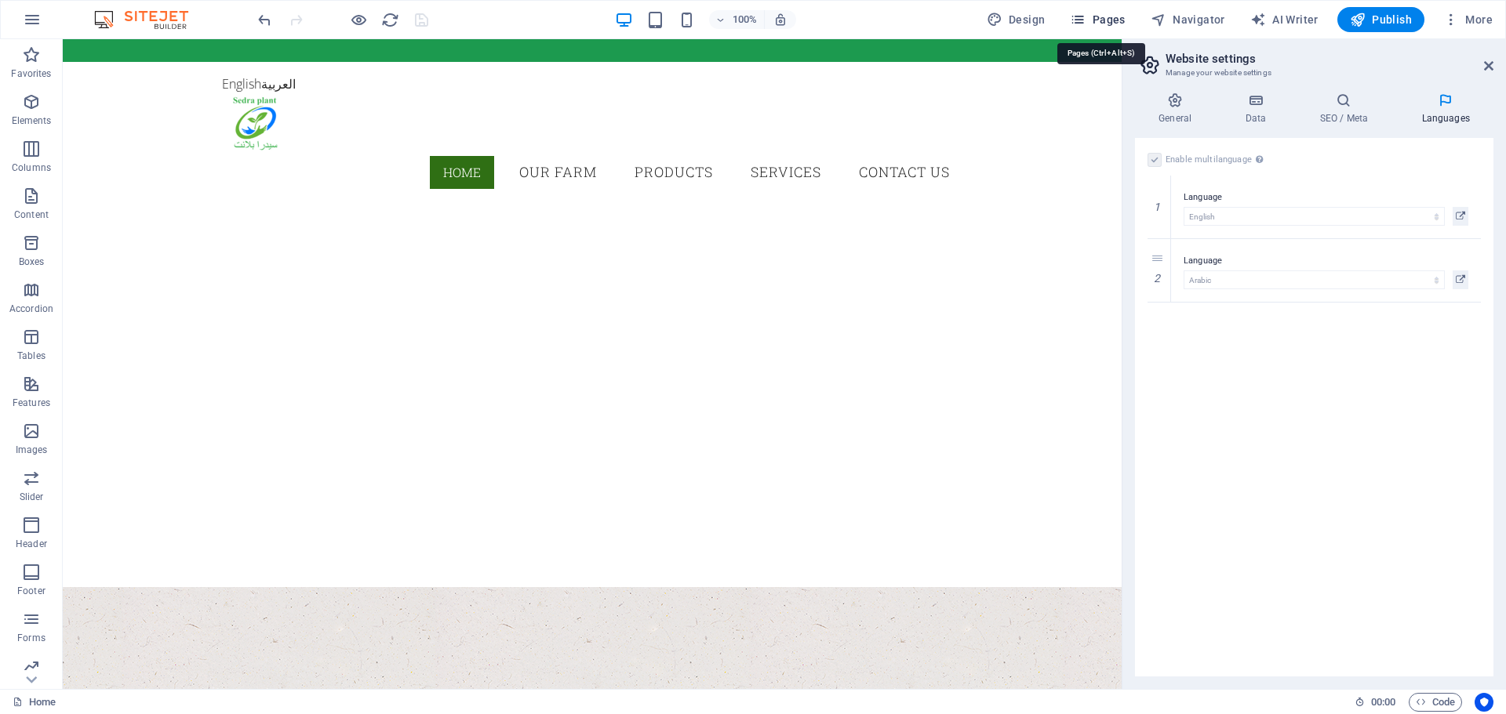
click at [1093, 22] on span "Pages" at bounding box center [1097, 20] width 55 height 16
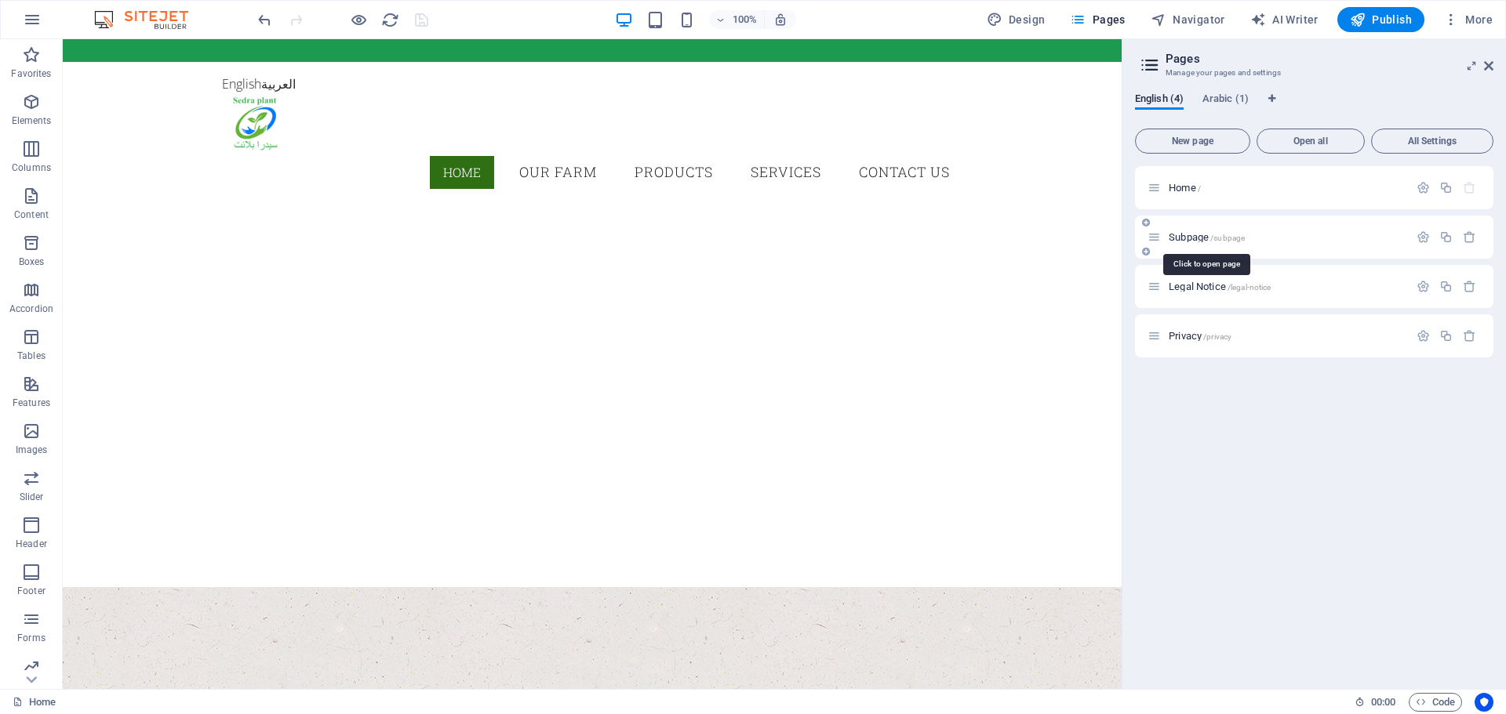
click at [1190, 240] on span "Subpage /subpage" at bounding box center [1206, 237] width 76 height 12
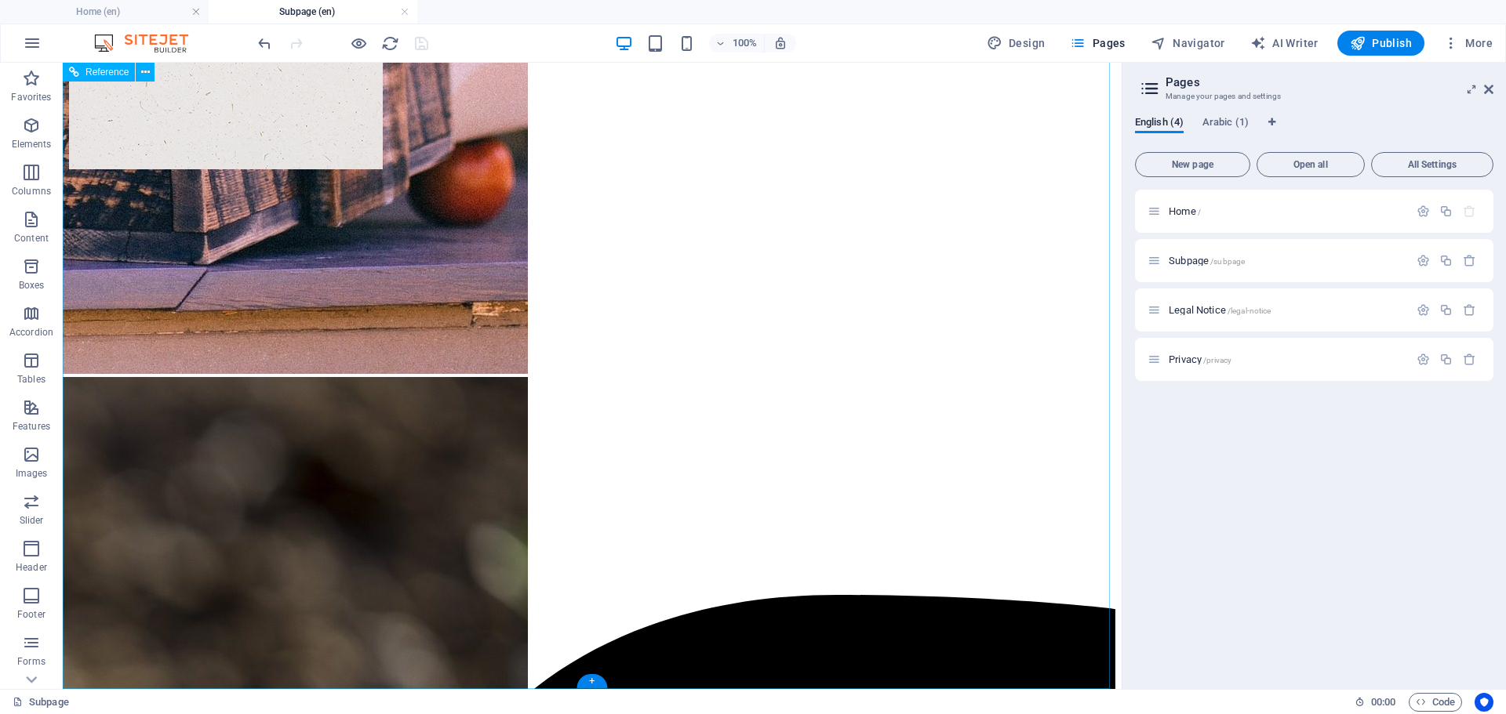
scroll to position [85, 0]
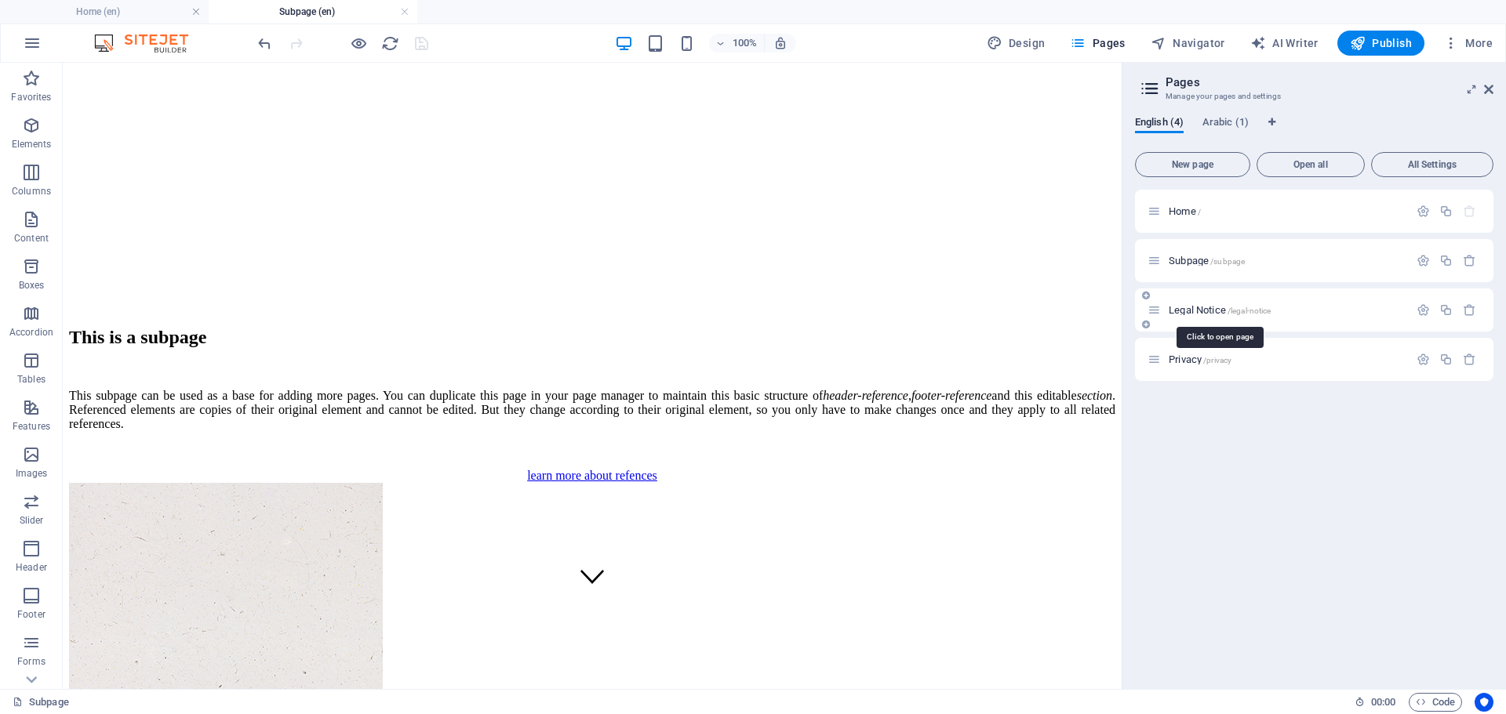
click at [1229, 311] on span "/legal-notice" at bounding box center [1249, 311] width 44 height 9
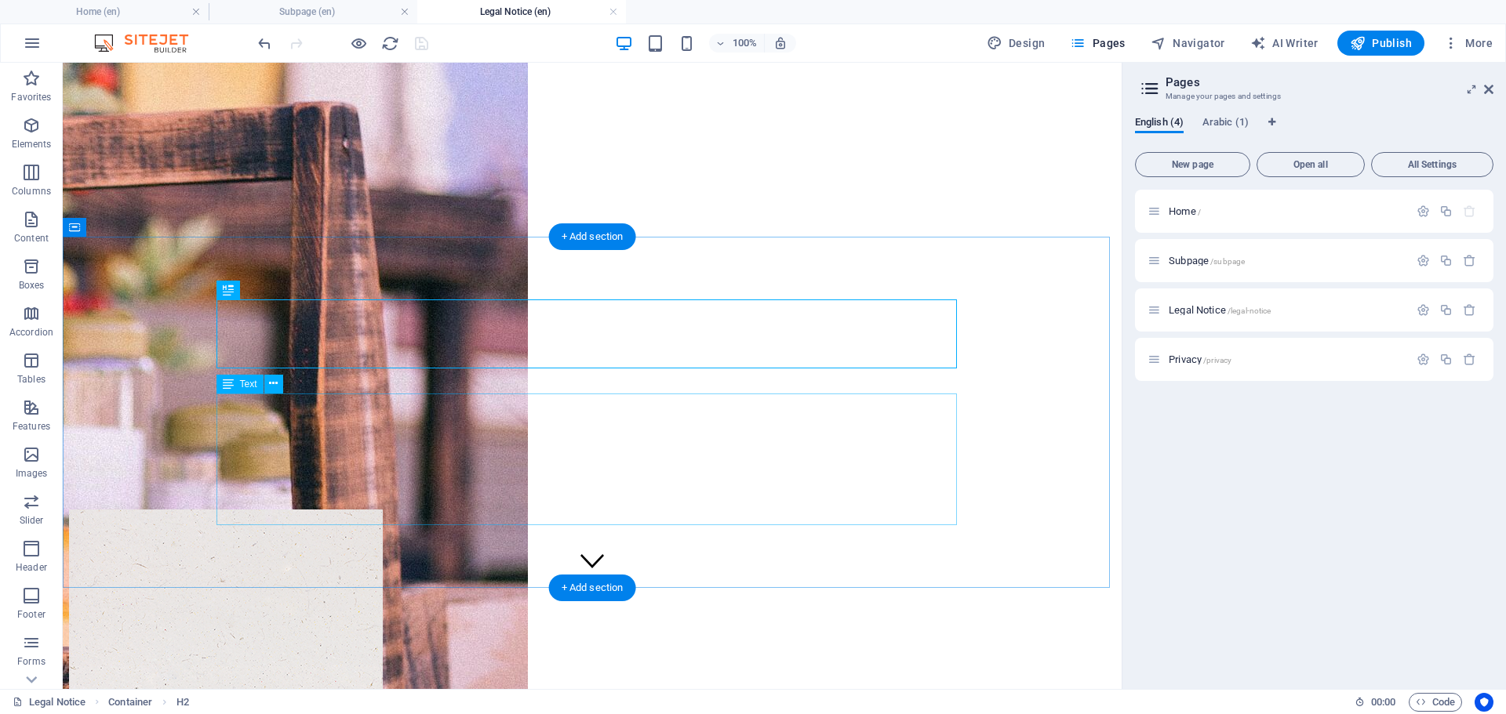
scroll to position [78, 0]
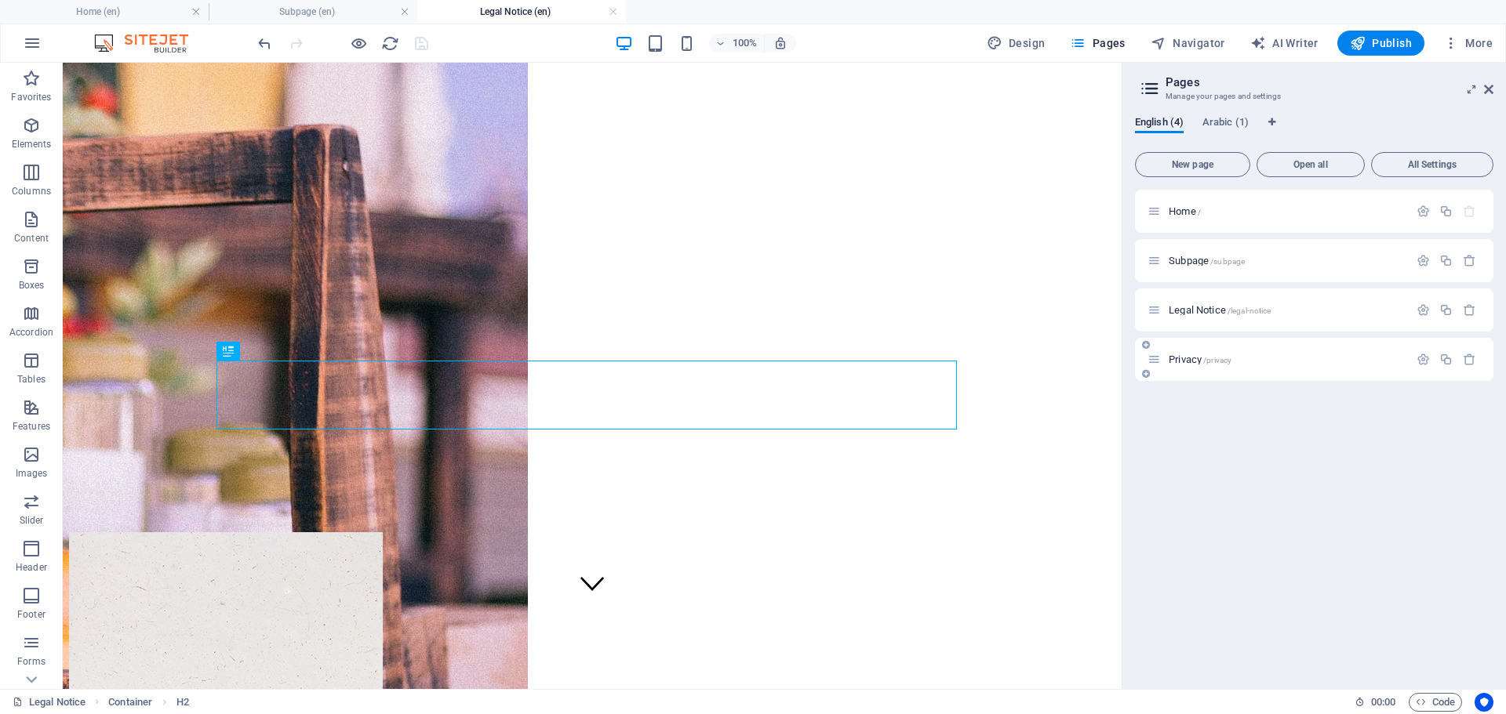
click at [1193, 359] on span "Privacy /privacy" at bounding box center [1199, 360] width 63 height 12
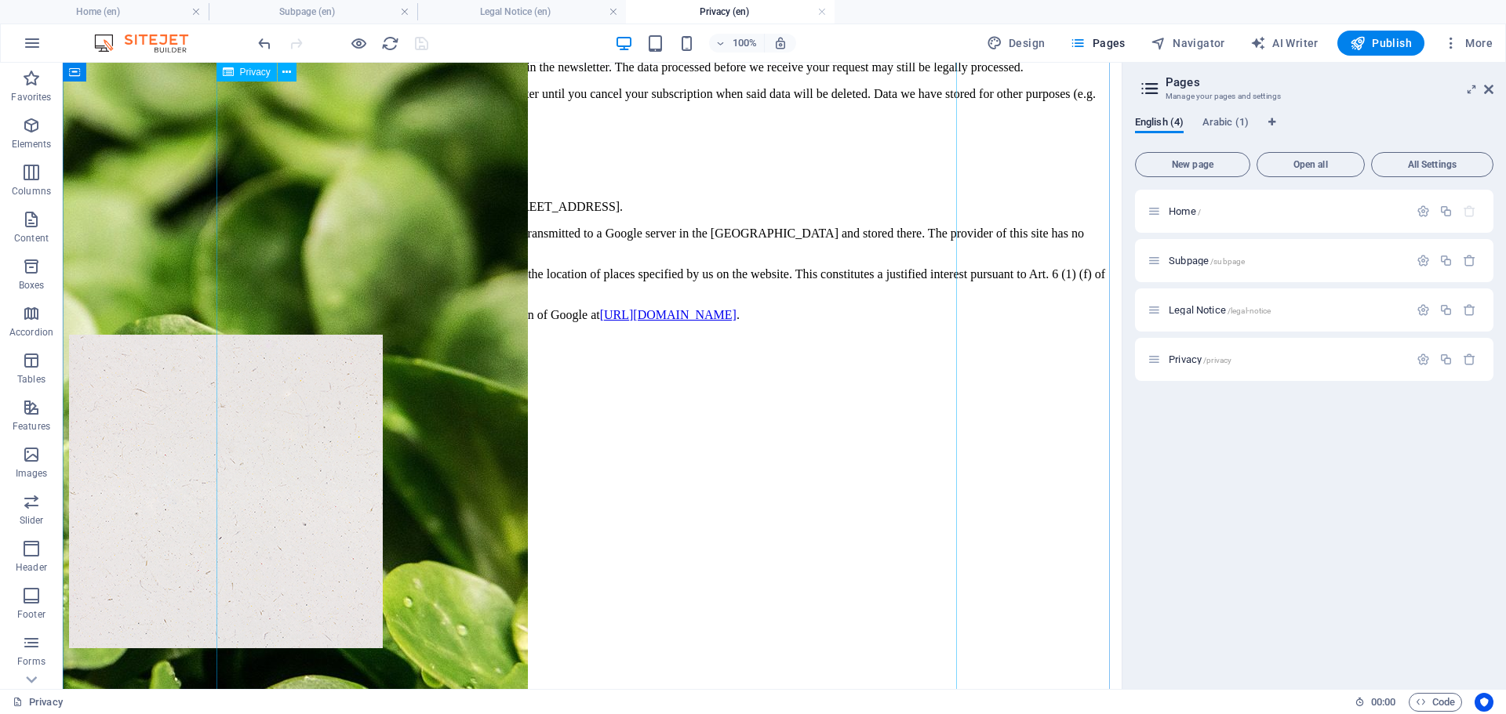
scroll to position [2745, 0]
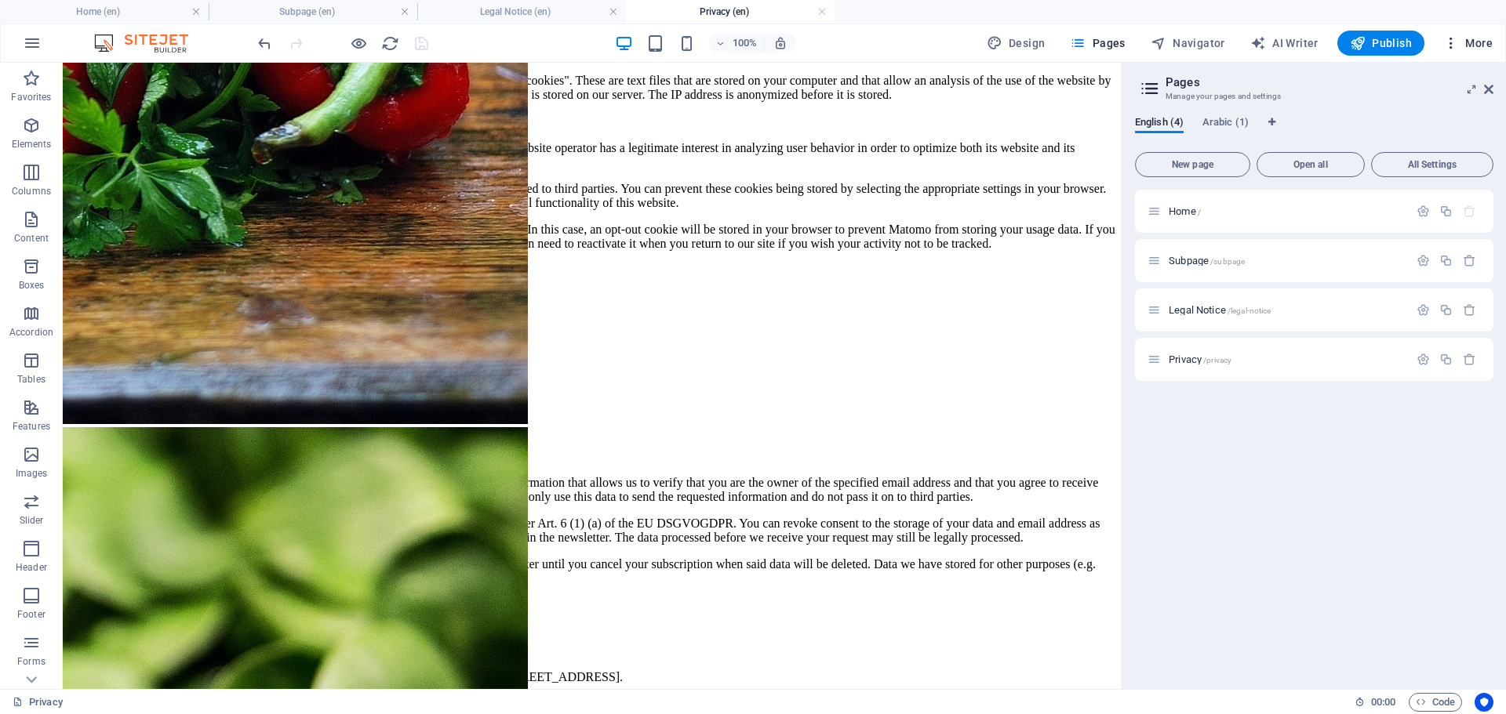
click at [1461, 42] on span "More" at bounding box center [1467, 43] width 49 height 16
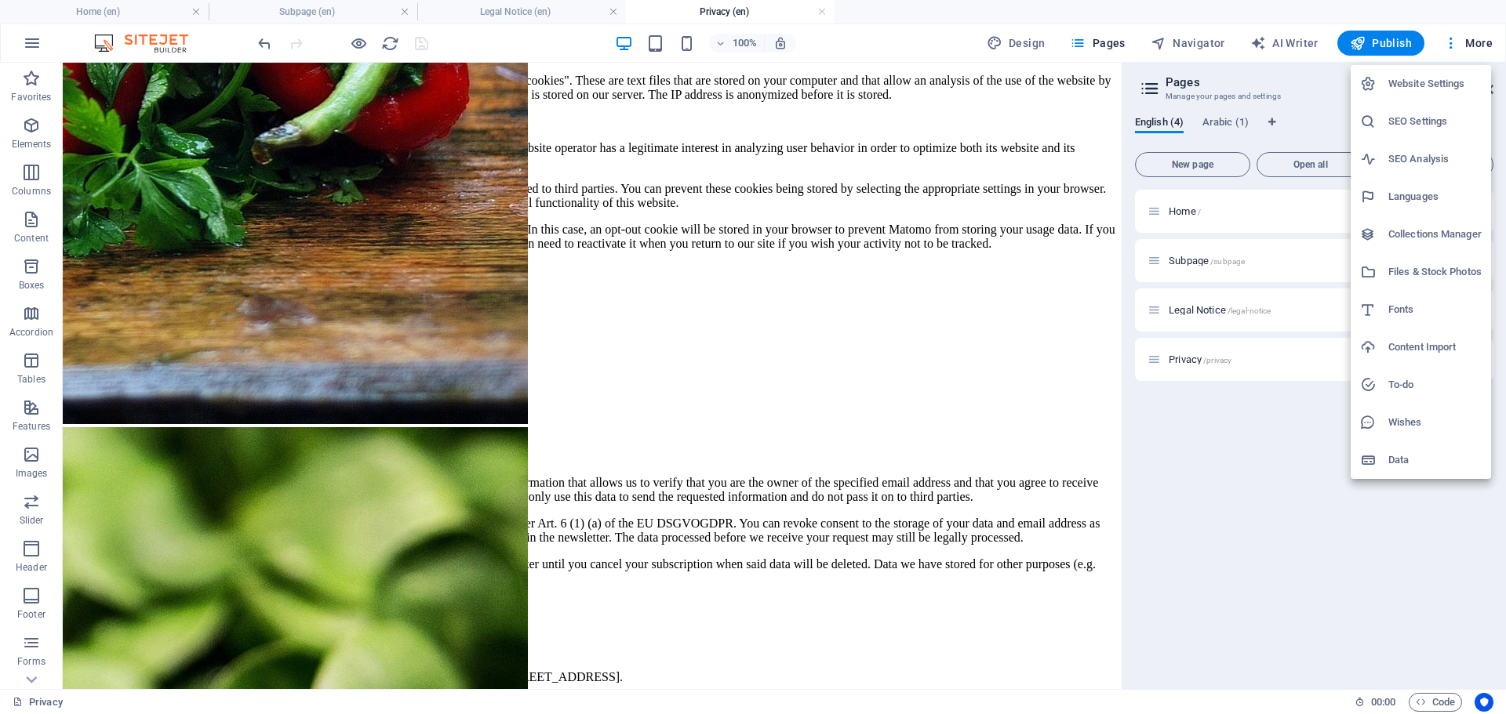
click at [1443, 83] on h6 "Website Settings" at bounding box center [1434, 83] width 93 height 19
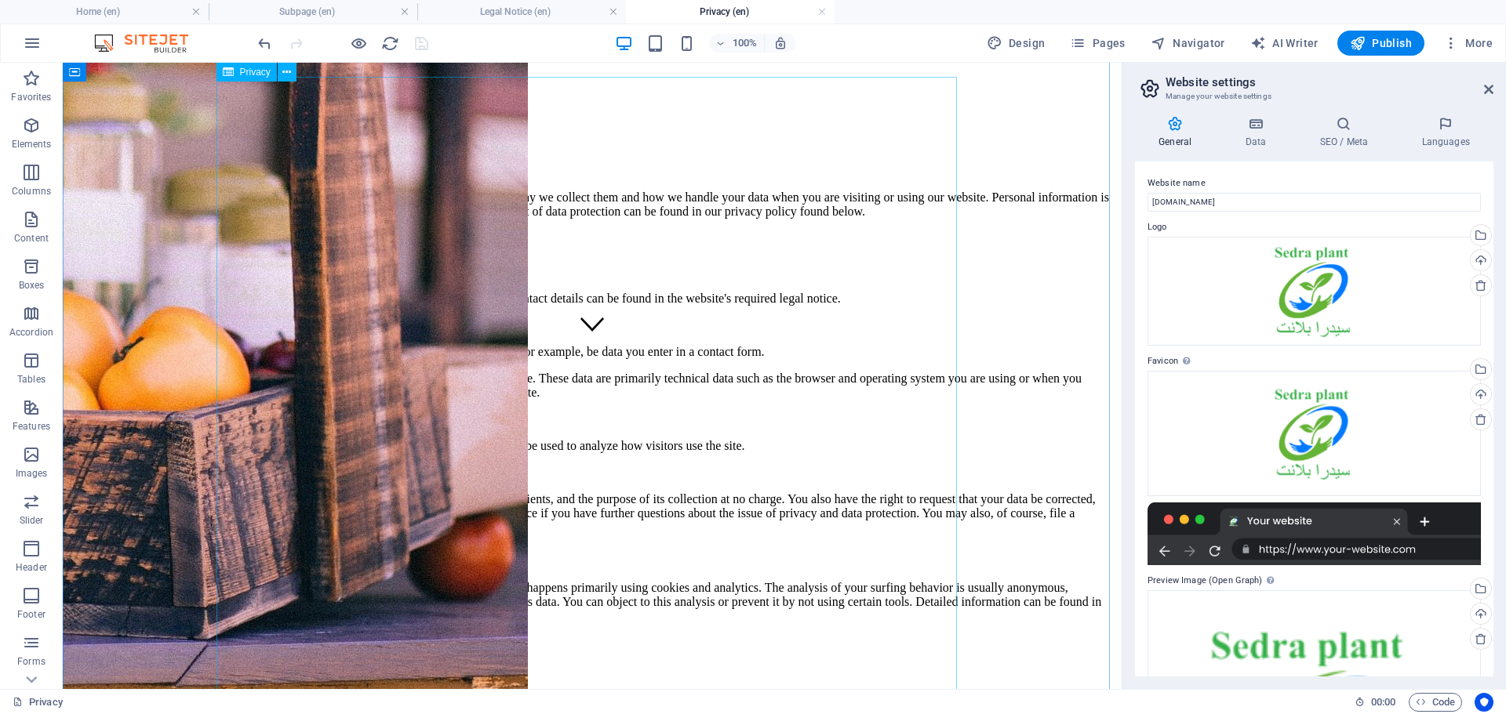
scroll to position [0, 0]
